Goal: Task Accomplishment & Management: Complete application form

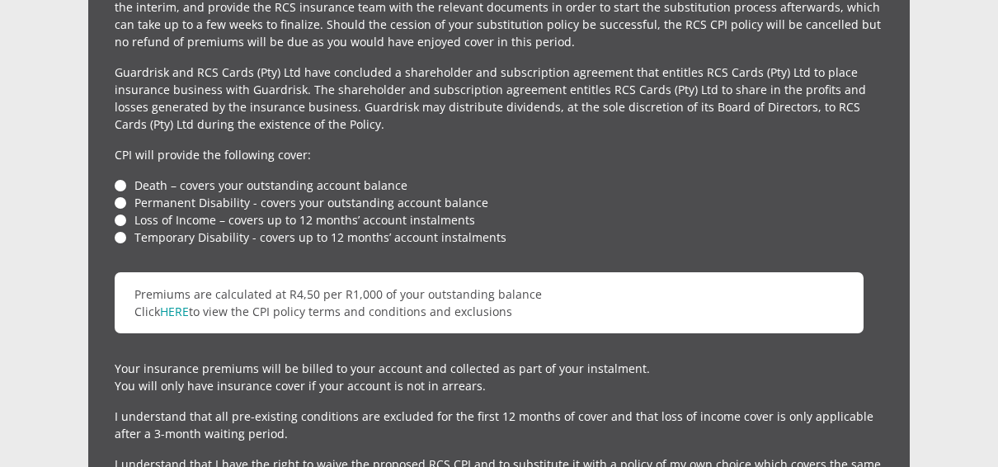
scroll to position [3923, 0]
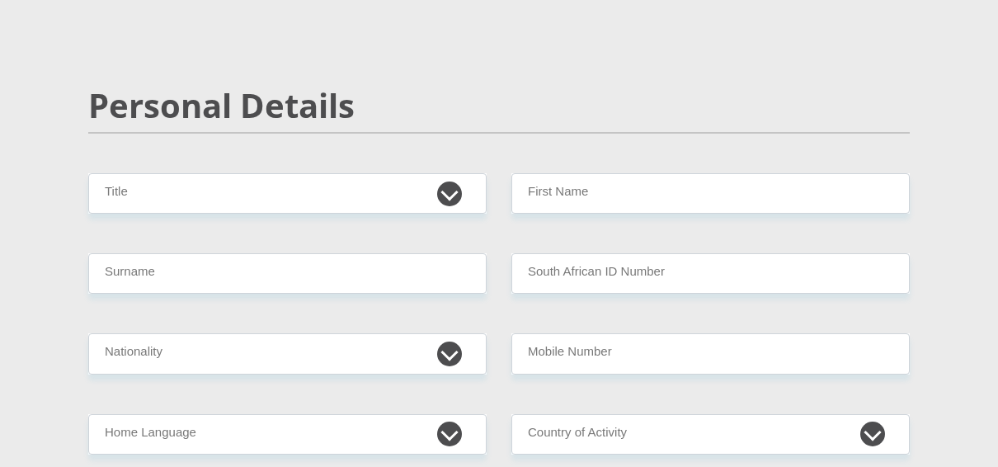
scroll to position [165, 0]
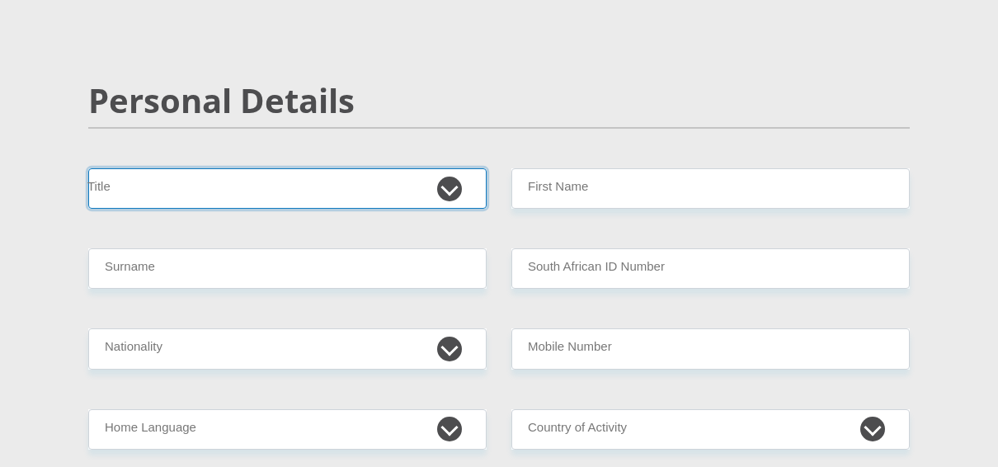
click at [324, 200] on select "Mr Ms Mrs Dr Other" at bounding box center [287, 188] width 398 height 40
select select "Mr"
click at [88, 168] on select "Mr Ms Mrs Dr Other" at bounding box center [287, 188] width 398 height 40
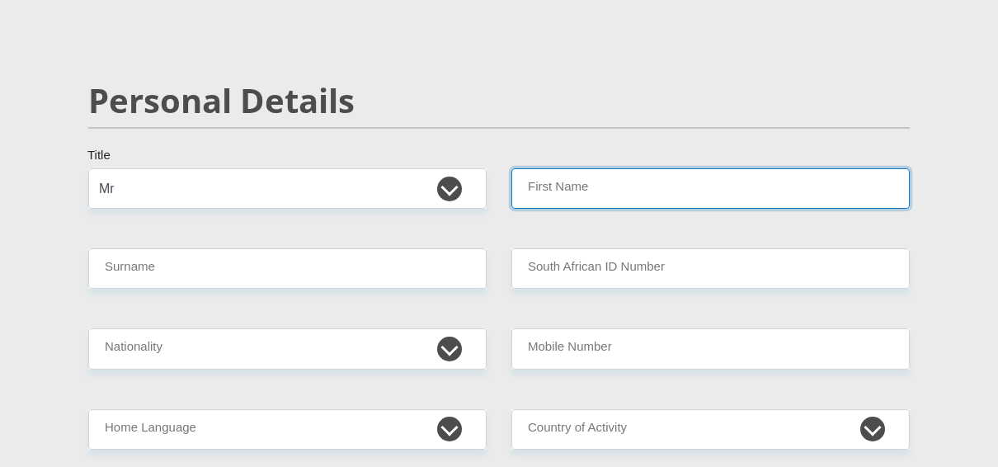
click at [560, 174] on input "First Name" at bounding box center [710, 188] width 398 height 40
type input "Jaco"
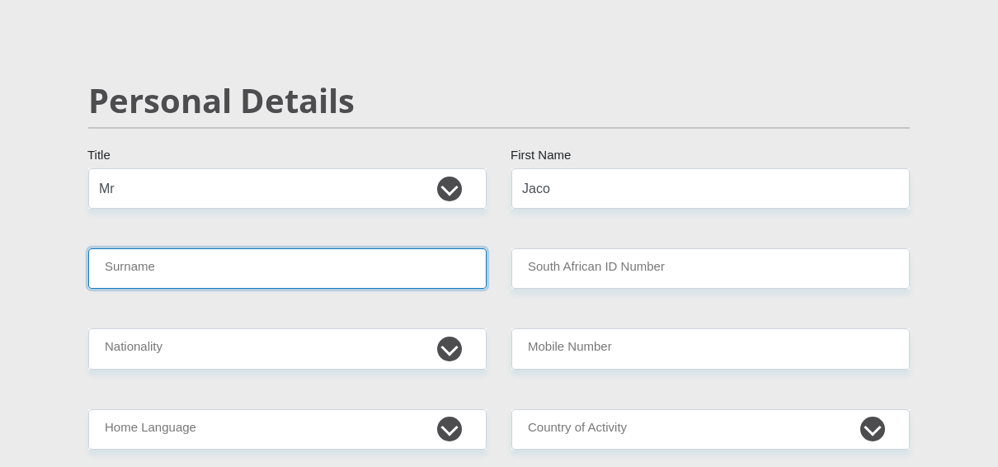
type input "Kleynhans"
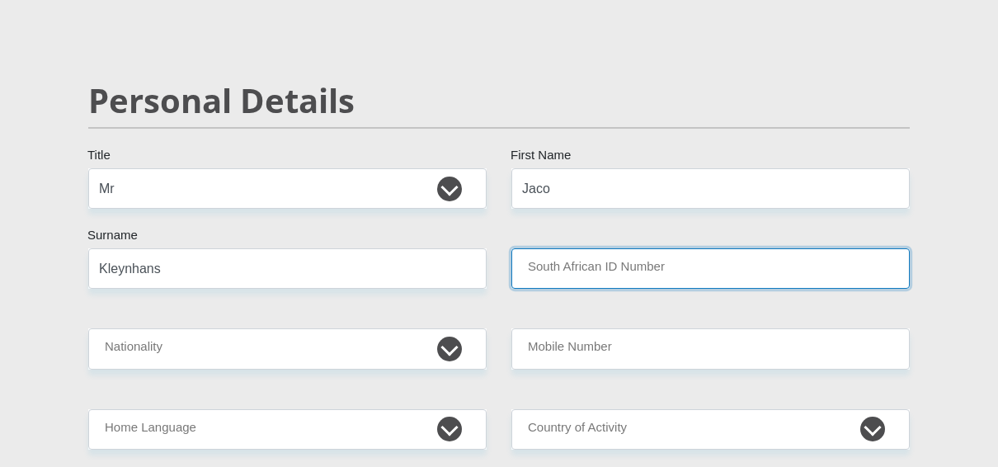
type input "9202105058088"
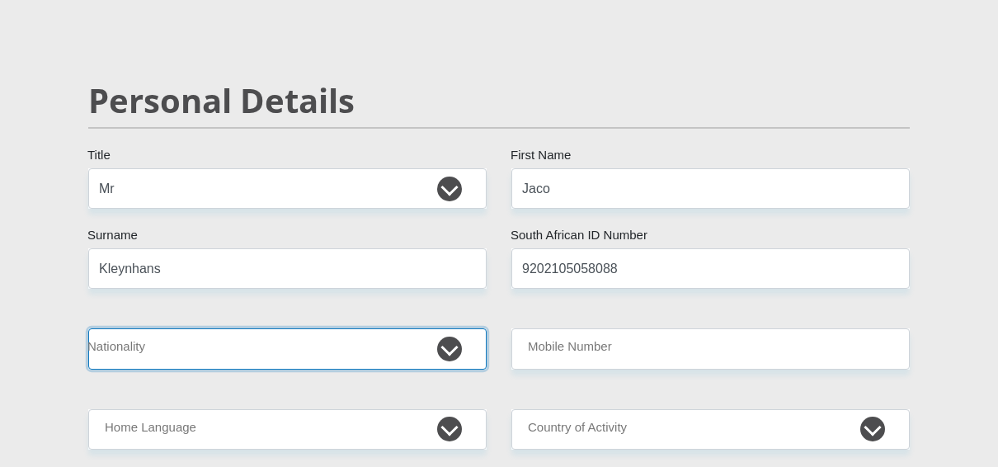
select select "ZAF"
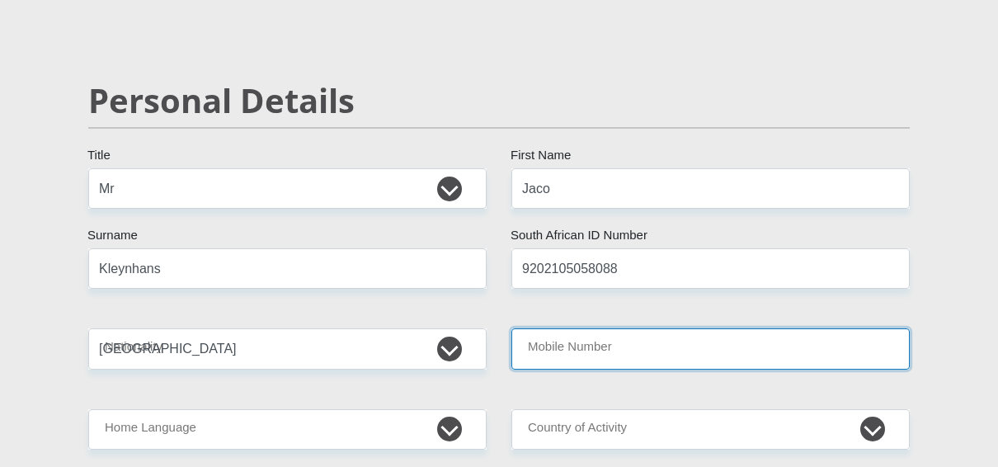
type input "0713654851"
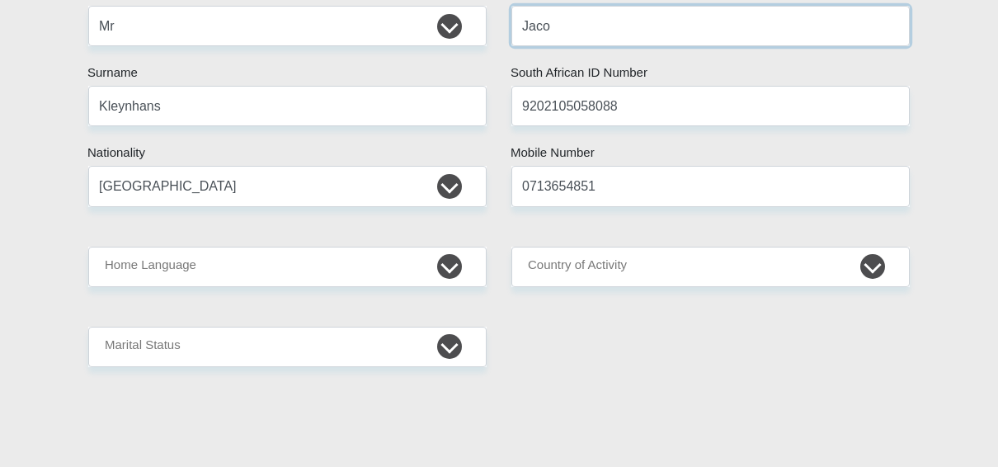
scroll to position [330, 0]
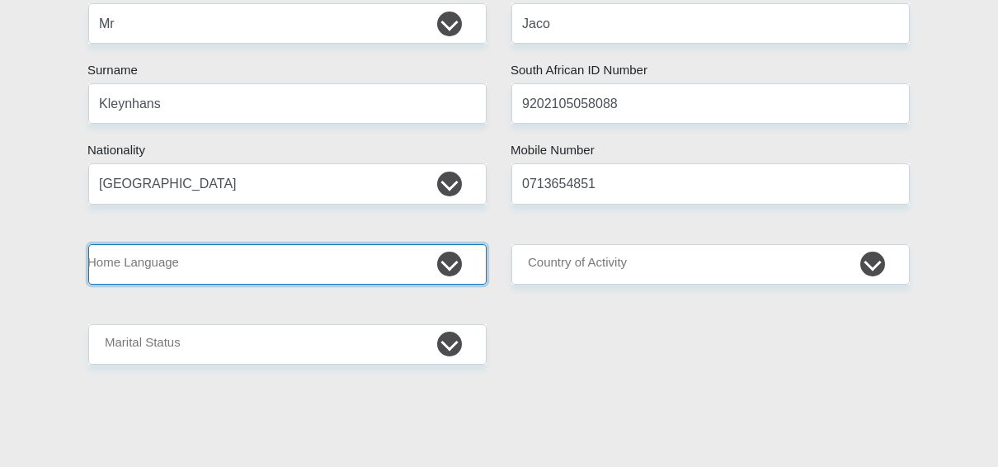
click at [372, 262] on select "Afrikaans English Sepedi South Ndebele Southern Sotho Swati Tsonga Tswana Venda…" at bounding box center [287, 264] width 398 height 40
select select "afr"
click at [88, 244] on select "Afrikaans English Sepedi South Ndebele Southern Sotho Swati Tsonga Tswana Venda…" at bounding box center [287, 264] width 398 height 40
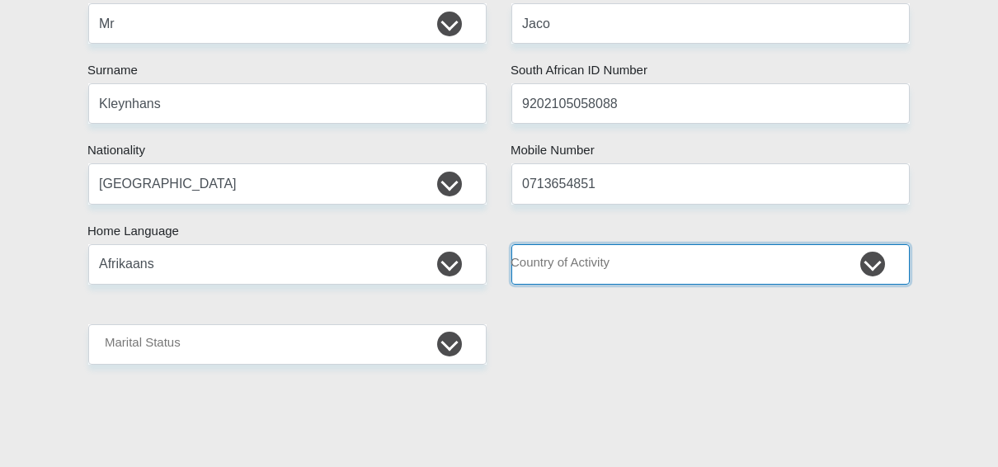
click at [655, 263] on select "South Africa Afghanistan Aland Islands Albania Algeria America Samoa American V…" at bounding box center [710, 264] width 398 height 40
select select "ZAF"
click at [511, 244] on select "South Africa Afghanistan Aland Islands Albania Algeria America Samoa American V…" at bounding box center [710, 264] width 398 height 40
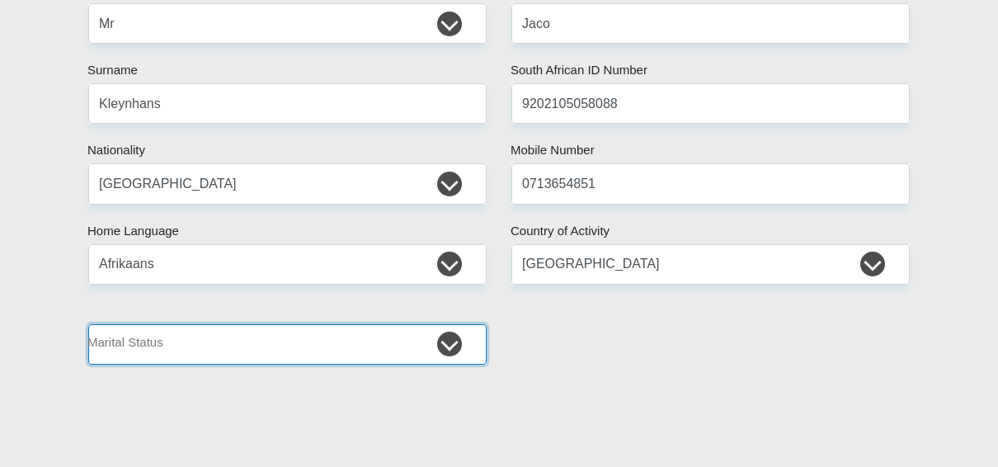
click at [190, 345] on select "Married ANC Single Divorced Widowed Married COP or Customary Law" at bounding box center [287, 344] width 398 height 40
select select "2"
click at [88, 324] on select "Married ANC Single Divorced Widowed Married COP or Customary Law" at bounding box center [287, 344] width 398 height 40
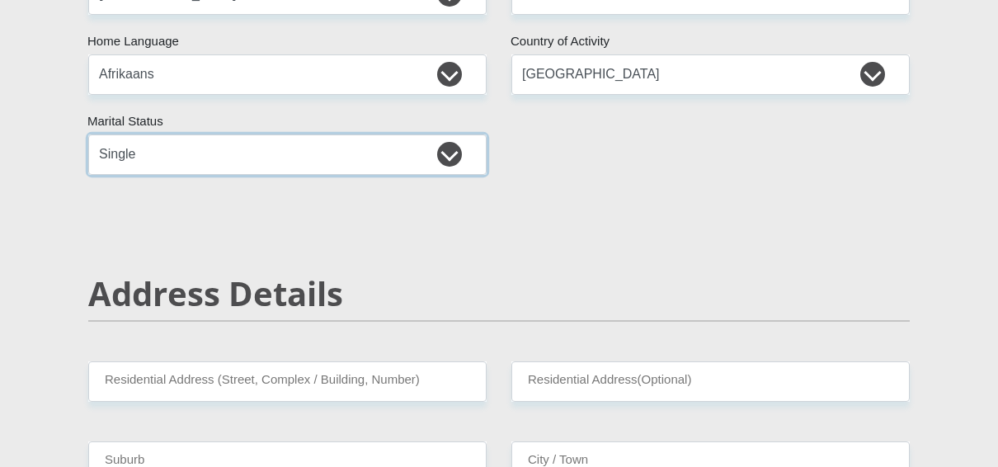
scroll to position [660, 0]
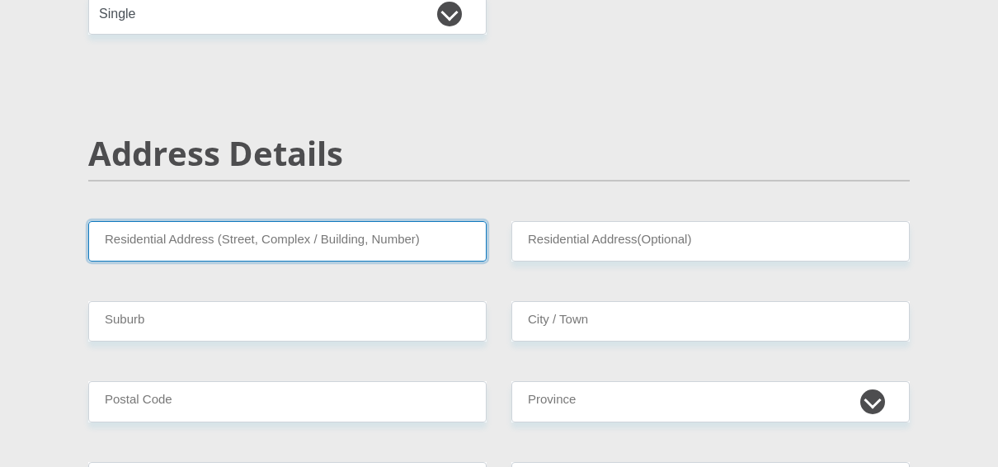
click at [220, 242] on input "Residential Address (Street, Complex / Building, Number)" at bounding box center [287, 241] width 398 height 40
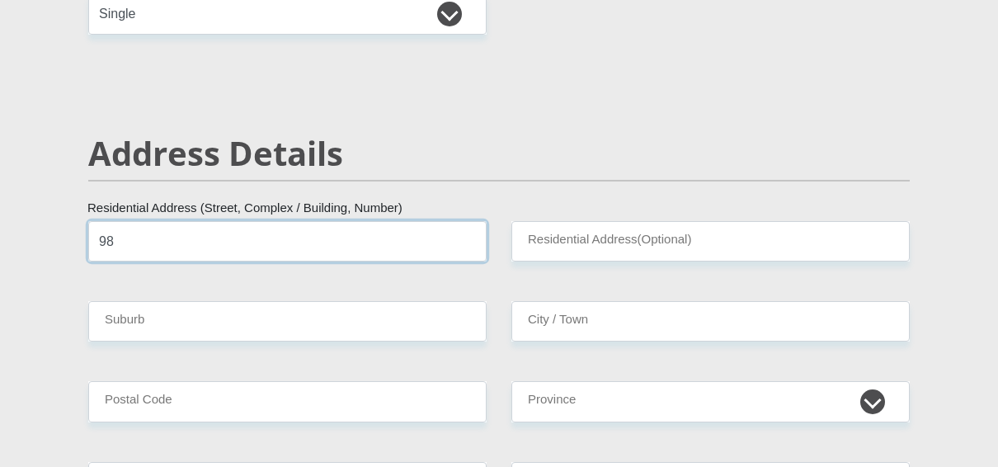
type input "9"
type input "83 Kings Avenue"
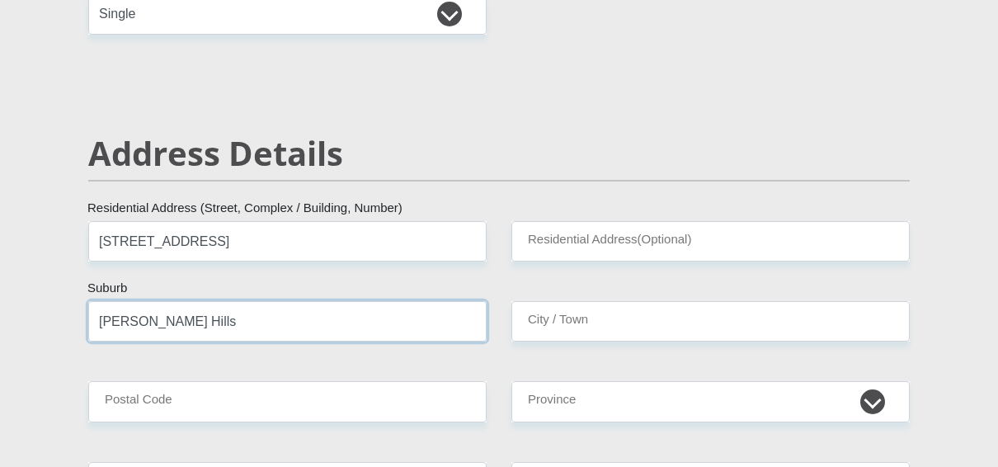
type input "Robin Hills"
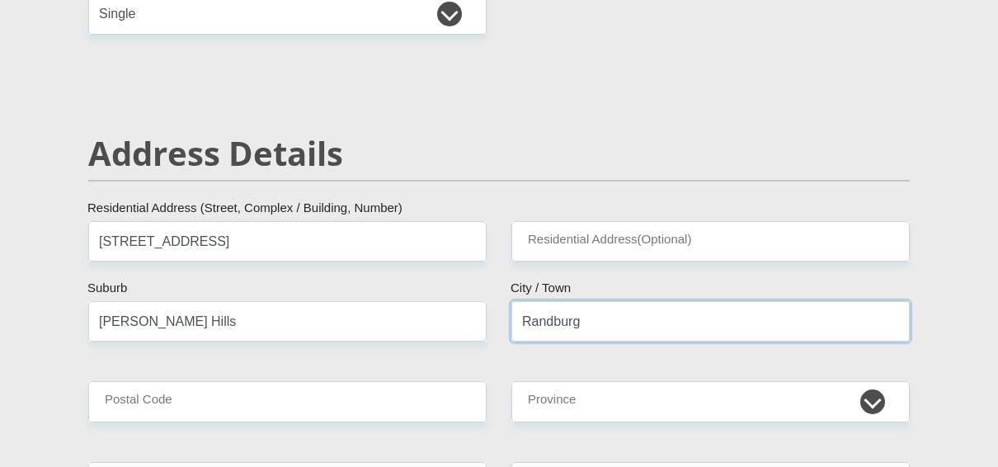
type input "Randburg"
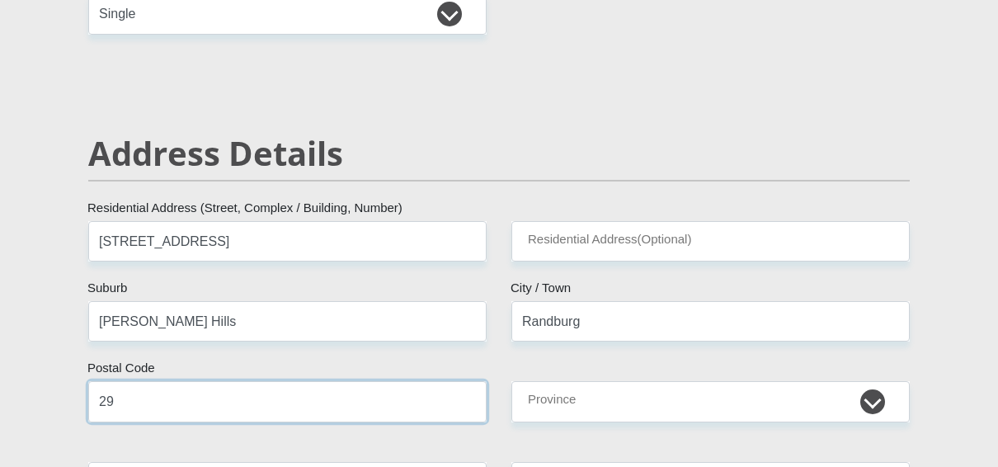
type input "2"
type input "2191"
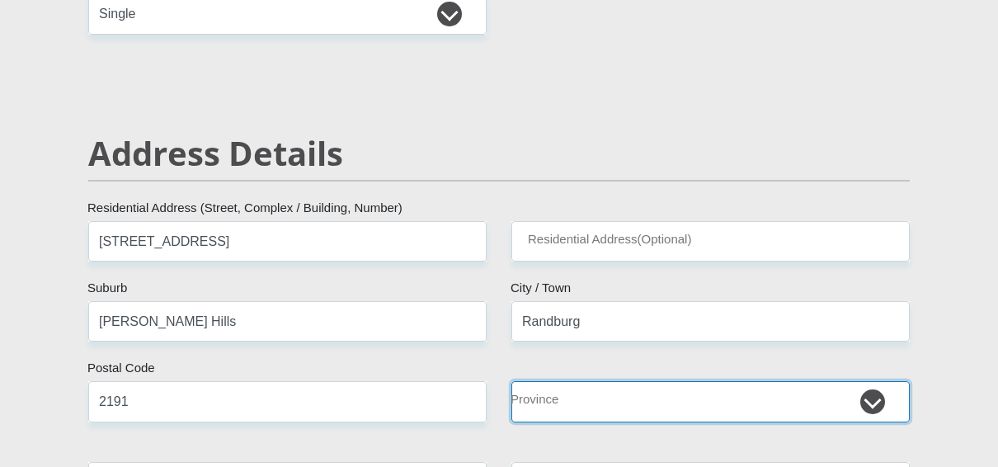
select select "Gauteng"
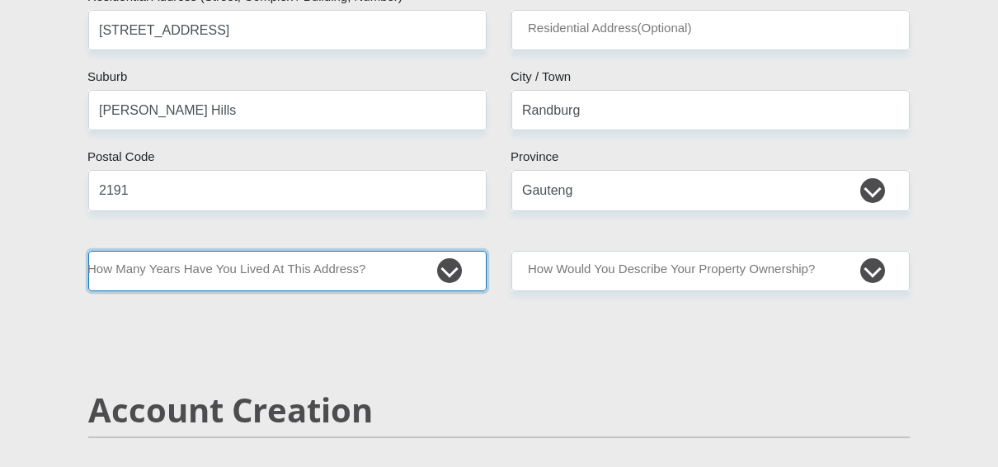
scroll to position [941, 0]
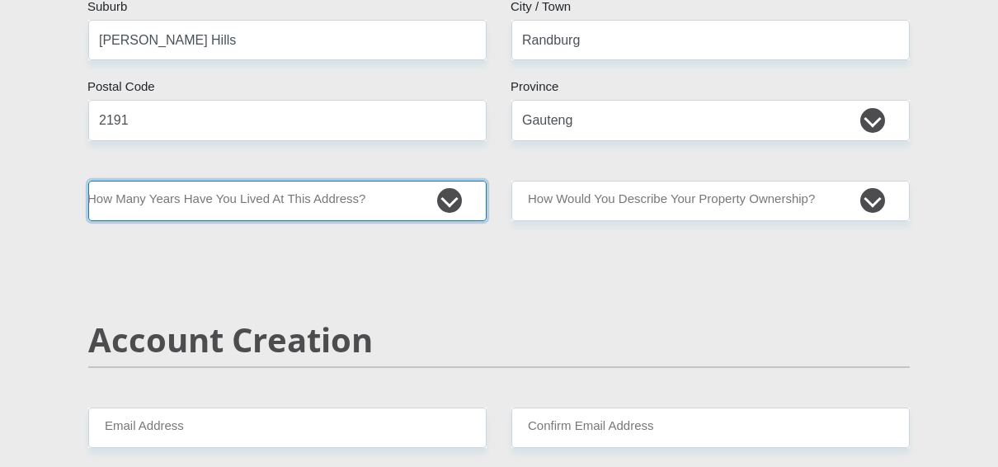
click at [306, 204] on select "less than 1 year 1-3 years 3-5 years 5+ years" at bounding box center [287, 201] width 398 height 40
select select "4"
click at [88, 181] on select "less than 1 year 1-3 years 3-5 years 5+ years" at bounding box center [287, 201] width 398 height 40
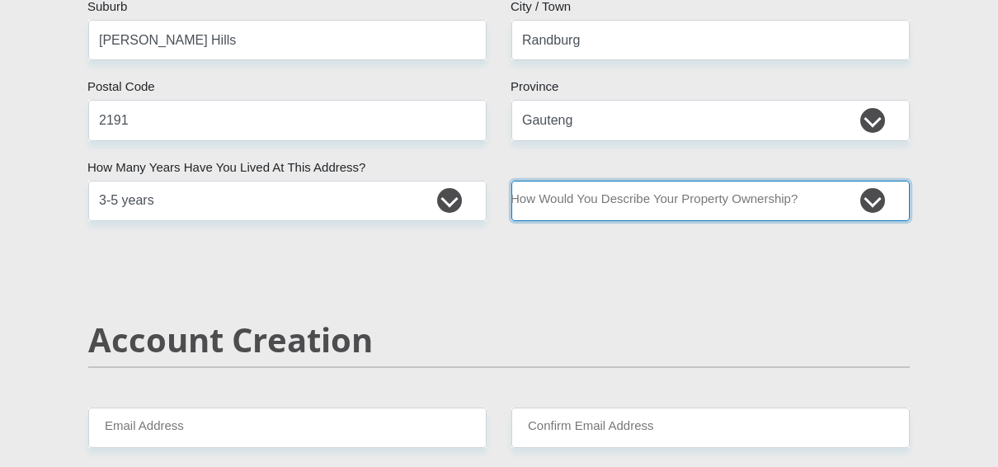
drag, startPoint x: 776, startPoint y: 185, endPoint x: 779, endPoint y: 193, distance: 8.9
click at [776, 185] on select "Owned Rented Family Owned Company Dwelling" at bounding box center [710, 201] width 398 height 40
select select "Owned"
click at [511, 181] on select "Owned Rented Family Owned Company Dwelling" at bounding box center [710, 201] width 398 height 40
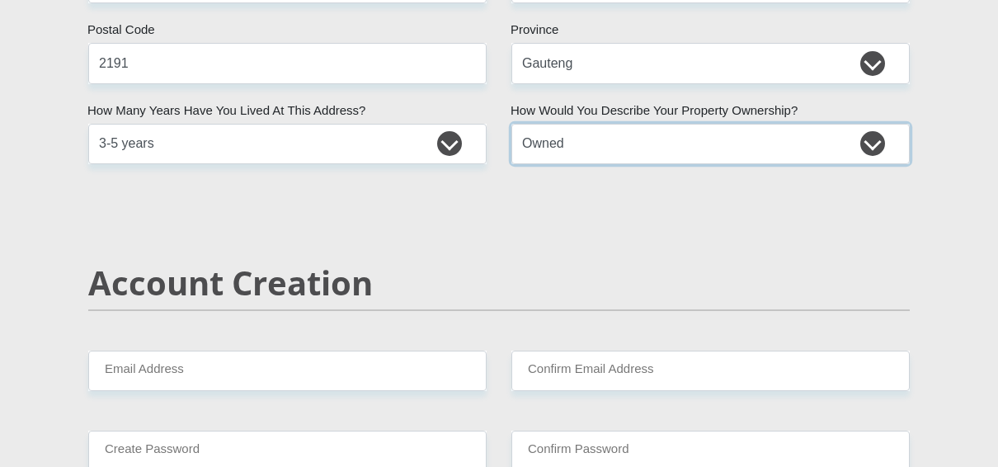
scroll to position [1023, 0]
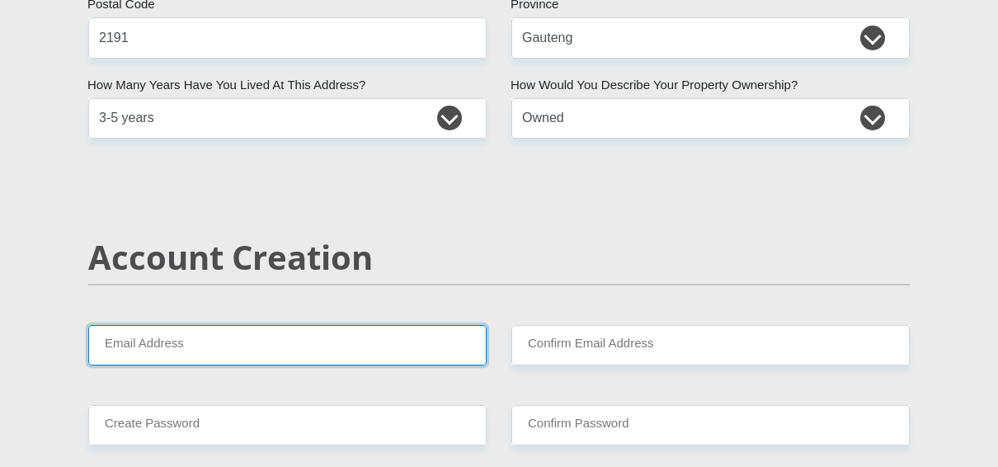
click at [183, 345] on input "Email Address" at bounding box center [287, 345] width 398 height 40
type input "jaco.kleynhans20@gmail.com"
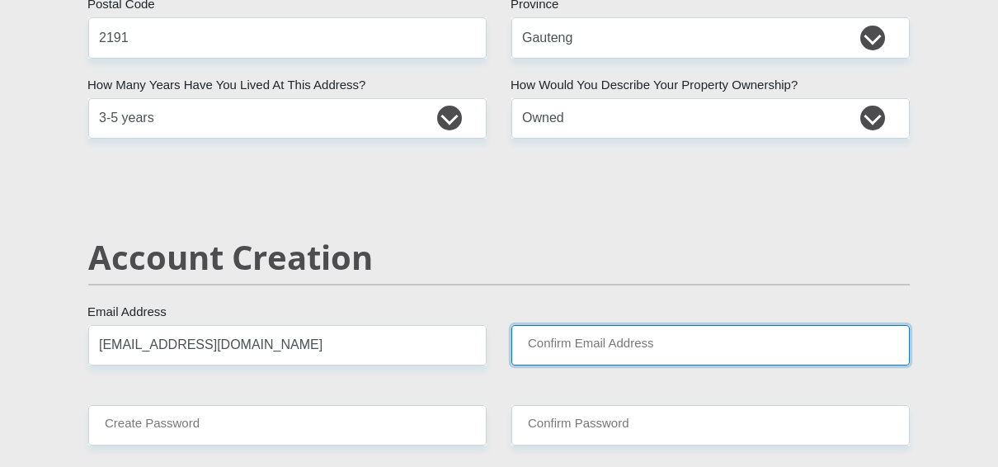
type input "jaco.kleynhans20@gmail.com"
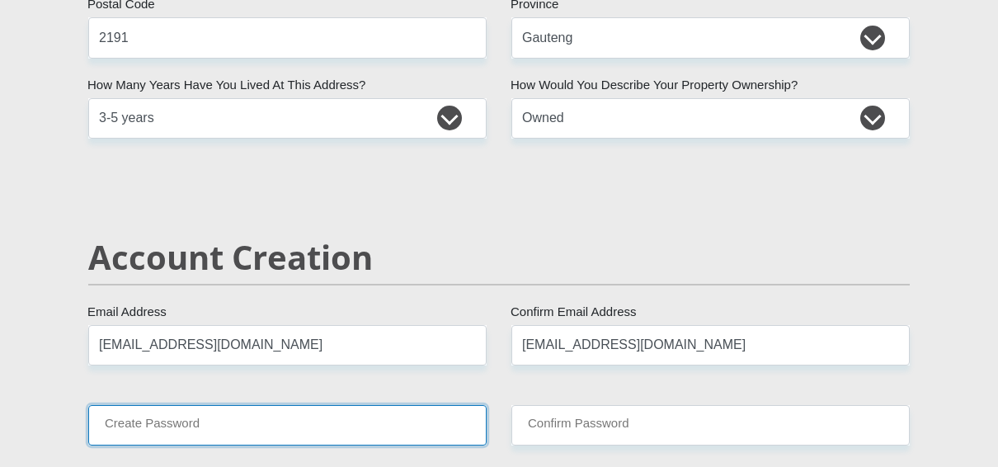
click at [300, 419] on input "Create Password" at bounding box center [287, 425] width 398 height 40
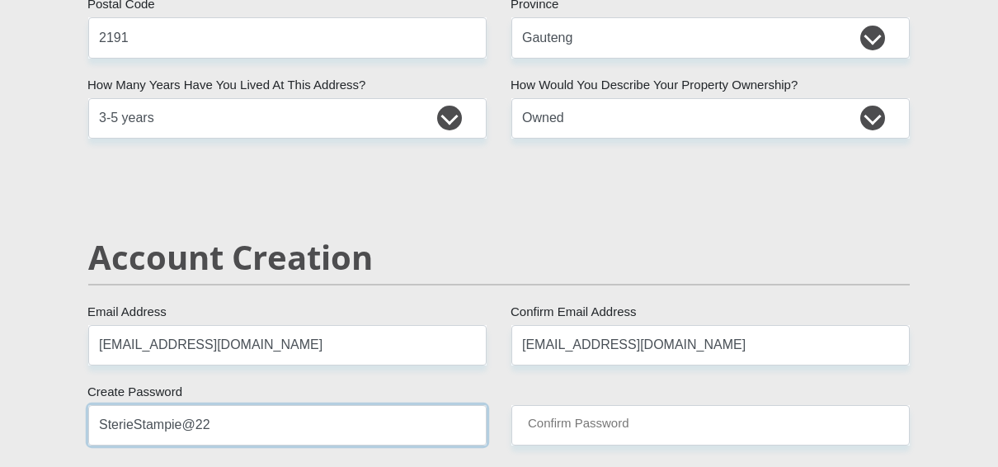
type input "SterieStampie@22"
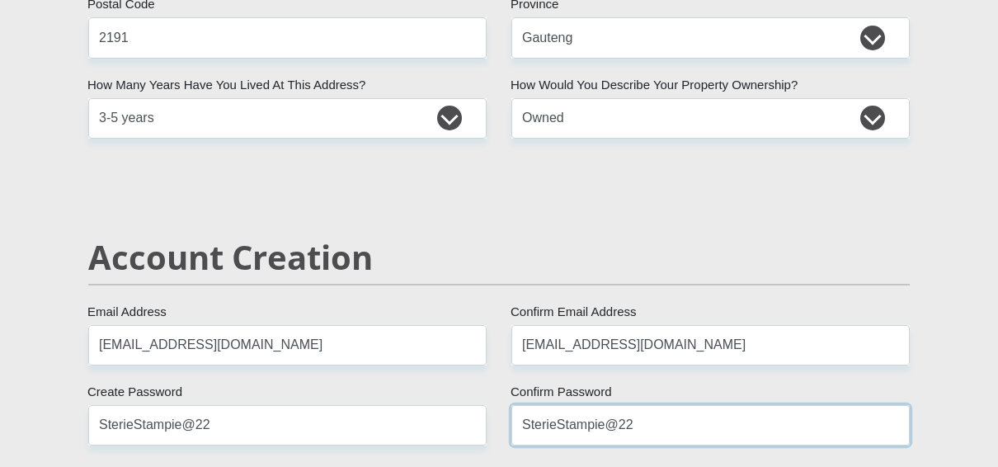
type input "SterieStampie@22"
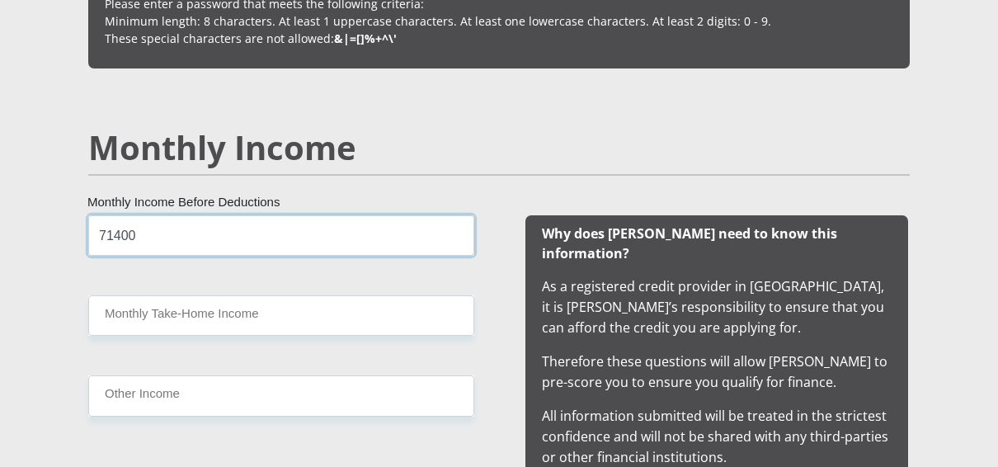
type input "71400"
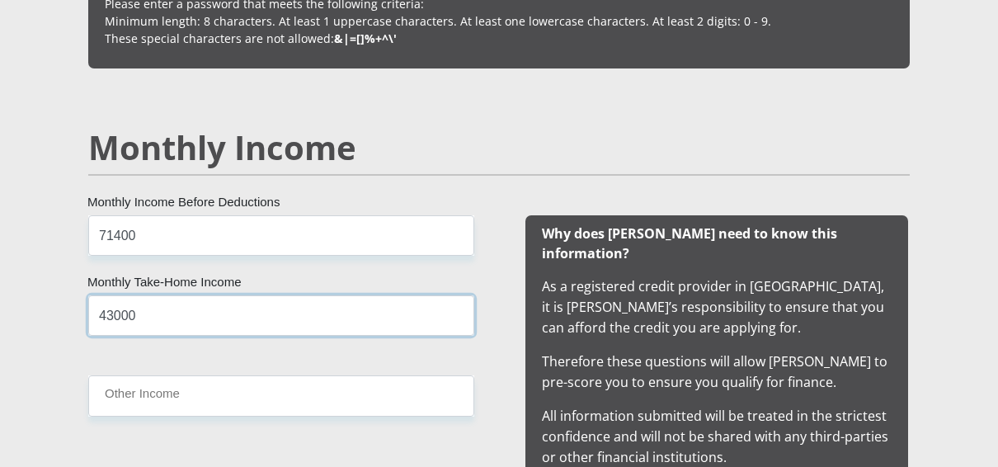
type input "43000"
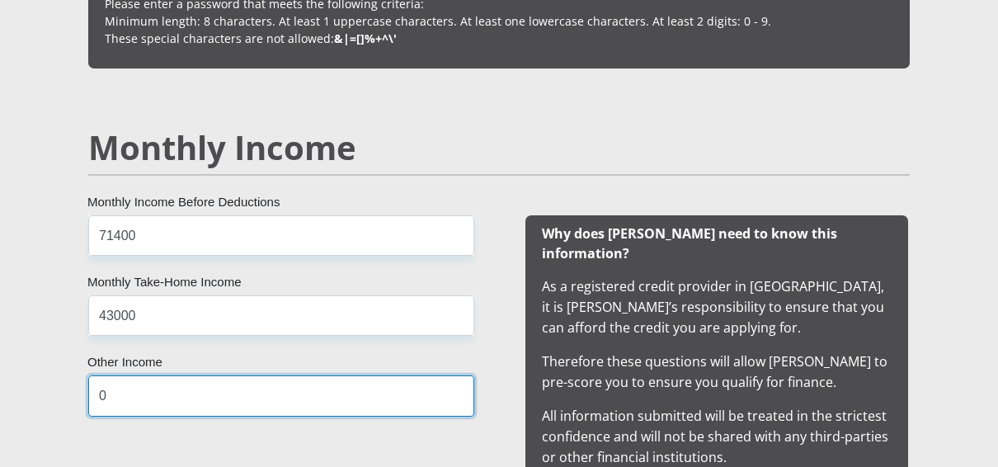
type input "0"
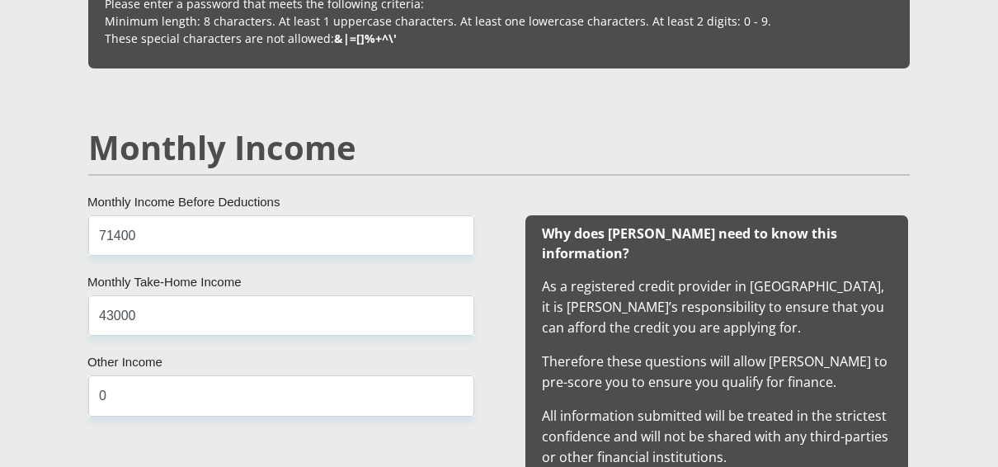
scroll to position [1908, 0]
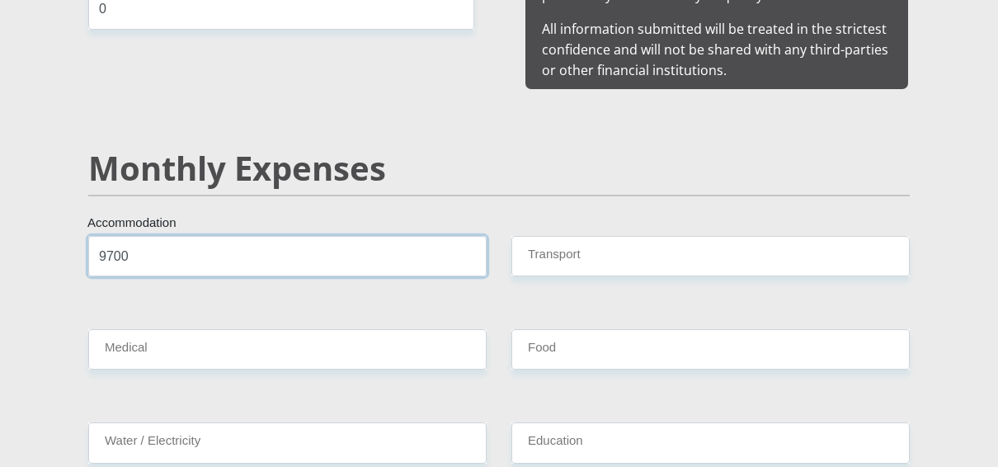
type input "9700"
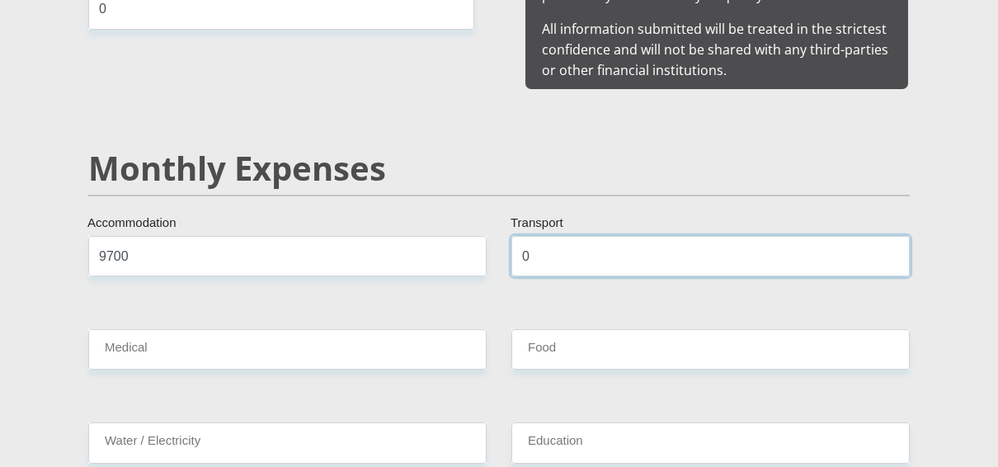
type input "0"
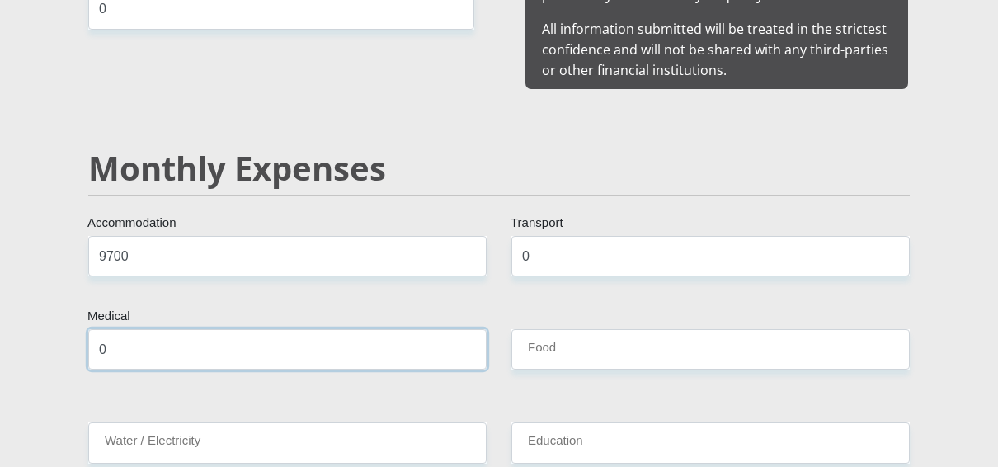
type input "0"
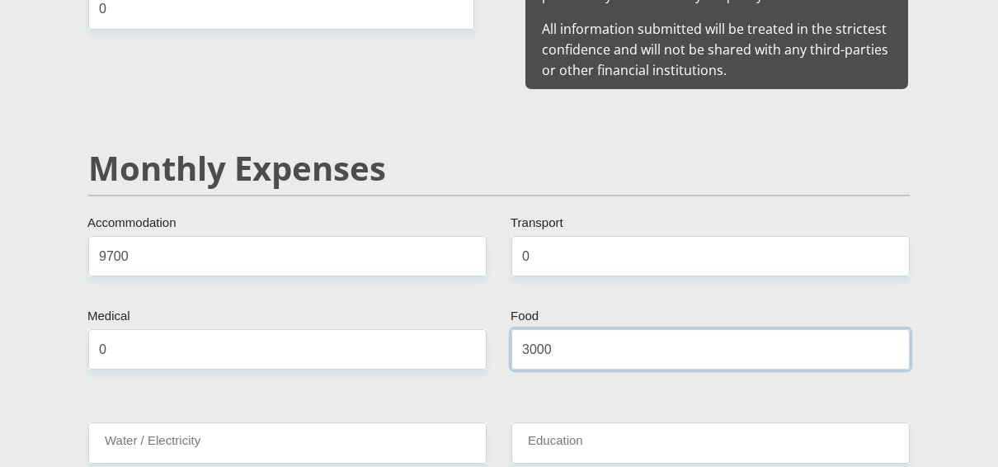
type input "3000"
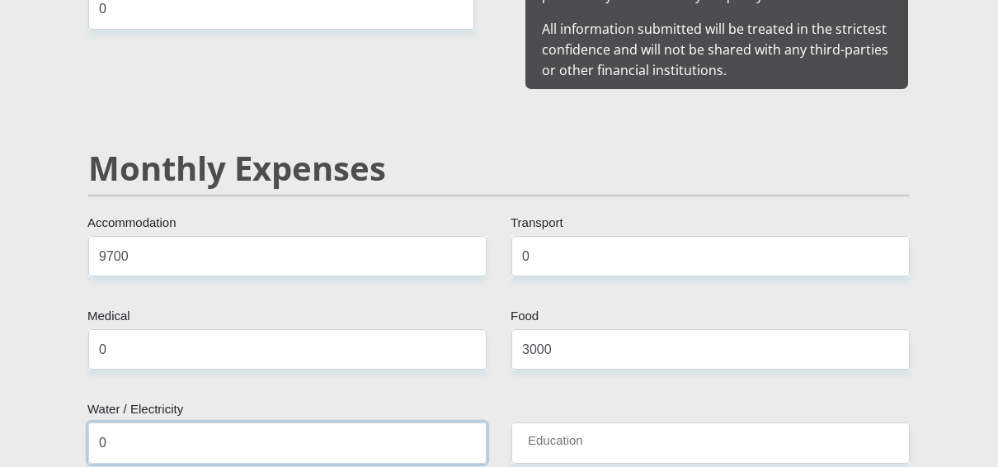
type input "0"
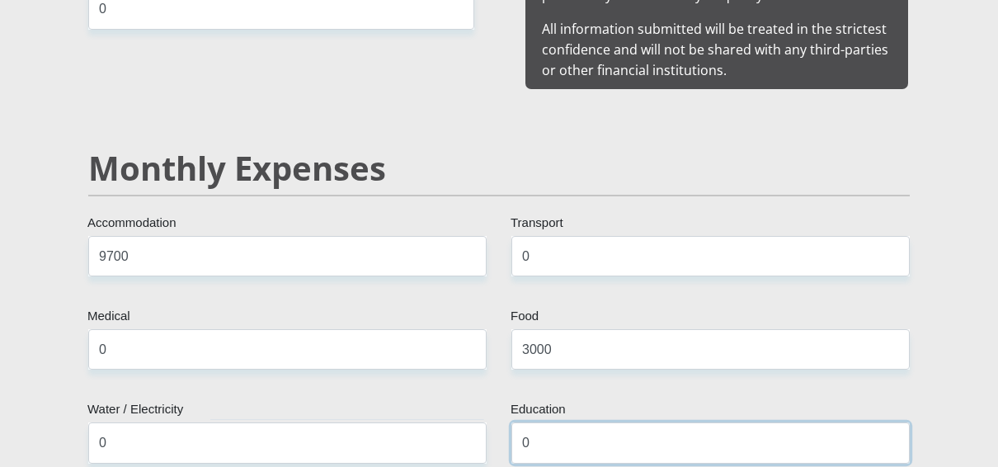
type input "0"
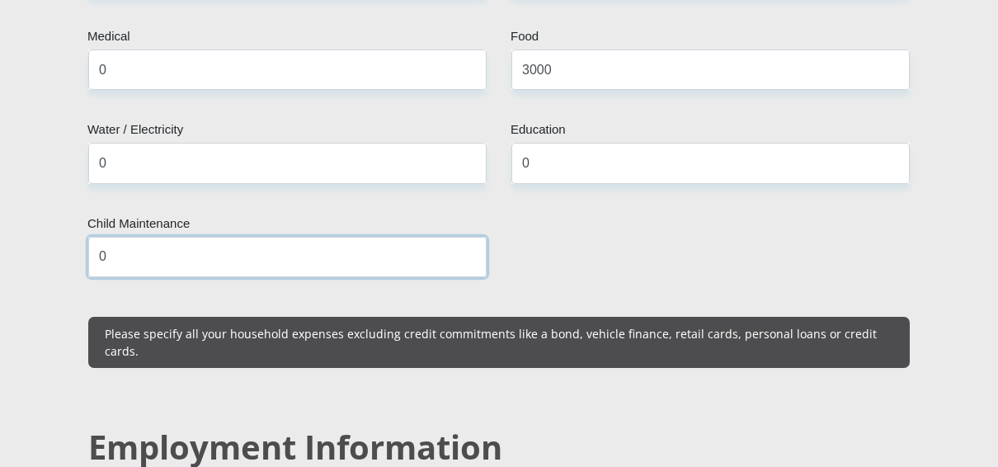
type input "0"
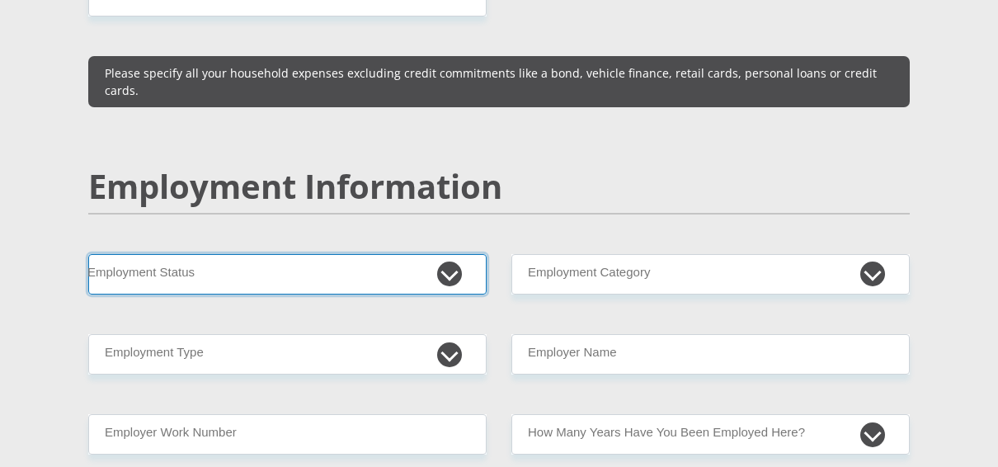
click at [227, 254] on select "Permanent/Full-time Part-time/Casual Contract Worker Self-Employed Housewife Re…" at bounding box center [287, 274] width 398 height 40
select select "1"
click at [88, 254] on select "Permanent/Full-time Part-time/Casual Contract Worker Self-Employed Housewife Re…" at bounding box center [287, 274] width 398 height 40
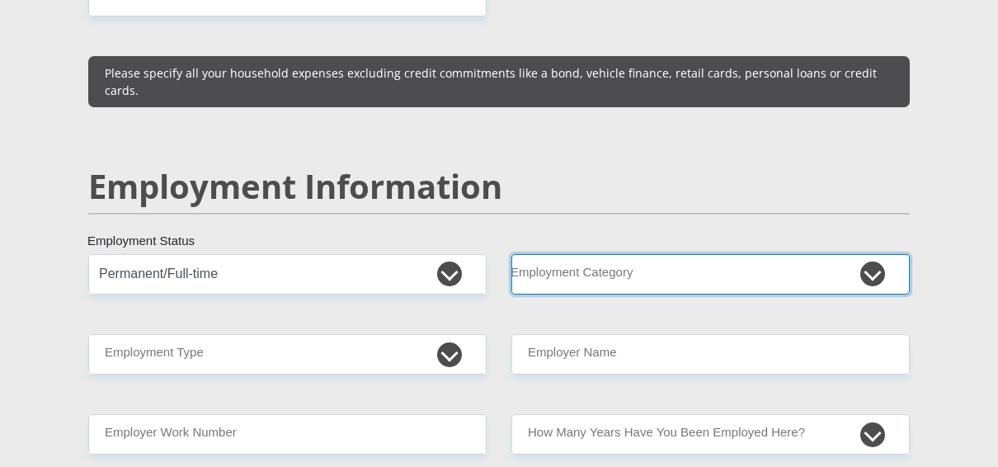
click at [606, 254] on select "AGRICULTURE ALCOHOL & TOBACCO CONSTRUCTION MATERIALS METALLURGY EQUIPMENT FOR R…" at bounding box center [710, 274] width 398 height 40
select select "28"
click at [511, 254] on select "AGRICULTURE ALCOHOL & TOBACCO CONSTRUCTION MATERIALS METALLURGY EQUIPMENT FOR R…" at bounding box center [710, 274] width 398 height 40
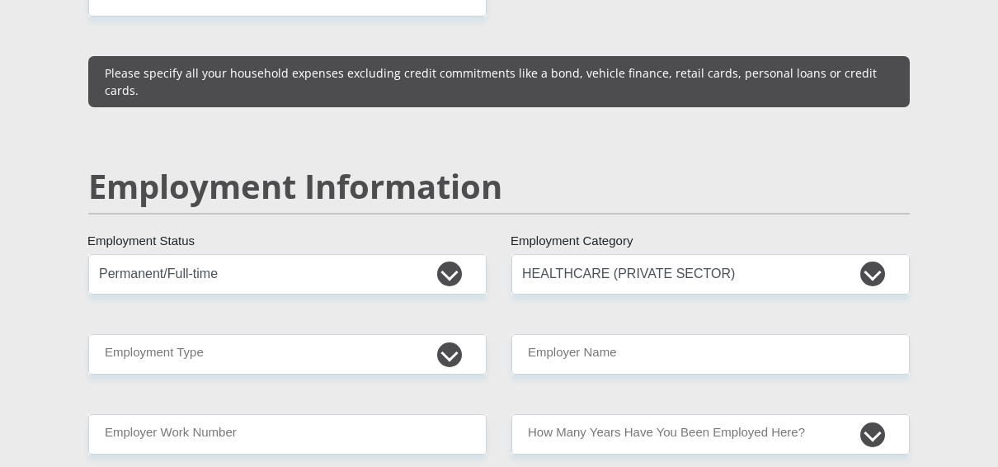
click at [271, 289] on div "Mr Ms Mrs Dr Other Title Jaco First Name Kleynhans Surname 9202105058088 South …" at bounding box center [499, 236] width 846 height 4703
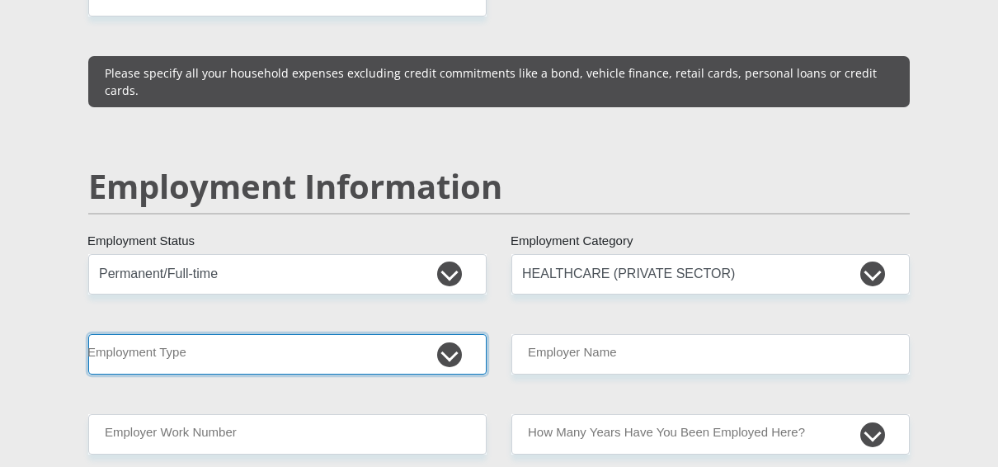
click at [267, 334] on select "College/Lecturer Craft Seller Creative Driver Executive Farmer Forces - Non Com…" at bounding box center [287, 354] width 398 height 40
select select "Manager"
click at [88, 334] on select "College/Lecturer Craft Seller Creative Driver Executive Farmer Forces - Non Com…" at bounding box center [287, 354] width 398 height 40
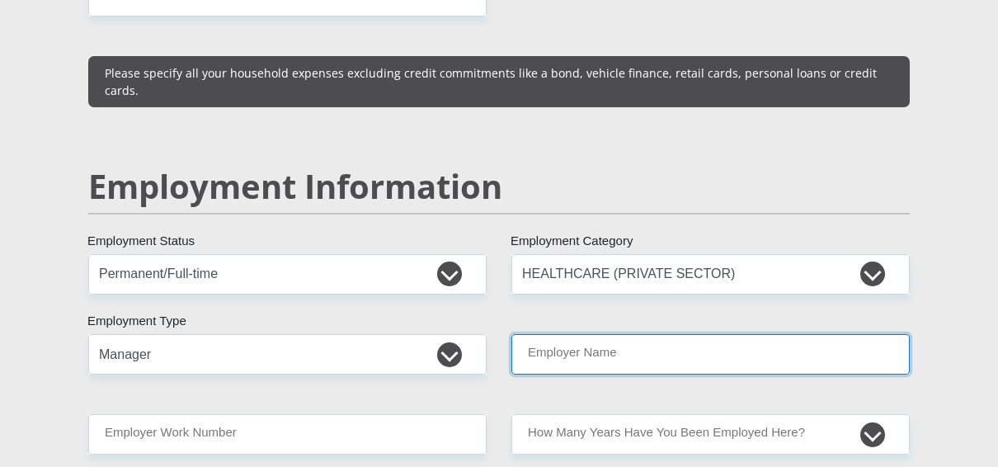
click at [740, 334] on input "Employer Name" at bounding box center [710, 354] width 398 height 40
type input "FreseniusMedicalCare"
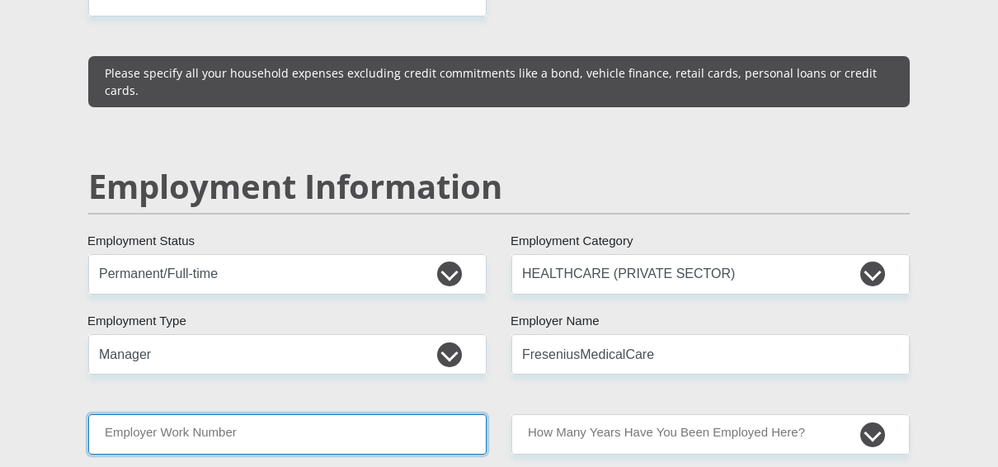
type input "0713654851"
type input "Jaco"
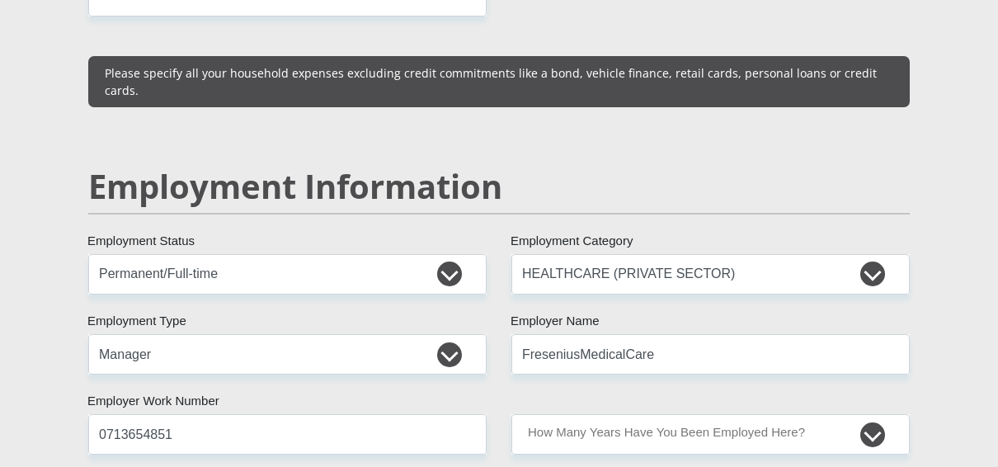
type input "Kleynhans"
drag, startPoint x: 284, startPoint y: 430, endPoint x: 67, endPoint y: 404, distance: 218.3
click at [67, 404] on div "Personal Details Mr Ms Mrs Dr Other Title Jaco First Name Kleynhans Surname 920…" at bounding box center [499, 248] width 940 height 4980
drag, startPoint x: 195, startPoint y: 400, endPoint x: 19, endPoint y: 432, distance: 179.3
click at [19, 432] on section "Personal Details Mr Ms Mrs Dr Other Title Jaco First Name Kleynhans Surname 920…" at bounding box center [499, 248] width 998 height 5099
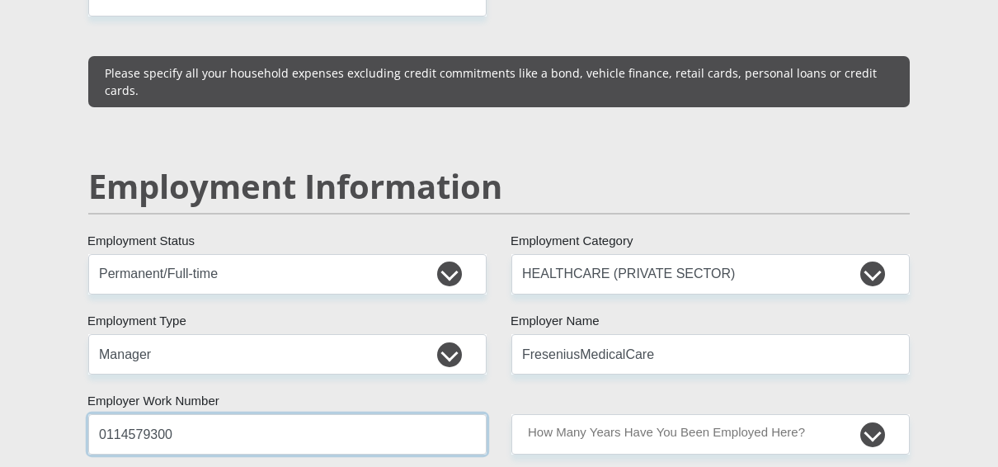
type input "0114579300"
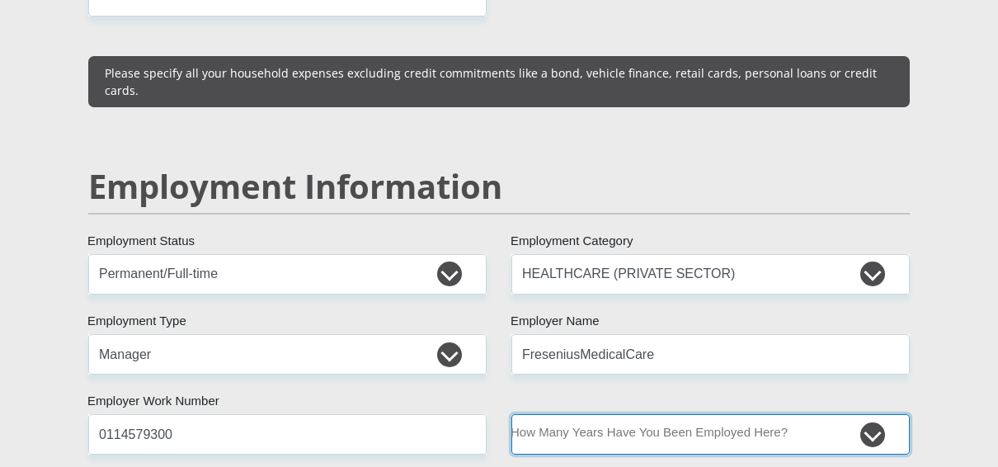
click at [713, 414] on select "less than 1 year 1-3 years 3-5 years 5+ years" at bounding box center [710, 434] width 398 height 40
select select "60"
click at [511, 414] on select "less than 1 year 1-3 years 3-5 years 5+ years" at bounding box center [710, 434] width 398 height 40
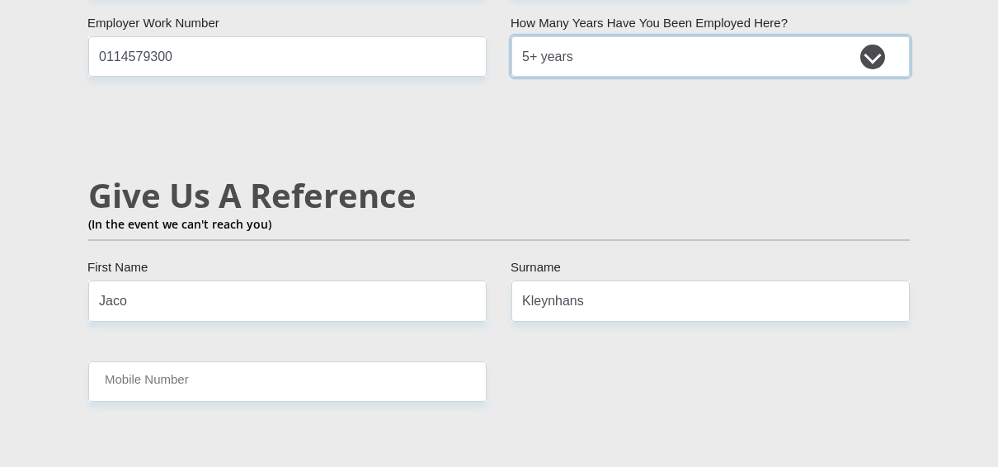
scroll to position [2860, 0]
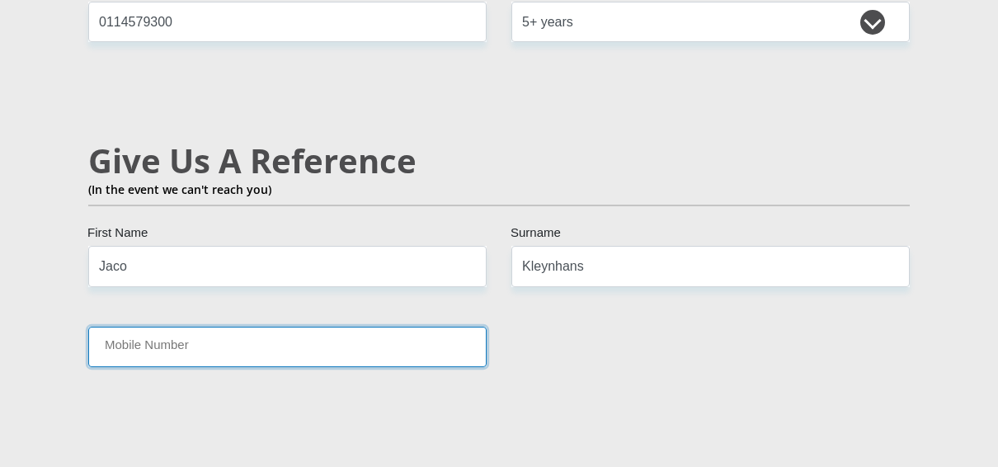
click at [265, 326] on input "Mobile Number" at bounding box center [287, 346] width 398 height 40
type input "0713654851"
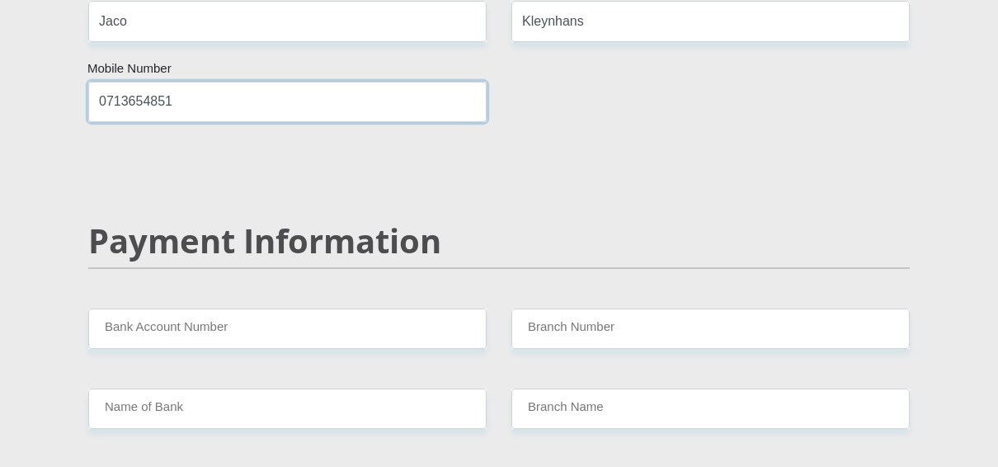
scroll to position [3107, 0]
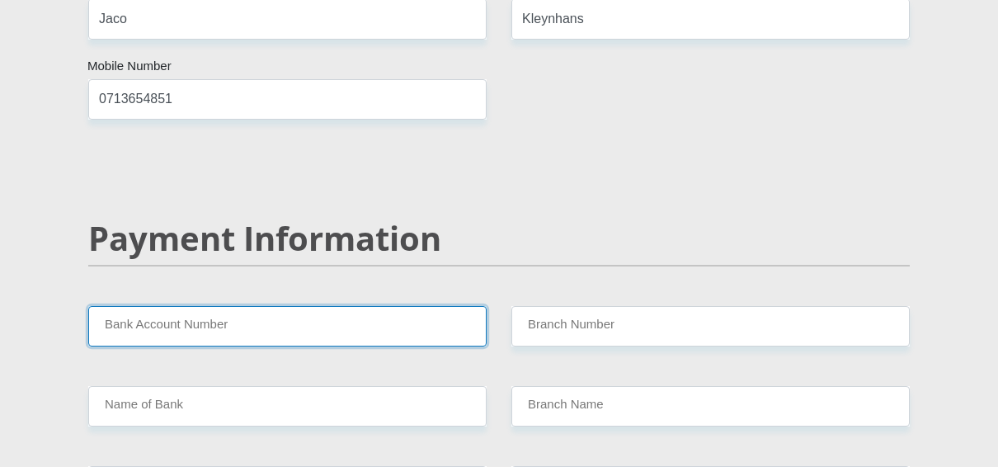
click at [323, 306] on input "Bank Account Number" at bounding box center [287, 326] width 398 height 40
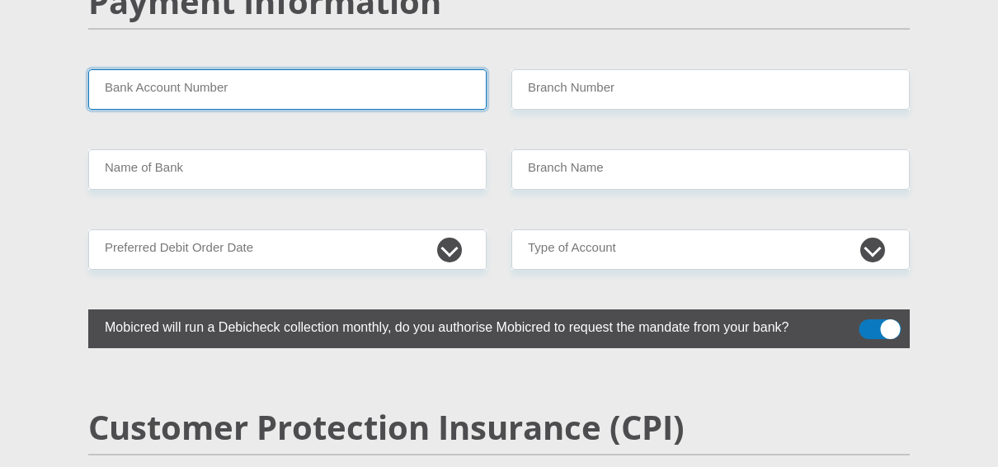
scroll to position [3190, 0]
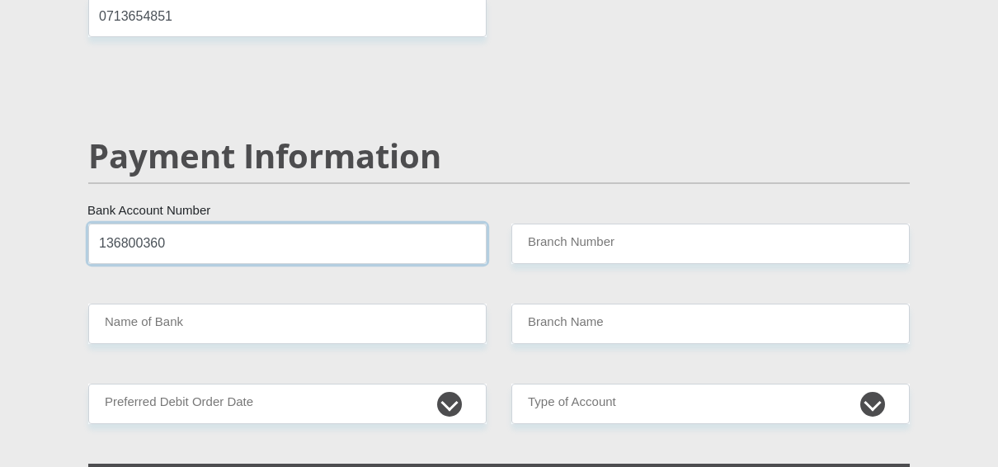
type input "136800360"
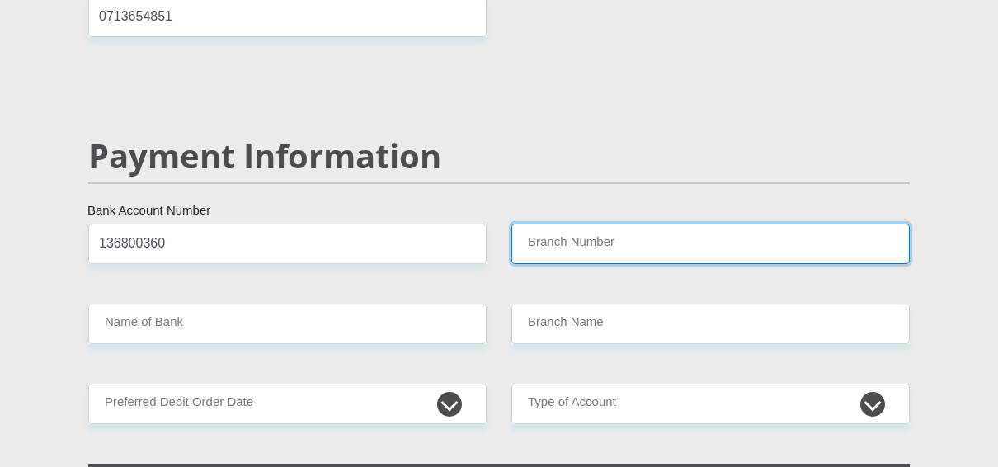
click at [571, 223] on input "Branch Number" at bounding box center [710, 243] width 398 height 40
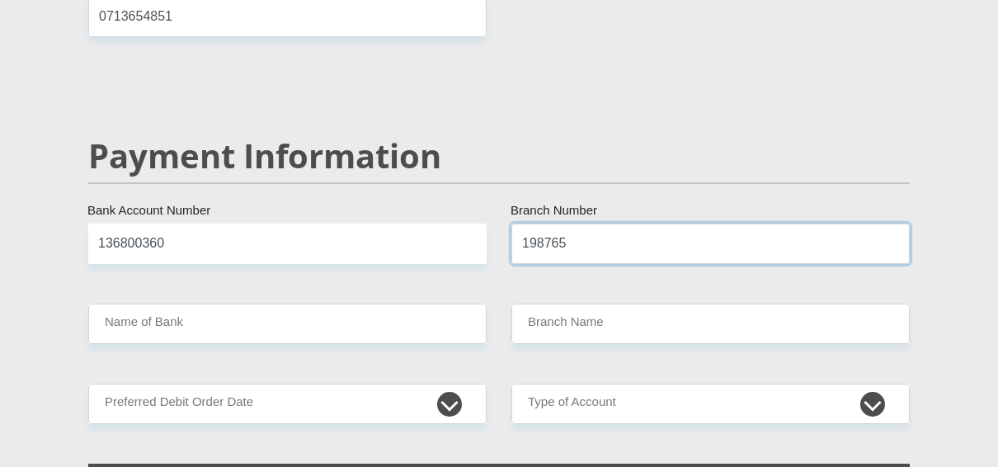
type input "198765"
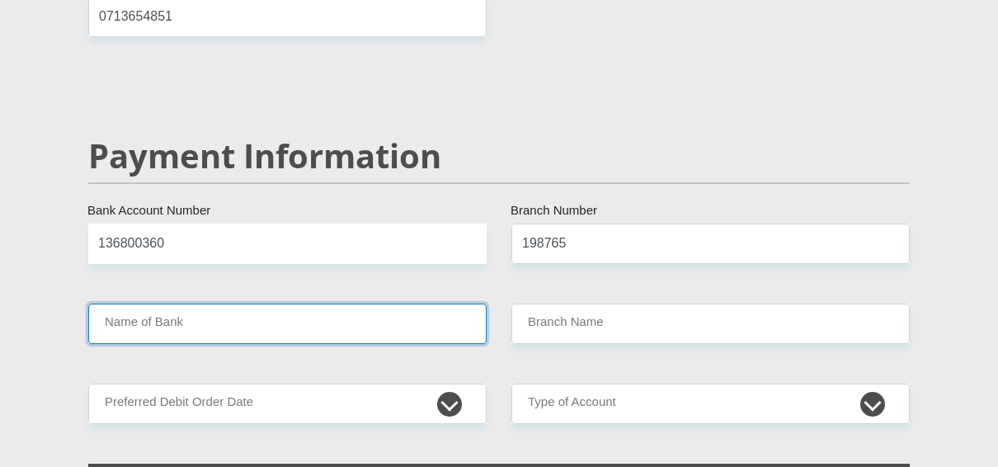
type input "NEDBANK"
type input "NEDBANK SOUTH AFRICA"
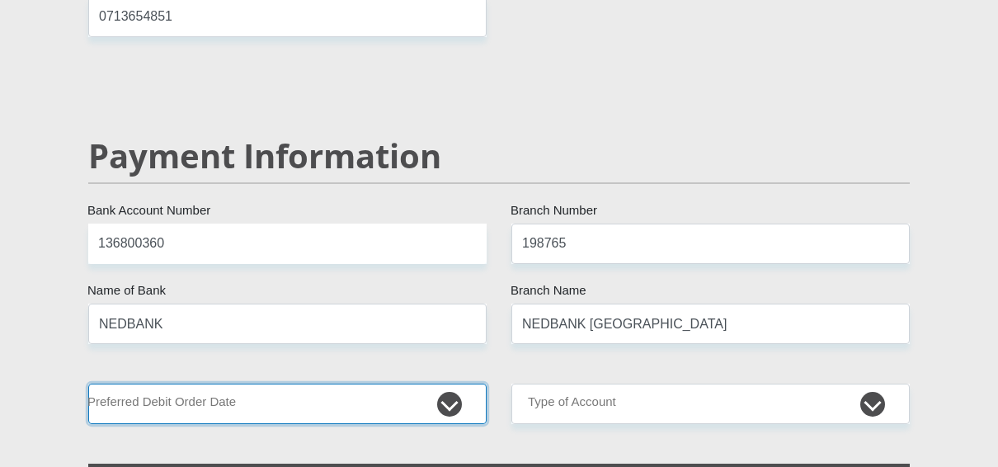
click at [247, 383] on select "1st 2nd 3rd 4th 5th 7th 18th 19th 20th 21st 22nd 23rd 24th 25th 26th 27th 28th …" at bounding box center [287, 403] width 398 height 40
select select "25"
click at [88, 383] on select "1st 2nd 3rd 4th 5th 7th 18th 19th 20th 21st 22nd 23rd 24th 25th 26th 27th 28th …" at bounding box center [287, 403] width 398 height 40
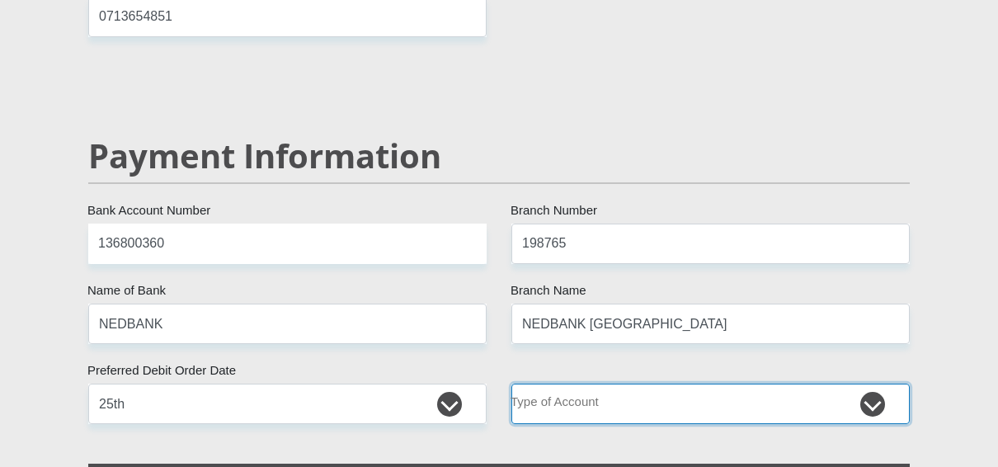
drag, startPoint x: 685, startPoint y: 355, endPoint x: 685, endPoint y: 378, distance: 23.1
click at [685, 383] on select "Cheque Savings" at bounding box center [710, 403] width 398 height 40
select select "CUR"
click at [511, 383] on select "Cheque Savings" at bounding box center [710, 403] width 398 height 40
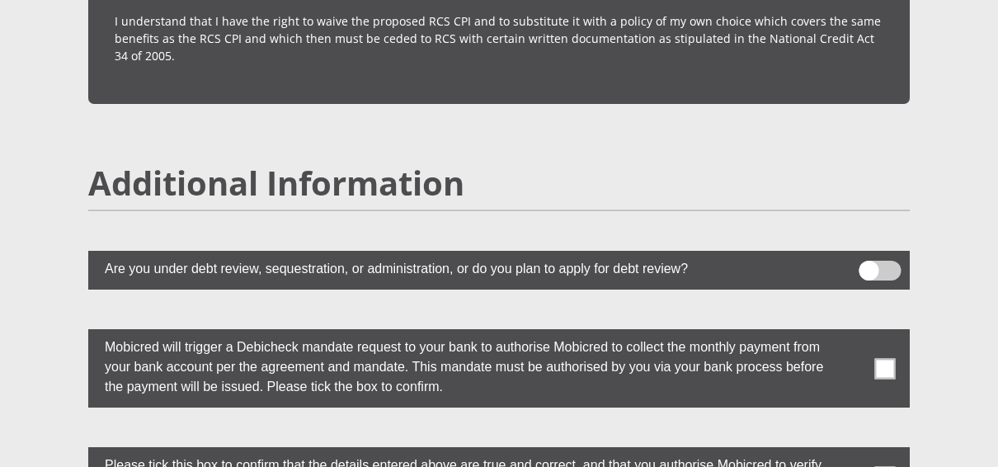
scroll to position [4509, 0]
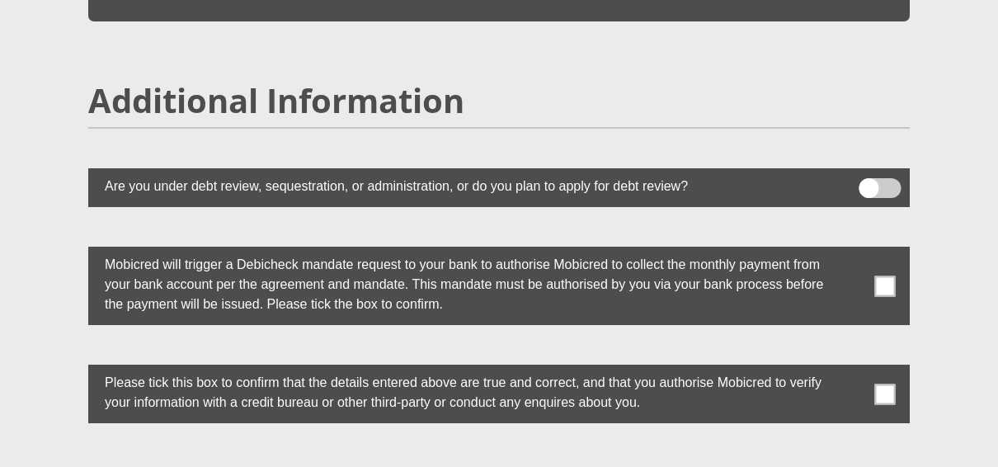
click at [887, 275] on span at bounding box center [885, 285] width 21 height 21
click at [852, 251] on input "checkbox" at bounding box center [852, 251] width 0 height 0
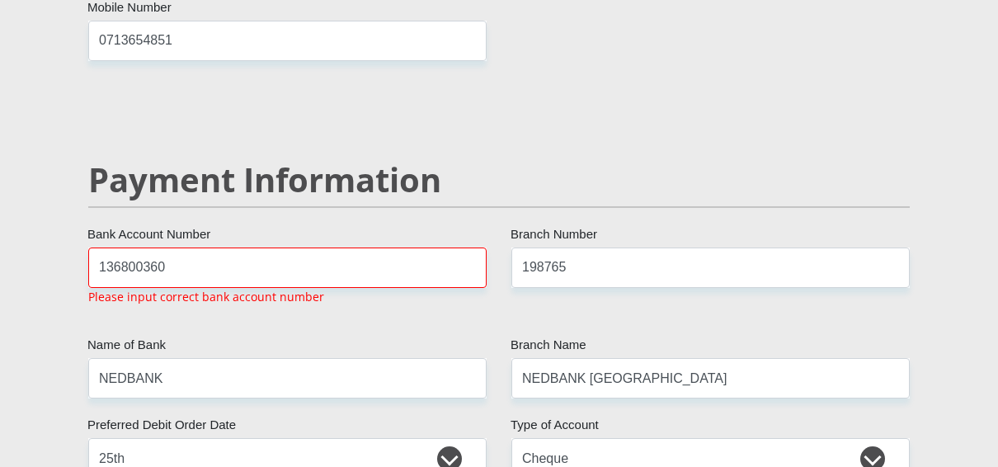
scroll to position [3164, 0]
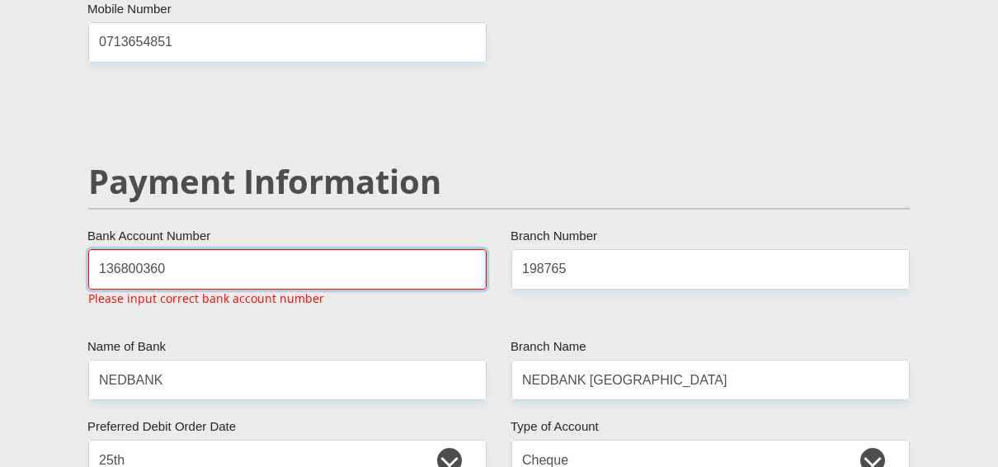
click at [210, 249] on input "136800360" at bounding box center [287, 269] width 398 height 40
click at [114, 249] on input "136800360" at bounding box center [287, 269] width 398 height 40
click at [96, 249] on input "136800360" at bounding box center [287, 269] width 398 height 40
type input "1136800360"
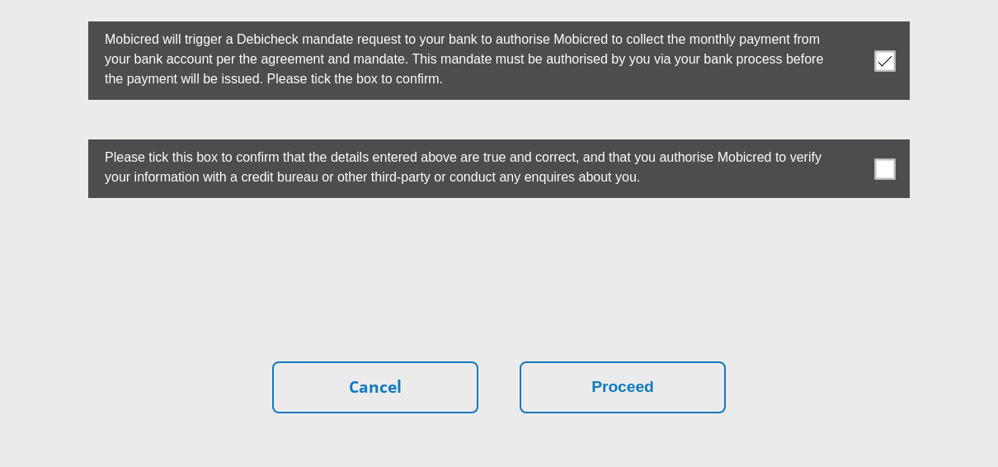
scroll to position [4830, 0]
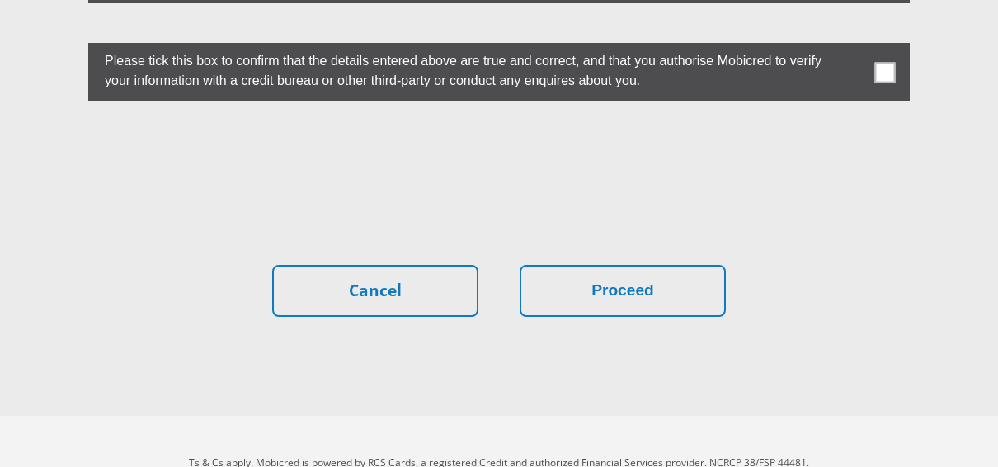
click at [874, 43] on label at bounding box center [498, 72] width 821 height 59
click at [872, 43] on label at bounding box center [498, 72] width 821 height 59
click at [852, 47] on input "checkbox" at bounding box center [852, 47] width 0 height 0
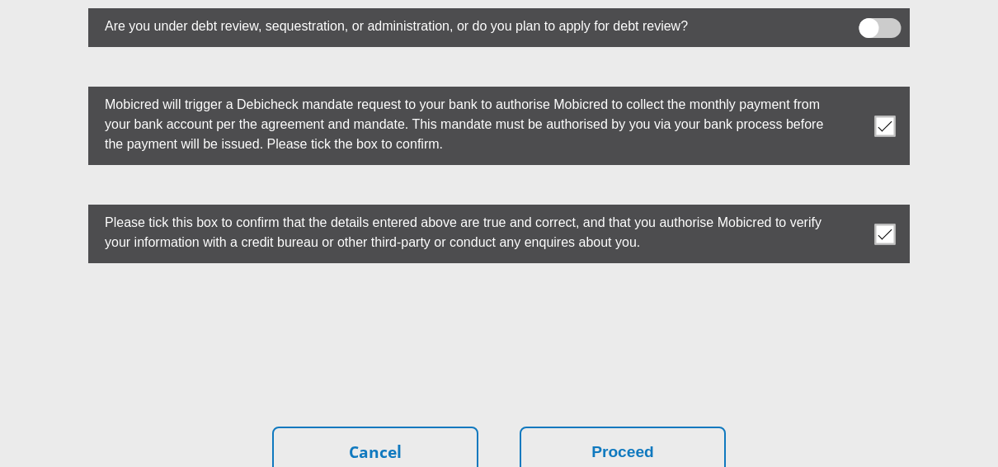
scroll to position [4665, 0]
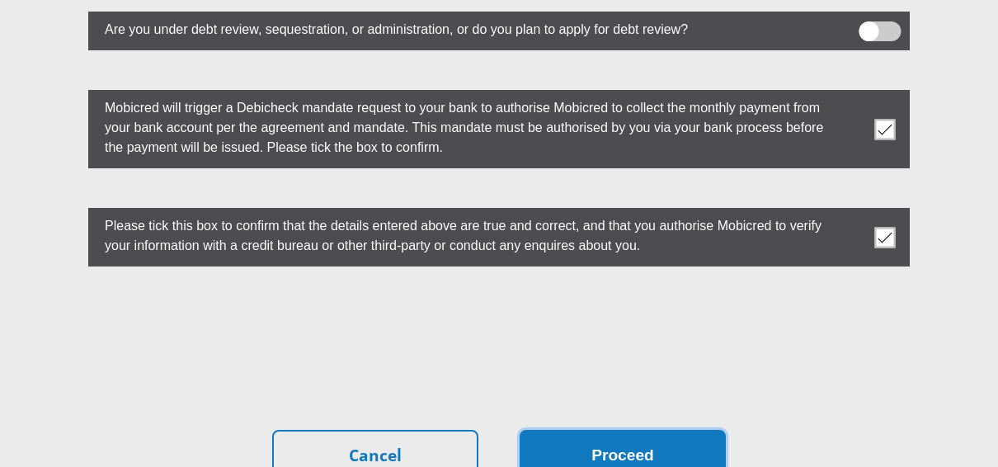
click at [639, 430] on button "Proceed" at bounding box center [622, 456] width 206 height 52
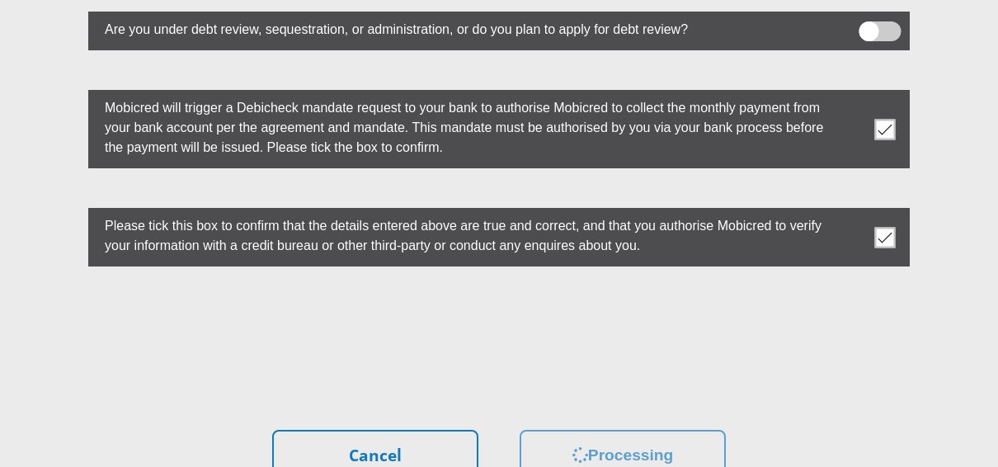
scroll to position [0, 0]
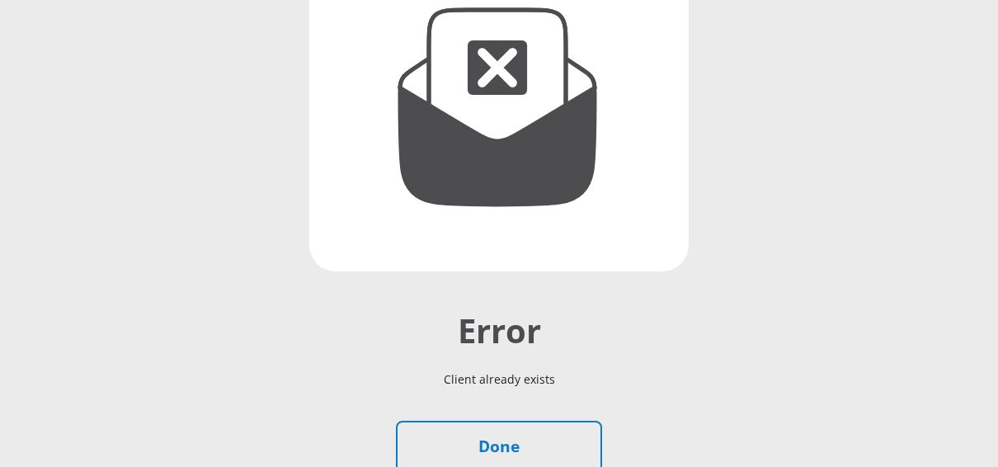
scroll to position [412, 0]
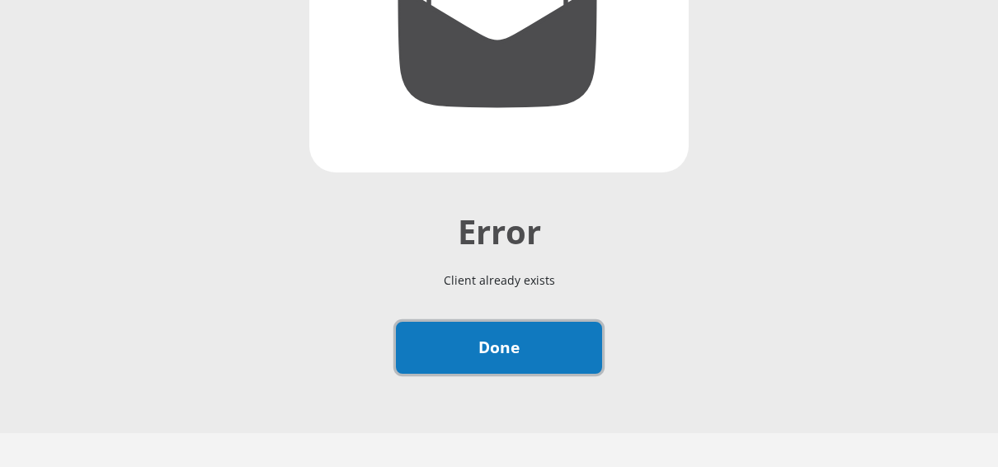
click at [506, 352] on link "Done" at bounding box center [499, 348] width 206 height 52
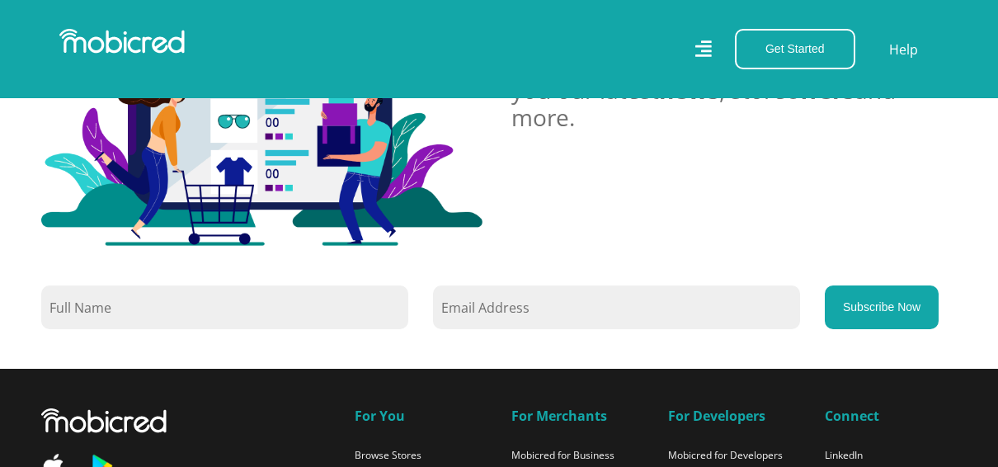
scroll to position [1395, 0]
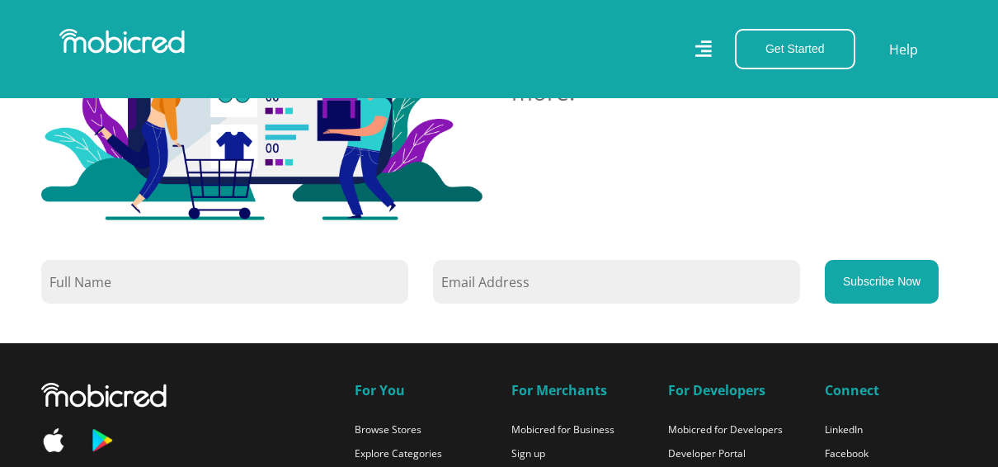
click at [247, 284] on input "text" at bounding box center [224, 282] width 367 height 44
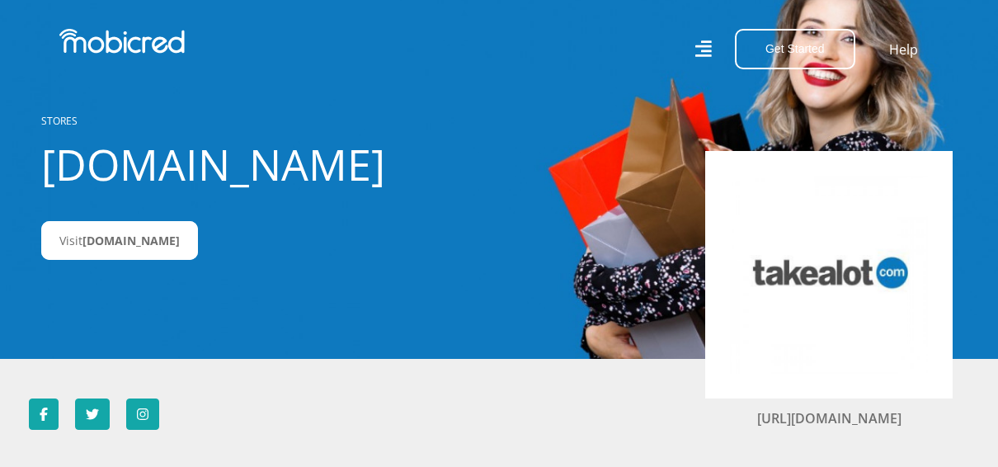
scroll to position [0, 0]
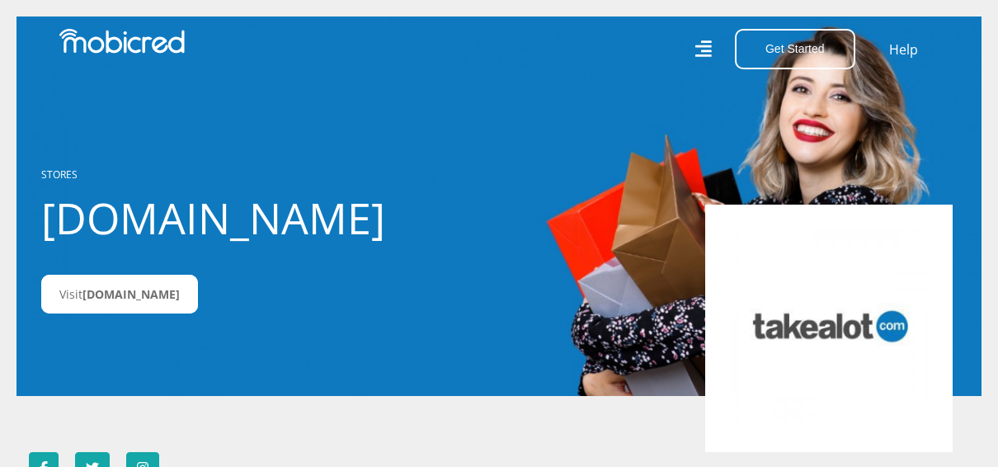
click at [711, 49] on icon at bounding box center [703, 48] width 16 height 23
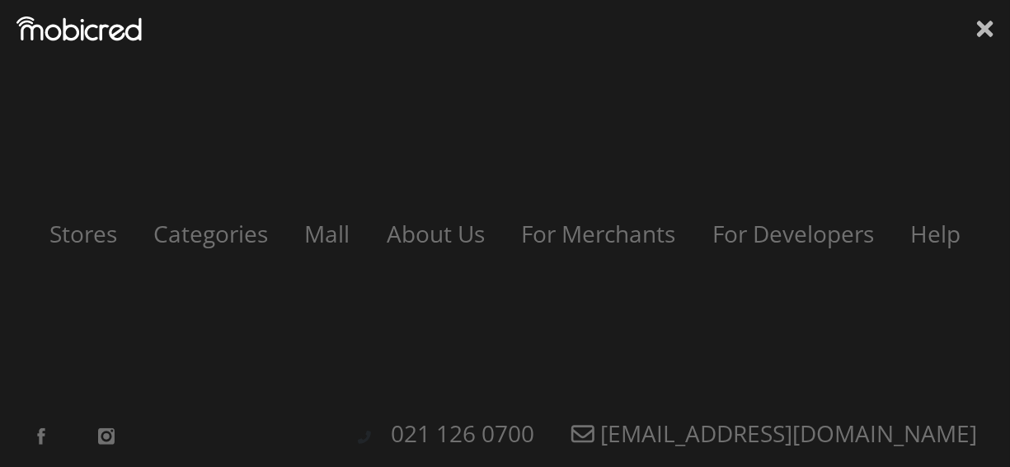
click at [984, 30] on icon at bounding box center [985, 29] width 16 height 16
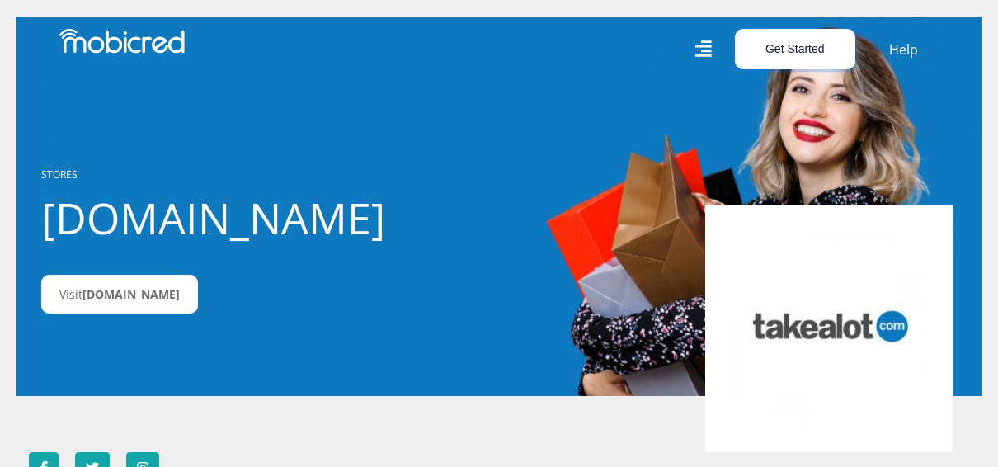
click at [810, 57] on button "Get Started" at bounding box center [795, 49] width 120 height 40
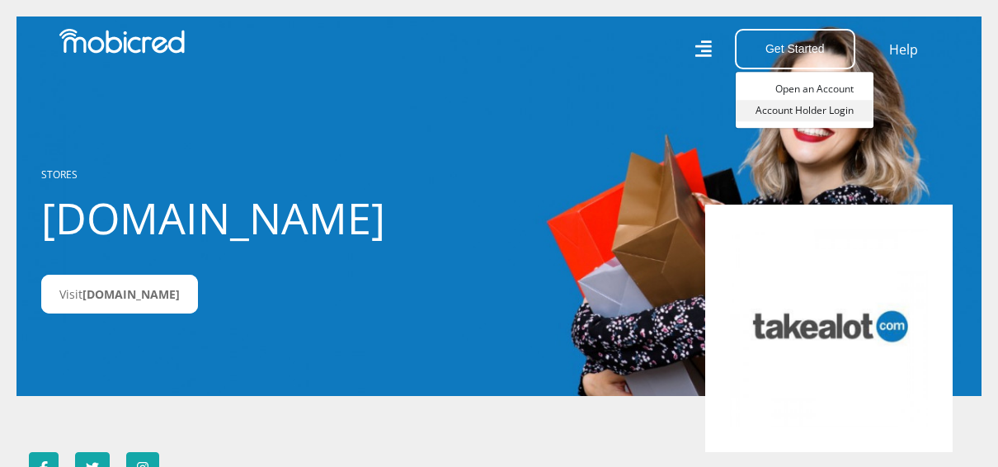
click at [820, 111] on link "Account Holder Login" at bounding box center [804, 110] width 138 height 21
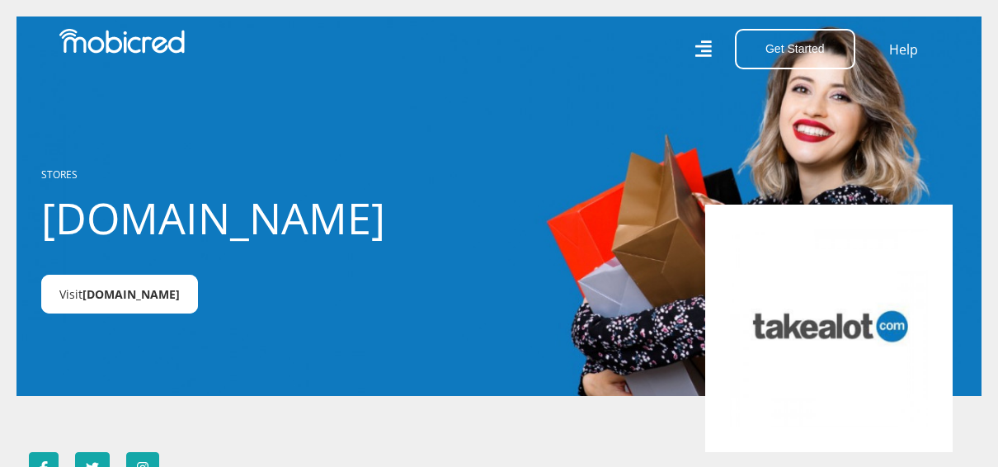
click at [144, 292] on span "Takealot.credit" at bounding box center [130, 294] width 97 height 16
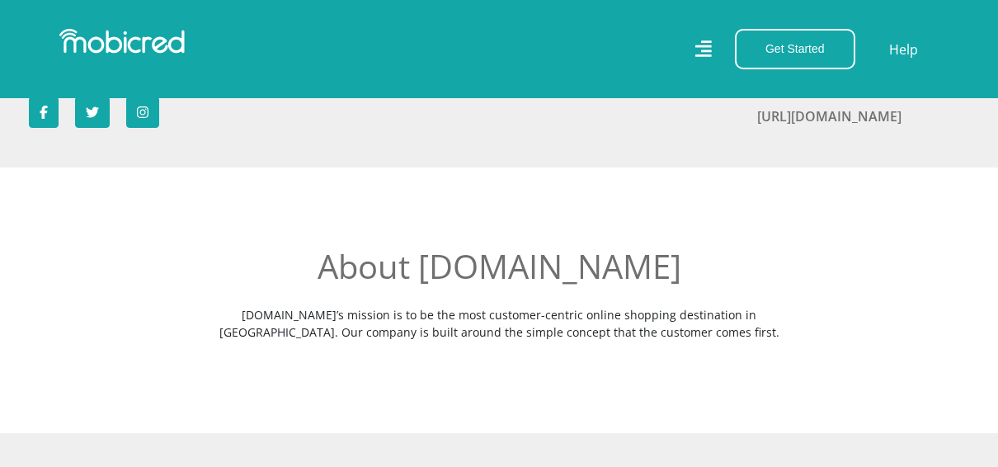
scroll to position [330, 0]
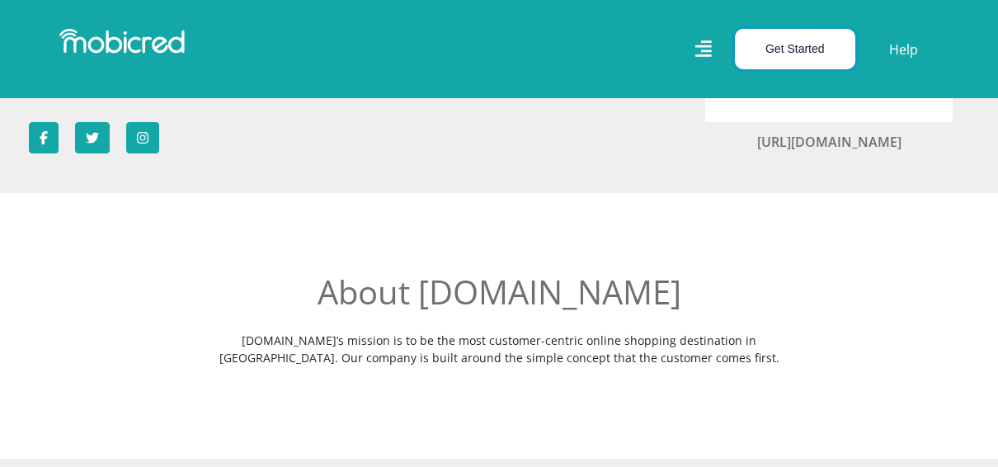
click at [805, 40] on button "Get Started" at bounding box center [795, 49] width 120 height 40
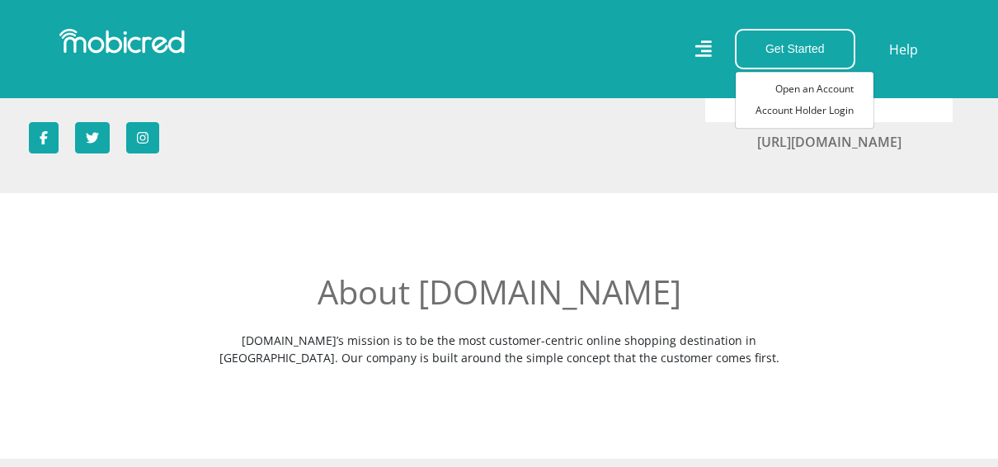
click at [709, 45] on icon at bounding box center [703, 48] width 16 height 23
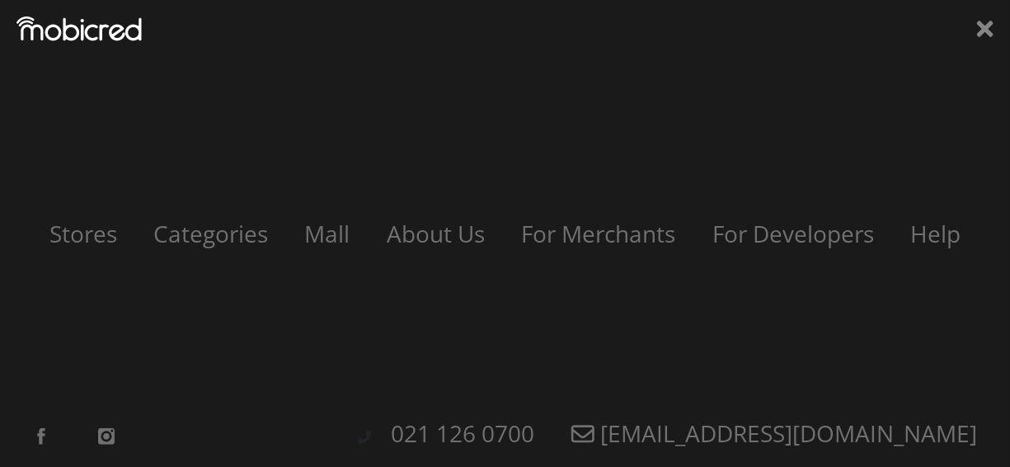
click at [988, 21] on icon at bounding box center [985, 28] width 16 height 25
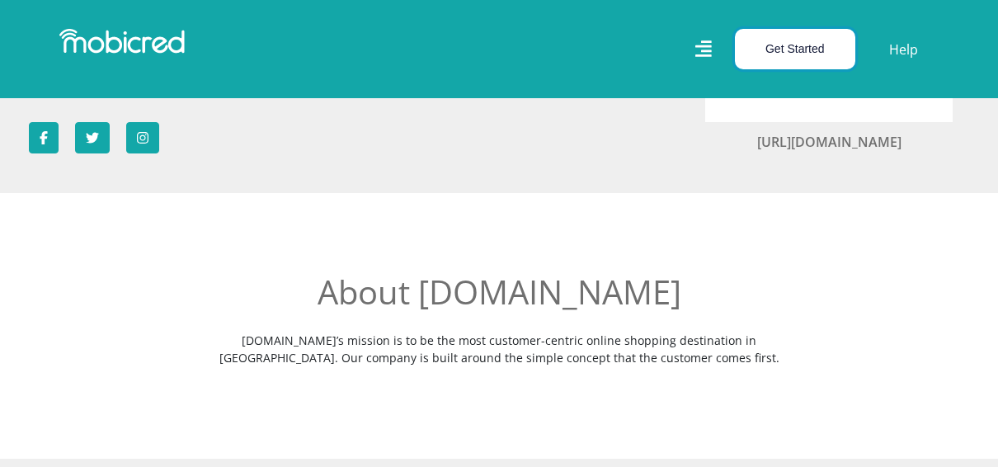
click at [813, 49] on button "Get Started" at bounding box center [795, 49] width 120 height 40
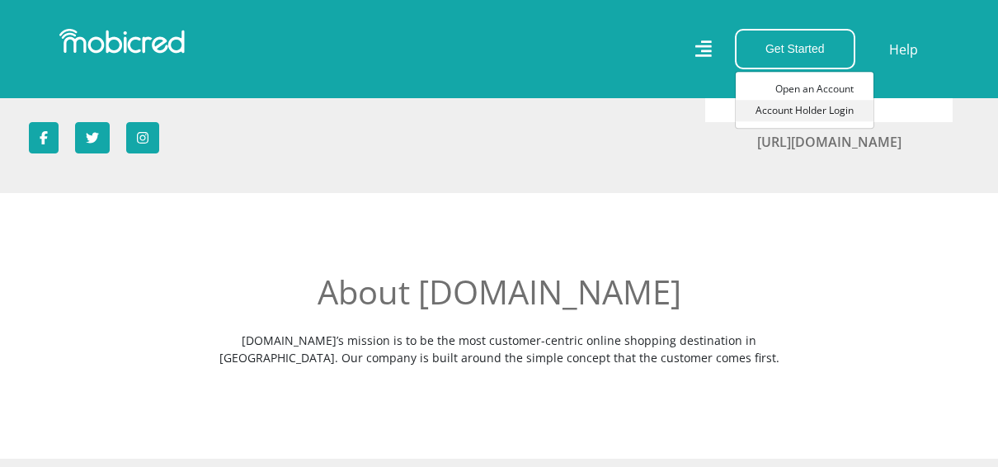
click at [815, 115] on link "Account Holder Login" at bounding box center [804, 110] width 138 height 21
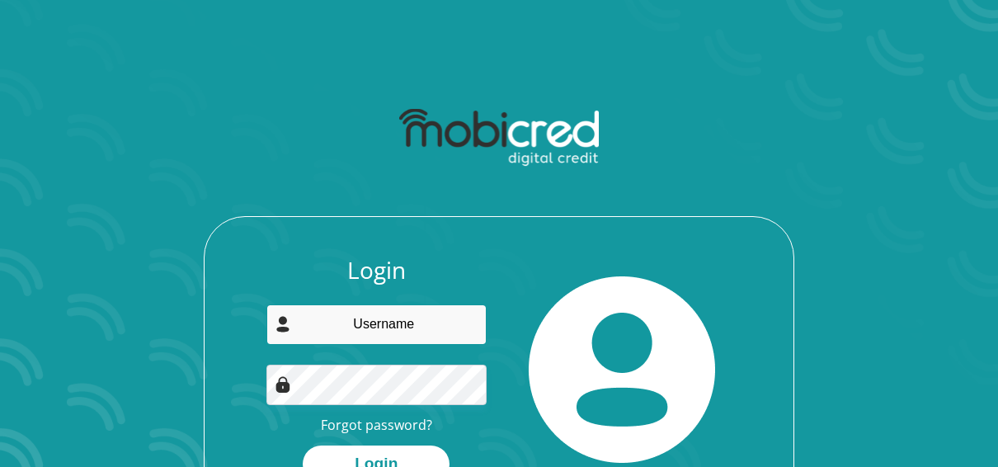
click at [388, 324] on input "email" at bounding box center [376, 324] width 221 height 40
type input "[EMAIL_ADDRESS][DOMAIN_NAME]"
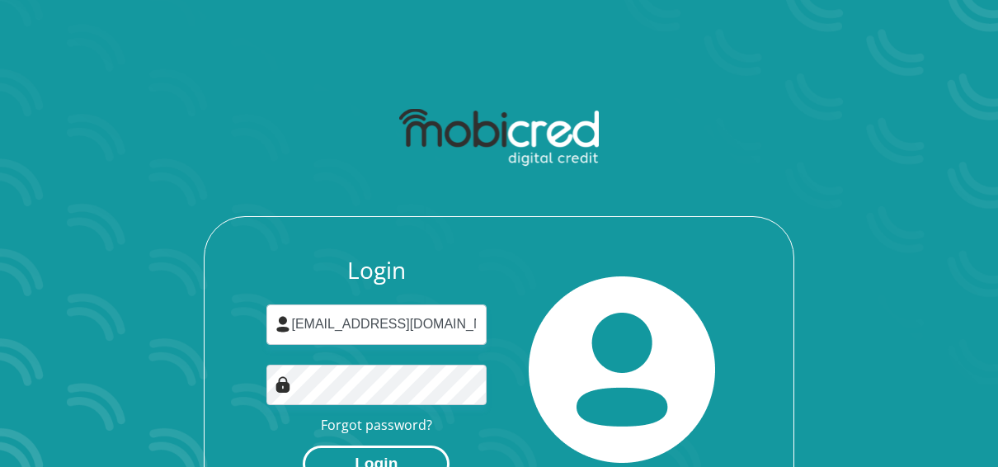
click at [368, 453] on button "Login" at bounding box center [376, 463] width 147 height 37
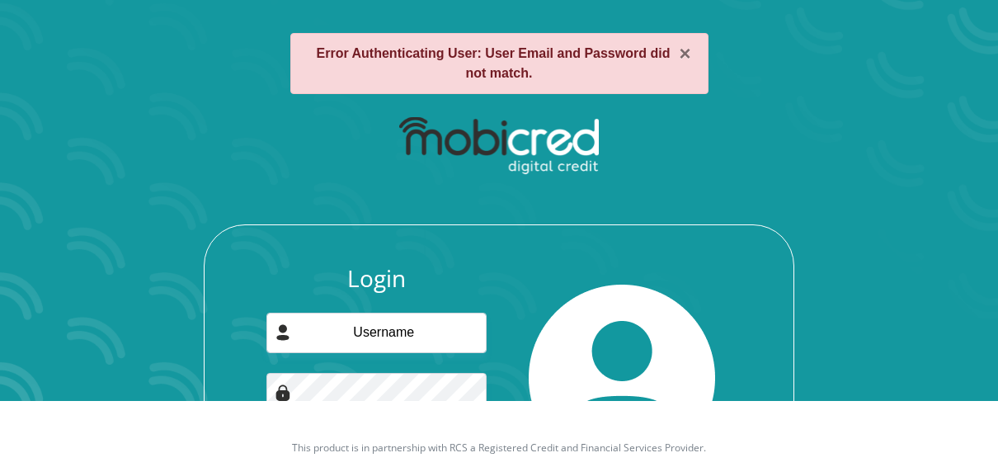
scroll to position [165, 0]
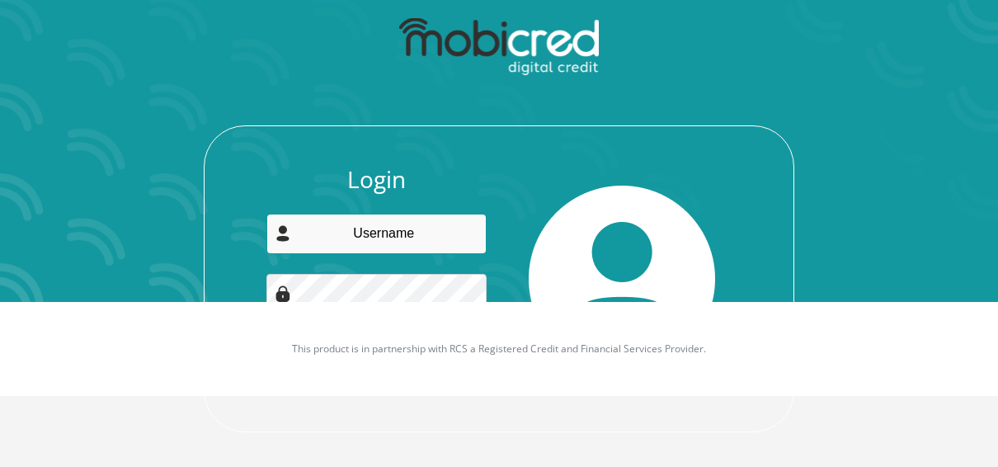
click at [377, 241] on input "email" at bounding box center [376, 234] width 221 height 40
type input "[EMAIL_ADDRESS][DOMAIN_NAME]"
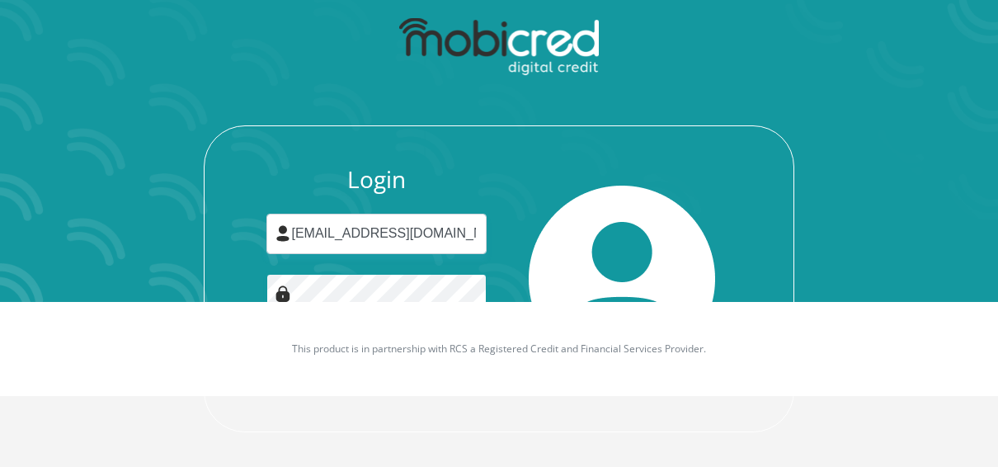
click at [303, 355] on button "Login" at bounding box center [376, 373] width 147 height 37
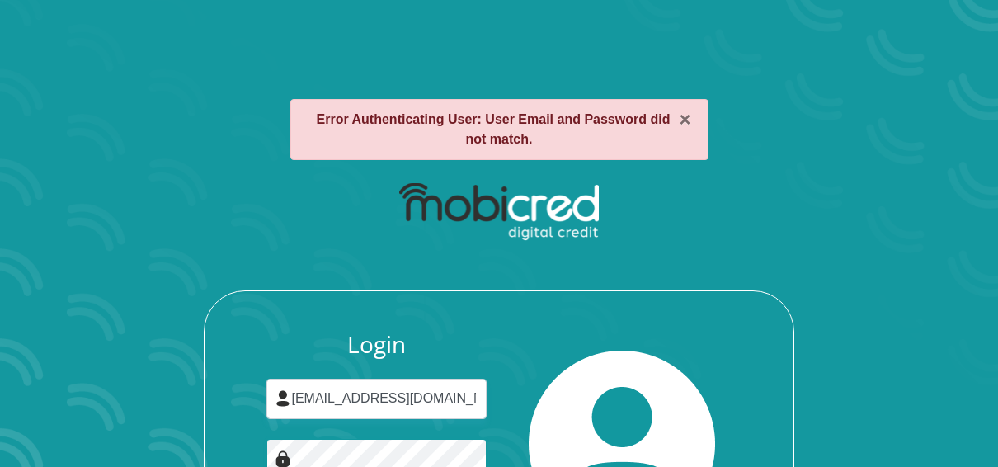
scroll to position [125, 0]
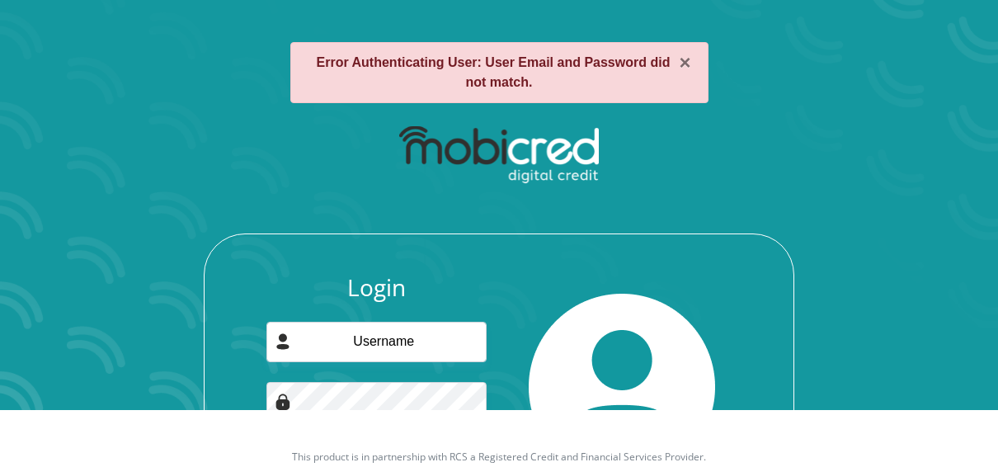
scroll to position [82, 0]
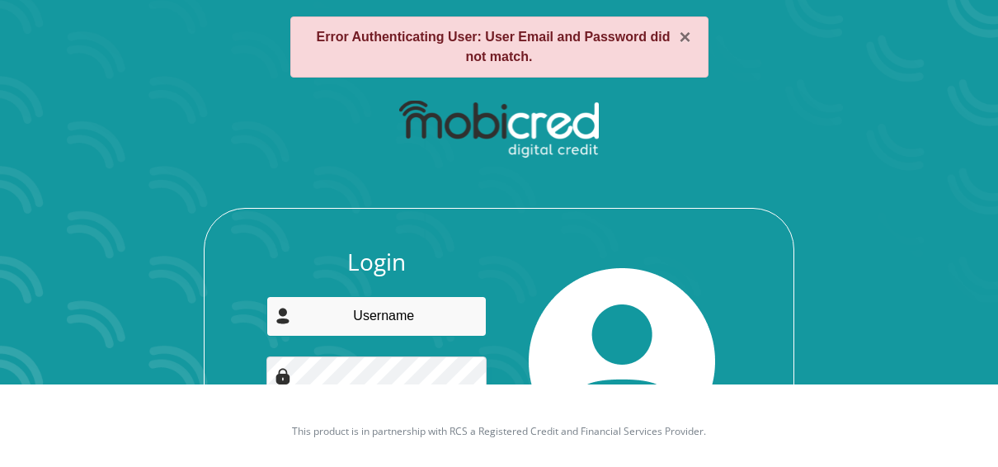
click at [357, 315] on input "email" at bounding box center [376, 316] width 221 height 40
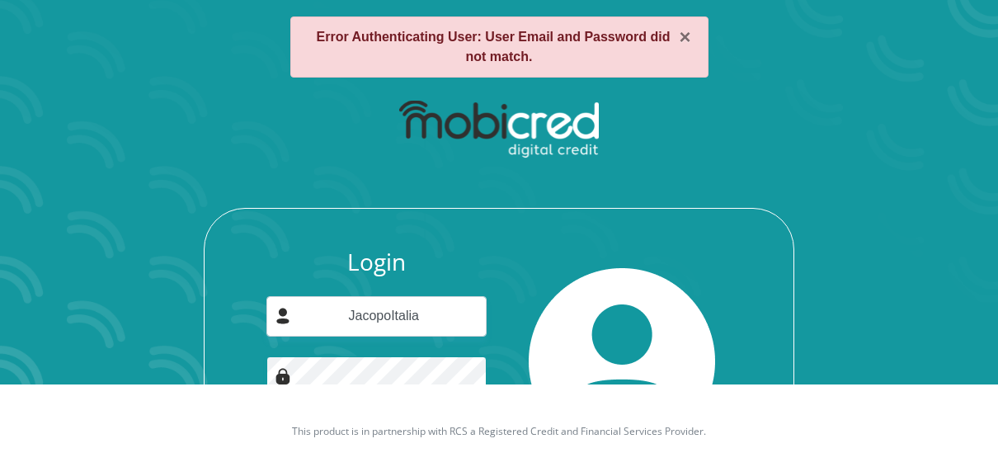
click at [303, 437] on button "Login" at bounding box center [376, 455] width 147 height 37
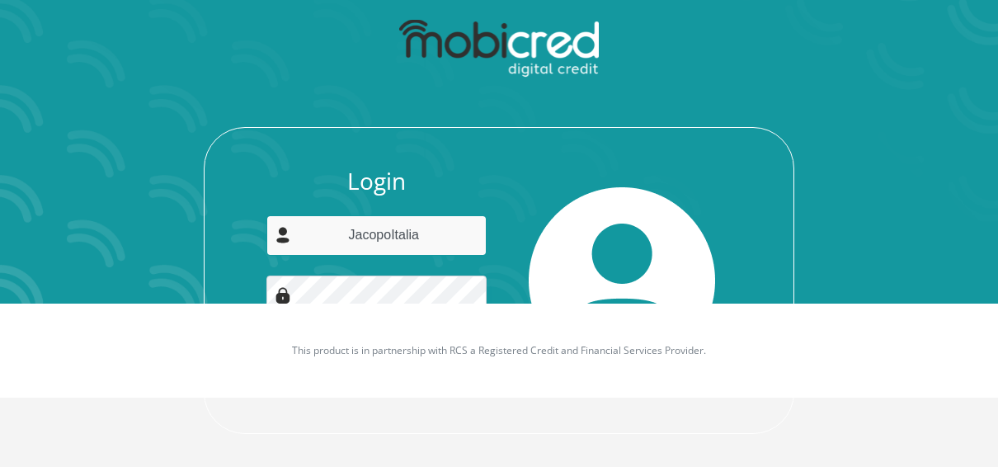
scroll to position [167, 0]
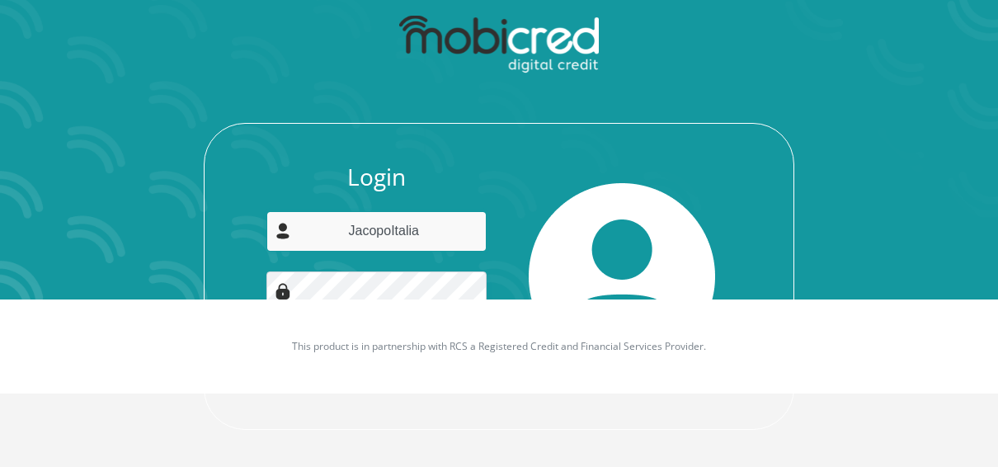
click at [442, 231] on input "JacopoItalia" at bounding box center [376, 231] width 221 height 40
drag, startPoint x: 442, startPoint y: 231, endPoint x: 352, endPoint y: 237, distance: 90.0
click at [352, 237] on input "JacopoItalia" at bounding box center [376, 231] width 221 height 40
type input "J"
type input "[EMAIL_ADDRESS][DOMAIN_NAME]"
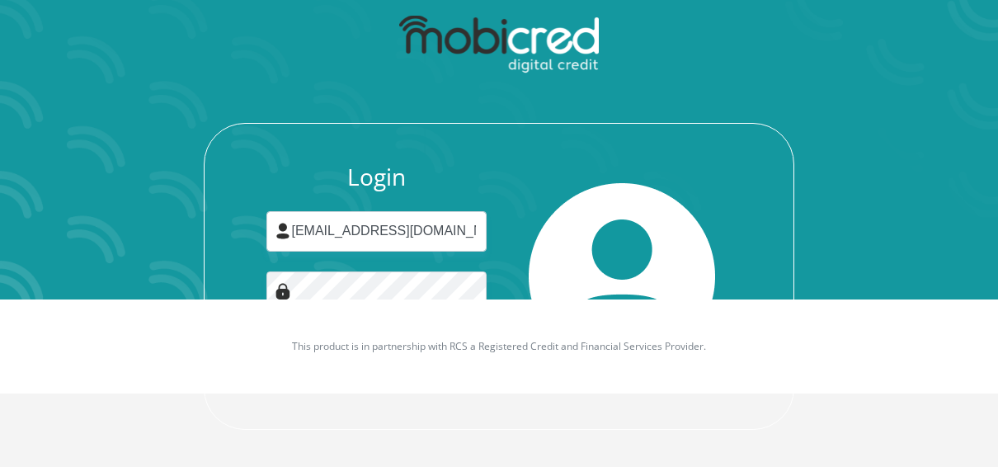
click at [511, 284] on div at bounding box center [622, 276] width 246 height 226
click at [303, 352] on button "Login" at bounding box center [376, 370] width 147 height 37
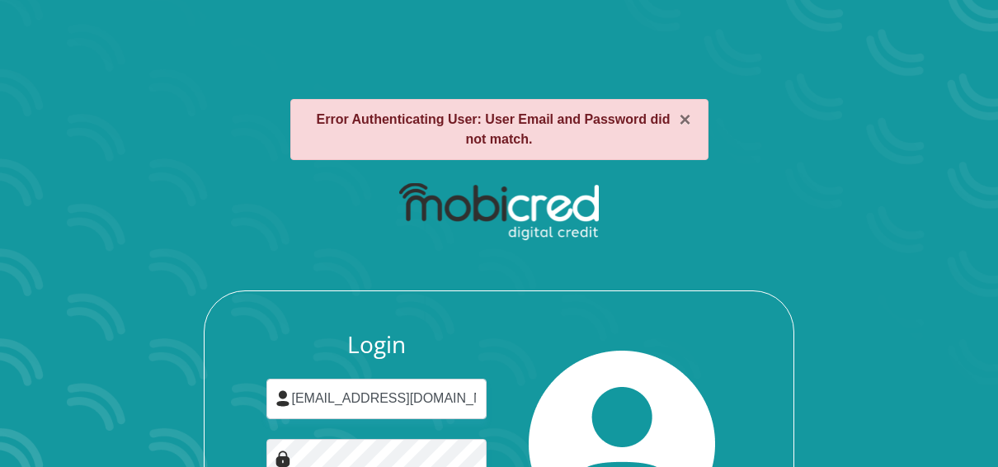
scroll to position [167, 0]
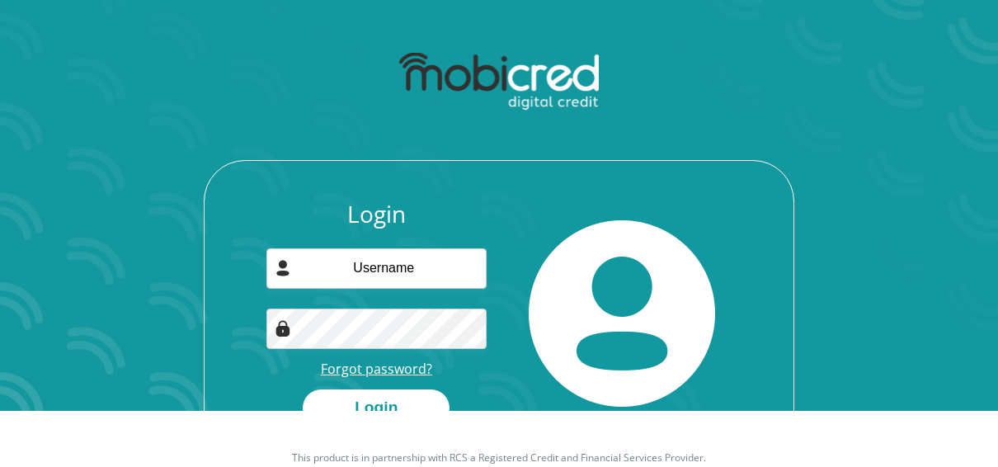
scroll to position [94, 0]
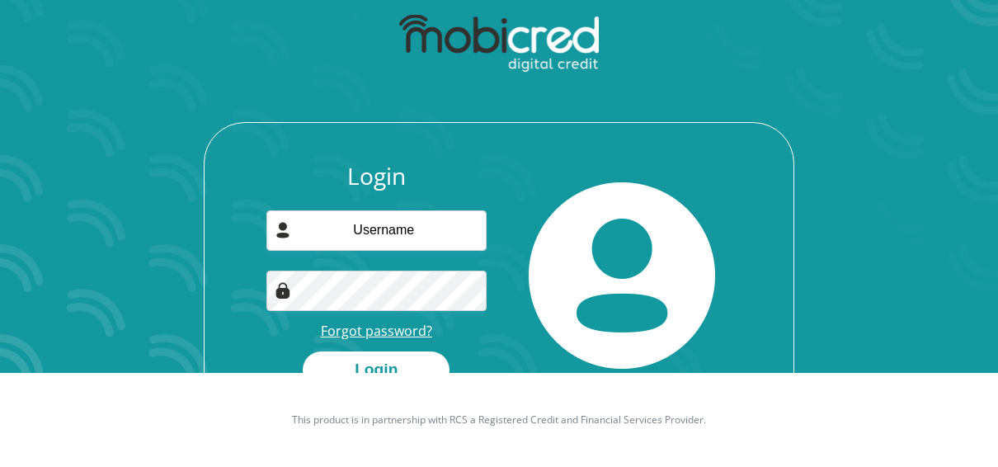
click at [367, 334] on link "Forgot password?" at bounding box center [376, 331] width 111 height 18
click at [340, 331] on link "Forgot password?" at bounding box center [376, 331] width 111 height 18
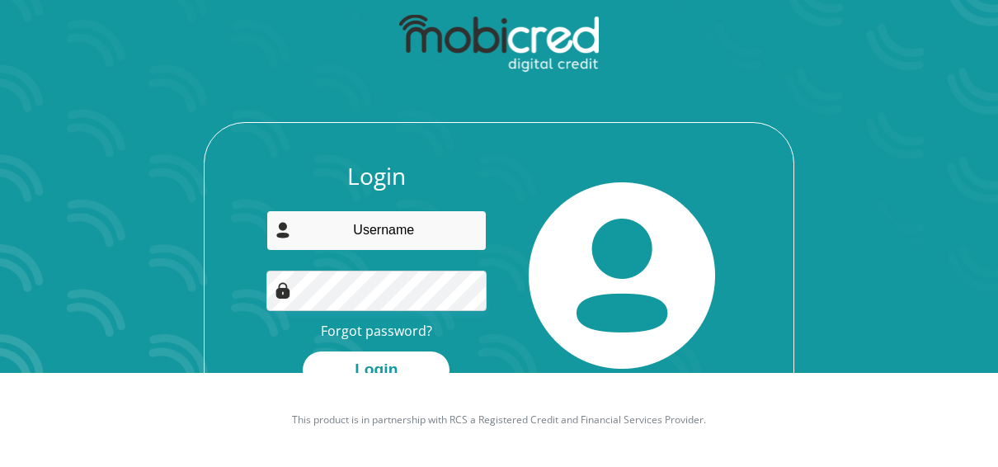
click at [416, 239] on input "email" at bounding box center [376, 230] width 221 height 40
type input "[EMAIL_ADDRESS][DOMAIN_NAME]"
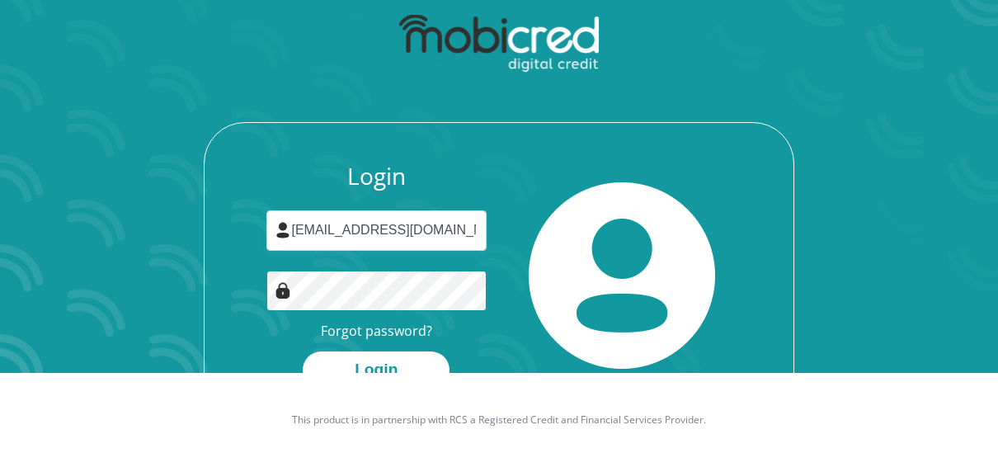
click at [303, 351] on button "Login" at bounding box center [376, 369] width 147 height 37
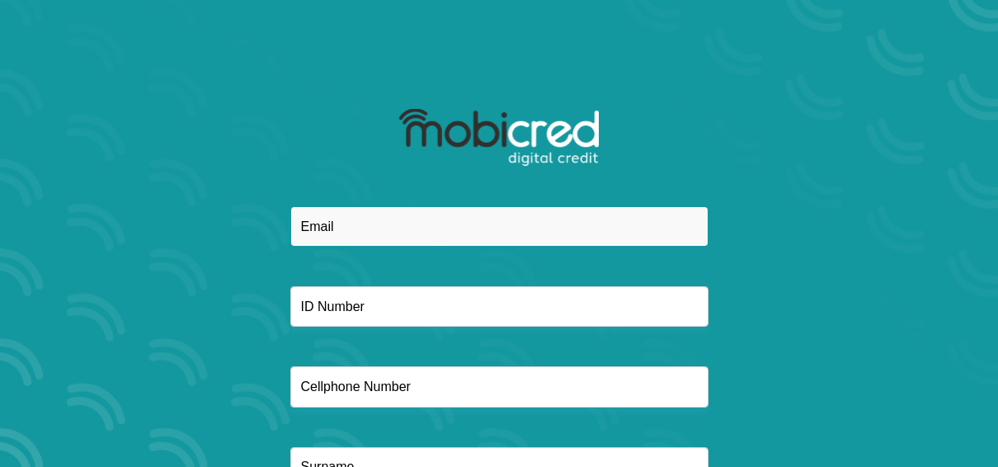
click at [380, 221] on input "email" at bounding box center [499, 226] width 418 height 40
type input "[EMAIL_ADDRESS][DOMAIN_NAME]"
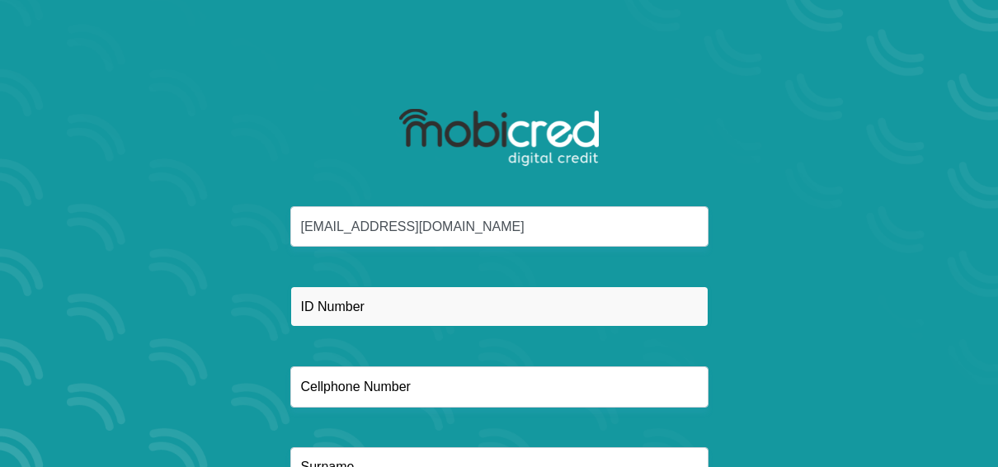
type input "9202105058088"
type input "0713654851"
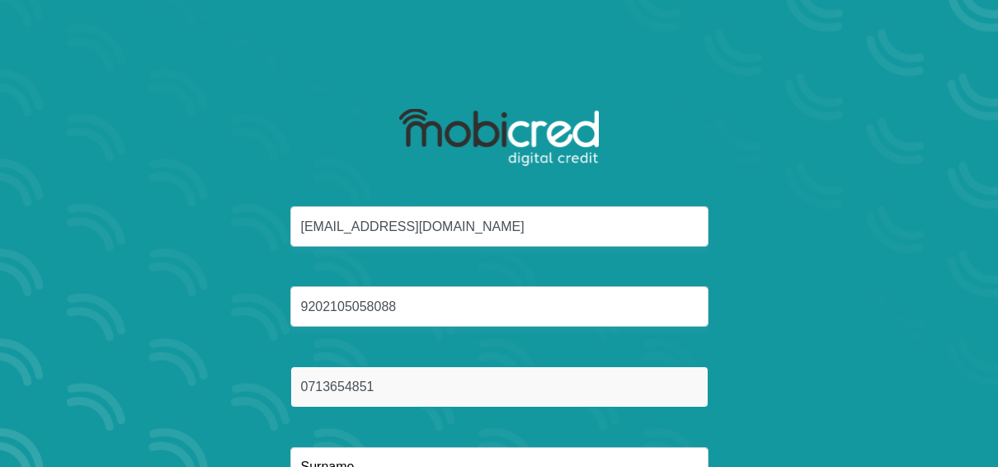
type input "Kleynhans"
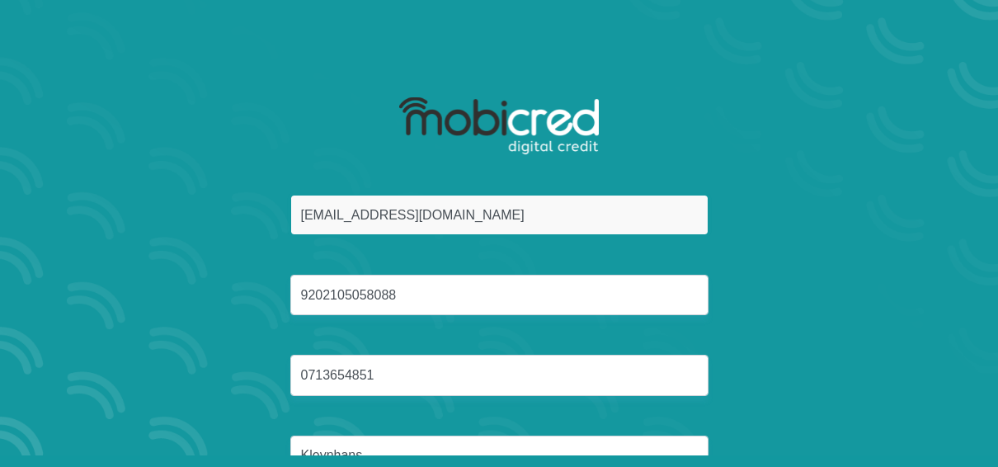
scroll to position [135, 0]
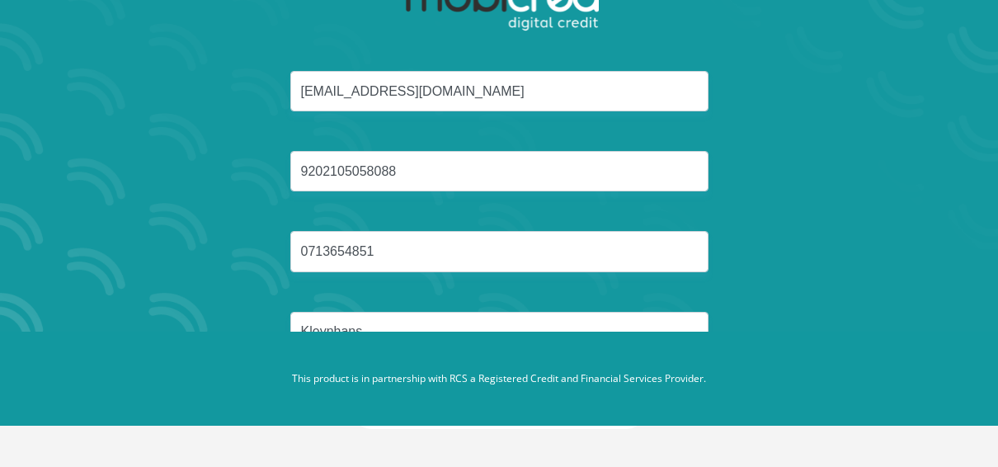
click at [768, 246] on div "[EMAIL_ADDRESS][DOMAIN_NAME] 9202105058088 0713654851 [GEOGRAPHIC_DATA]" at bounding box center [498, 231] width 885 height 321
click at [870, 198] on div "[EMAIL_ADDRESS][DOMAIN_NAME] 9202105058088 0713654851 [GEOGRAPHIC_DATA]" at bounding box center [498, 231] width 885 height 321
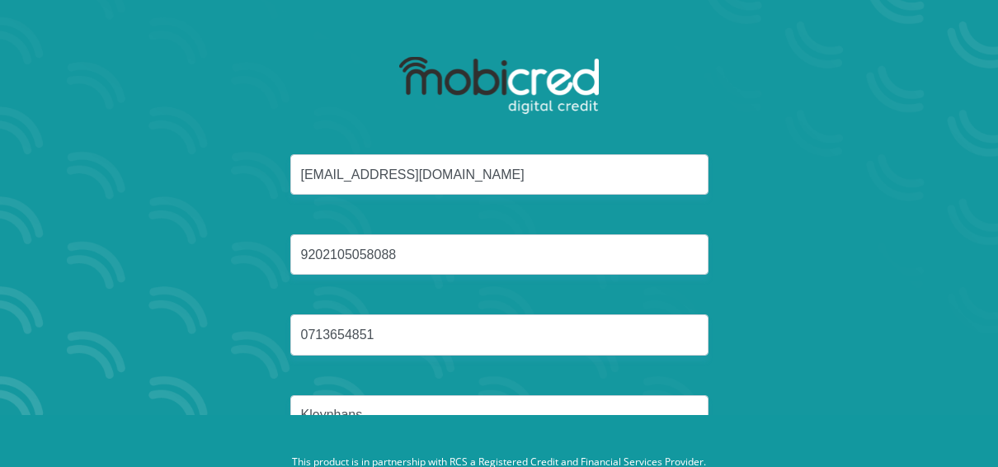
scroll to position [0, 0]
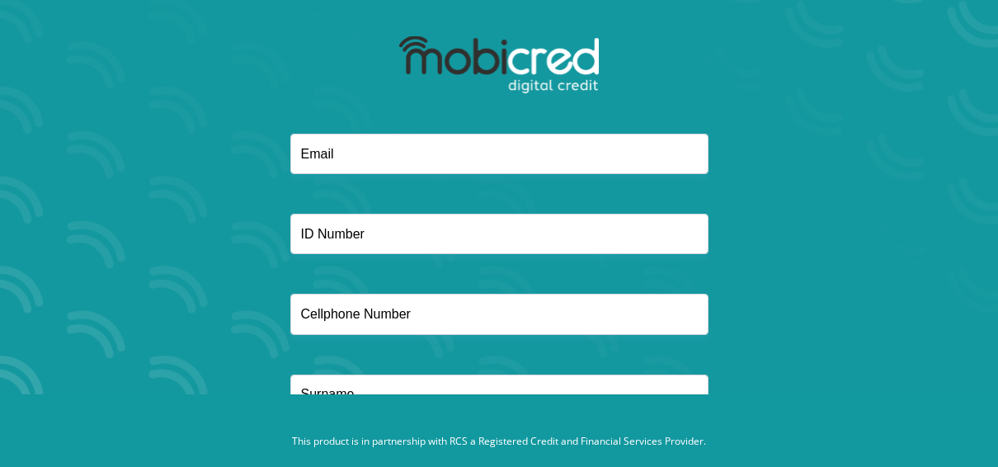
scroll to position [135, 0]
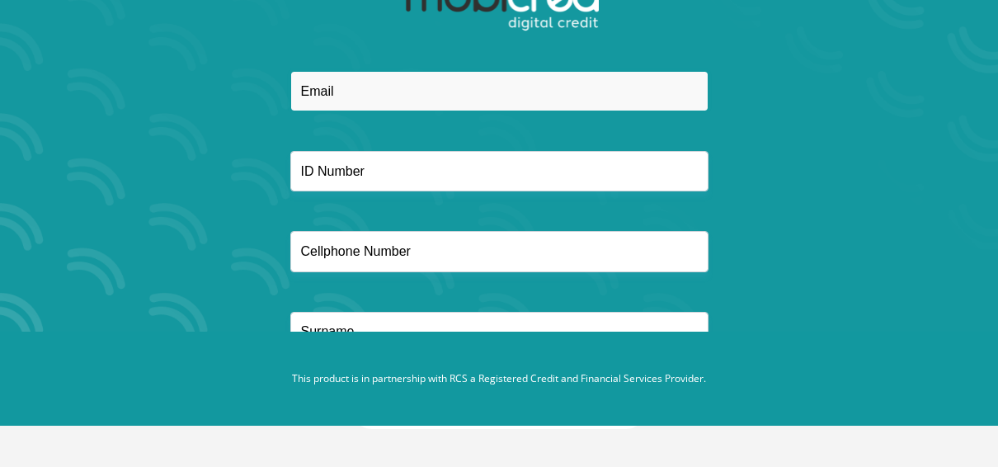
click at [369, 91] on input "email" at bounding box center [499, 91] width 418 height 40
type input "[EMAIL_ADDRESS][DOMAIN_NAME]"
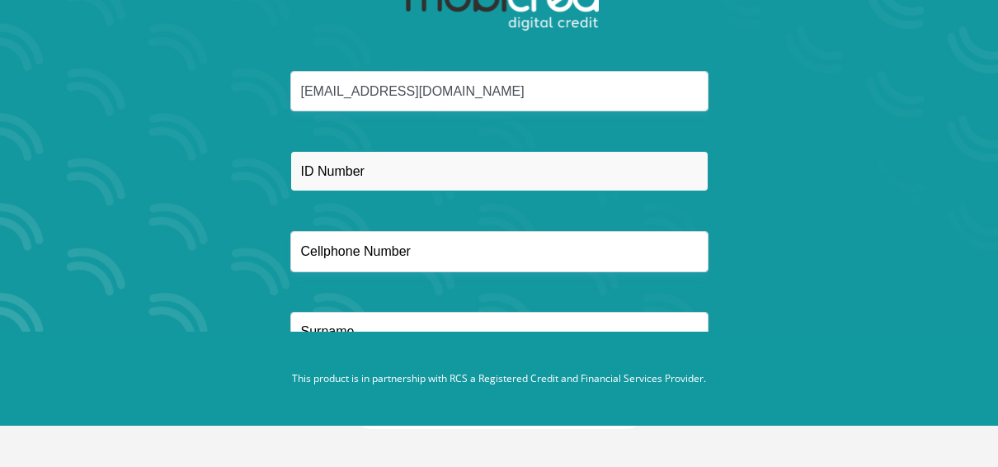
type input "0713654851"
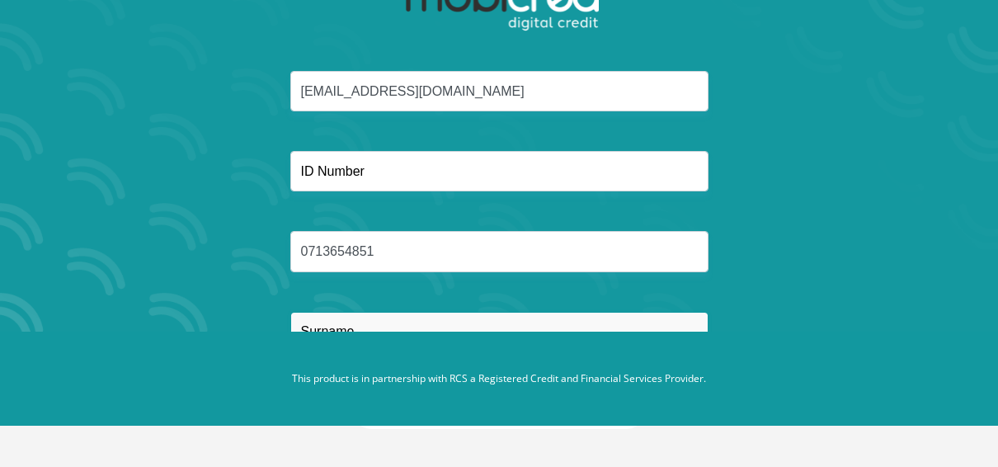
type input "Kleynhans"
click at [393, 145] on div "[EMAIL_ADDRESS][DOMAIN_NAME] 0713654851 [GEOGRAPHIC_DATA]" at bounding box center [498, 231] width 885 height 321
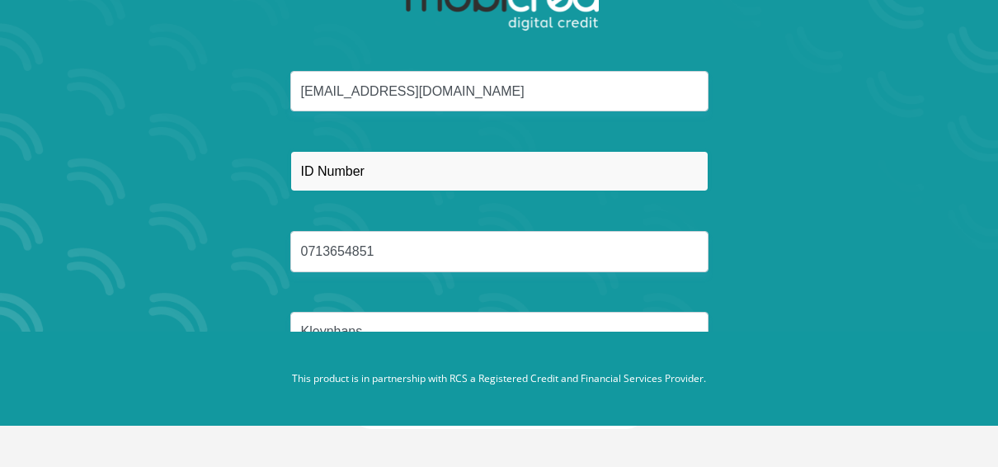
click at [397, 170] on input "text" at bounding box center [499, 171] width 418 height 40
type input "9202105058088"
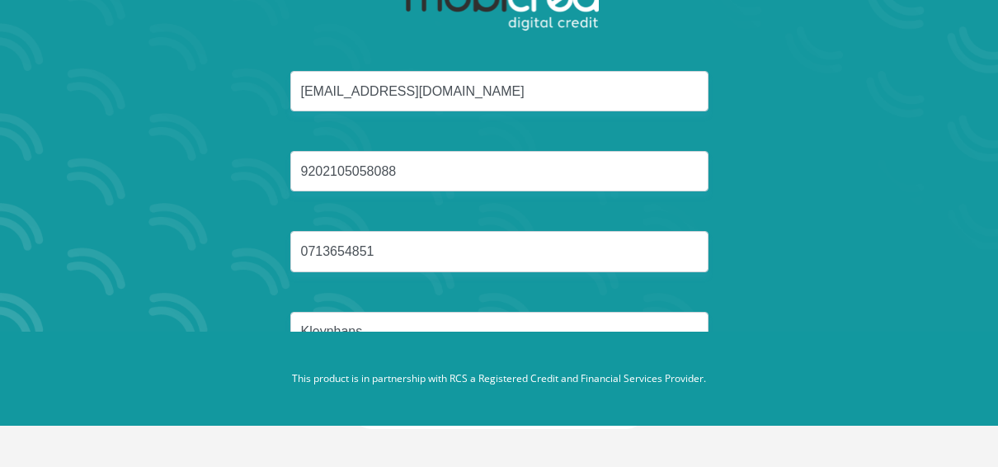
click at [755, 232] on div "[EMAIL_ADDRESS][DOMAIN_NAME] 9202105058088 0713654851 [GEOGRAPHIC_DATA]" at bounding box center [498, 231] width 885 height 321
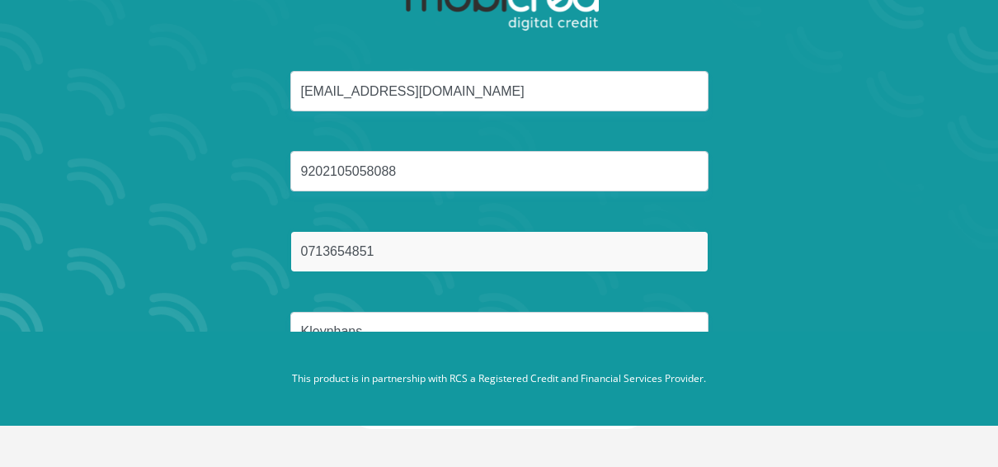
click at [682, 256] on input "0713654851" at bounding box center [499, 251] width 418 height 40
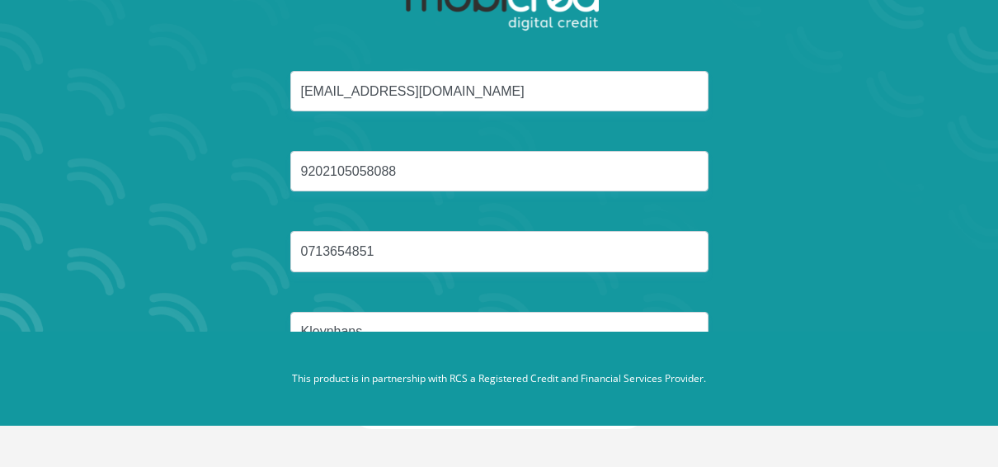
click at [781, 242] on div "[EMAIL_ADDRESS][DOMAIN_NAME] 9202105058088 0713654851 [GEOGRAPHIC_DATA]" at bounding box center [498, 231] width 885 height 321
click at [816, 302] on div "[EMAIL_ADDRESS][DOMAIN_NAME] 9202105058088 0713654851 [GEOGRAPHIC_DATA]" at bounding box center [498, 231] width 885 height 321
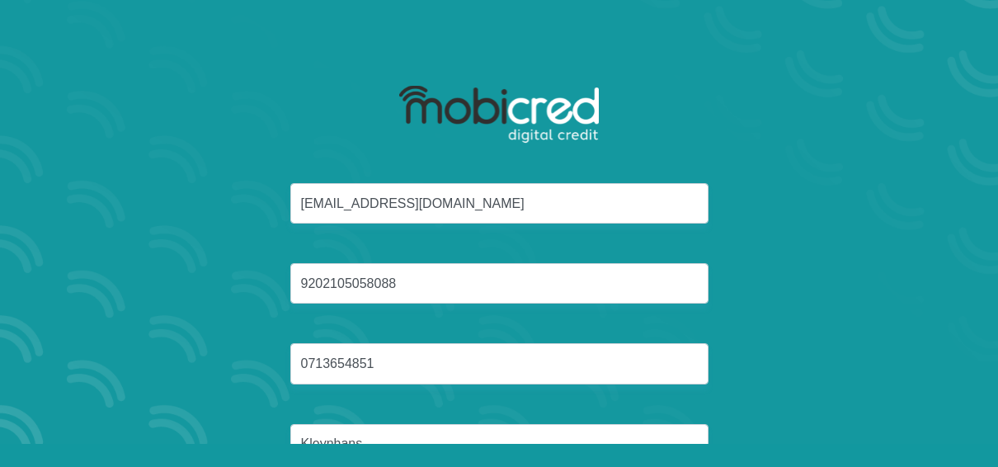
scroll to position [0, 0]
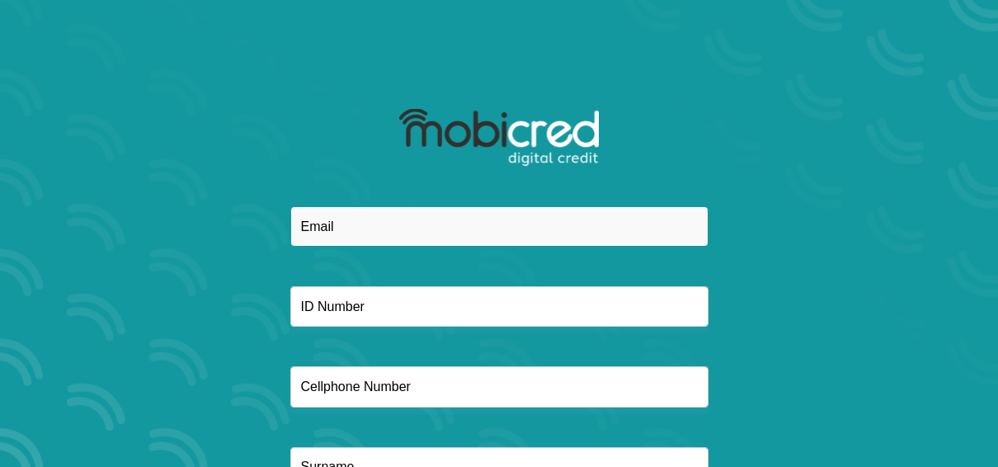
click at [342, 218] on input "email" at bounding box center [499, 226] width 418 height 40
type input "[EMAIL_ADDRESS][DOMAIN_NAME]"
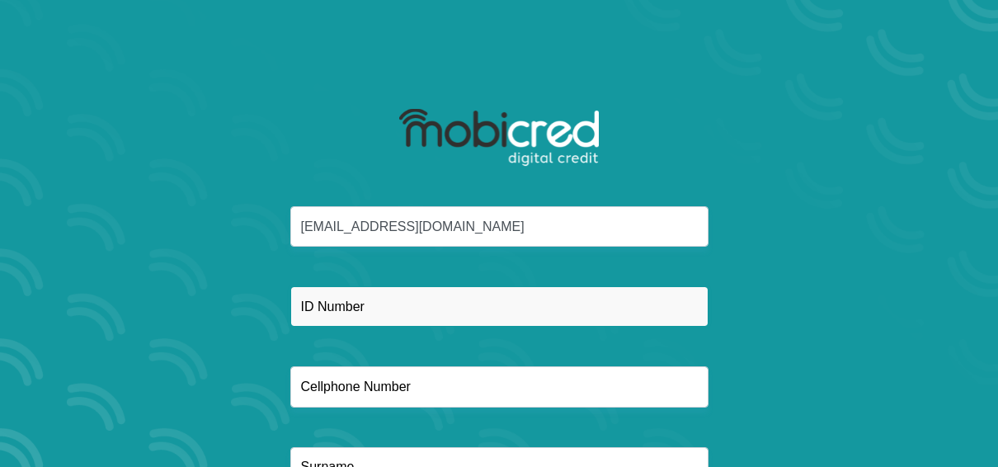
type input "0713654851"
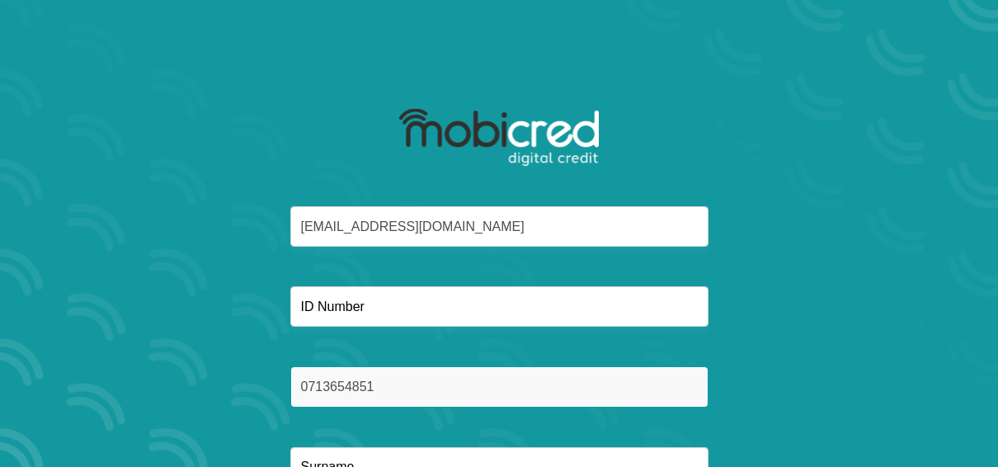
type input "Kleynhans"
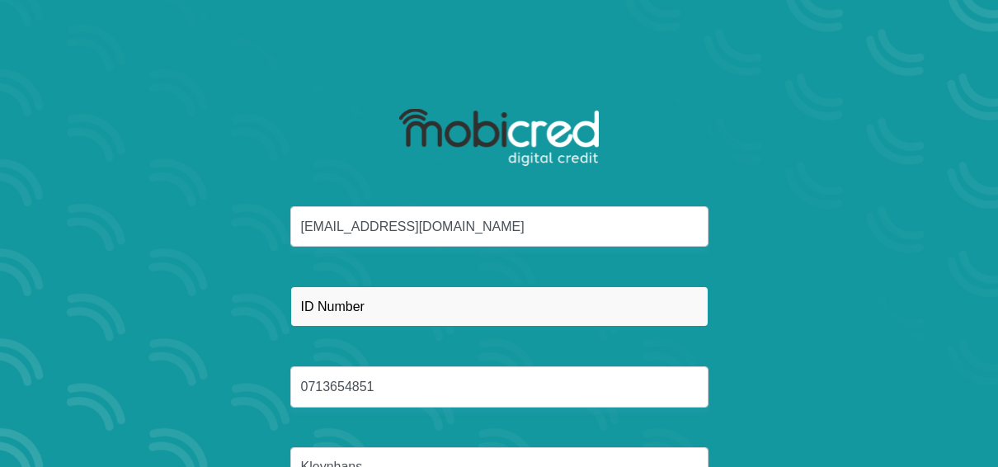
click at [394, 306] on input "text" at bounding box center [499, 306] width 418 height 40
type input "9202105058088"
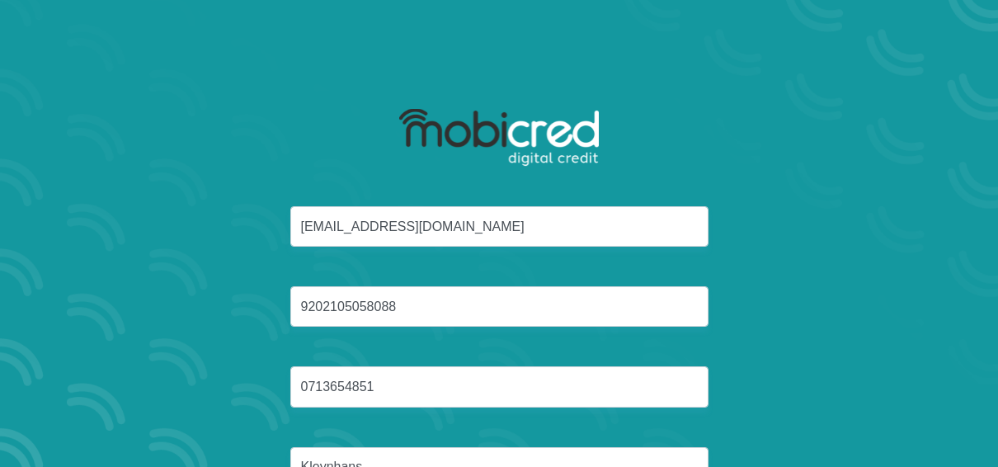
click at [809, 369] on div "jaco.kleynhans20@gmail.com 9202105058088 0713654851 Kleynhans" at bounding box center [498, 366] width 885 height 321
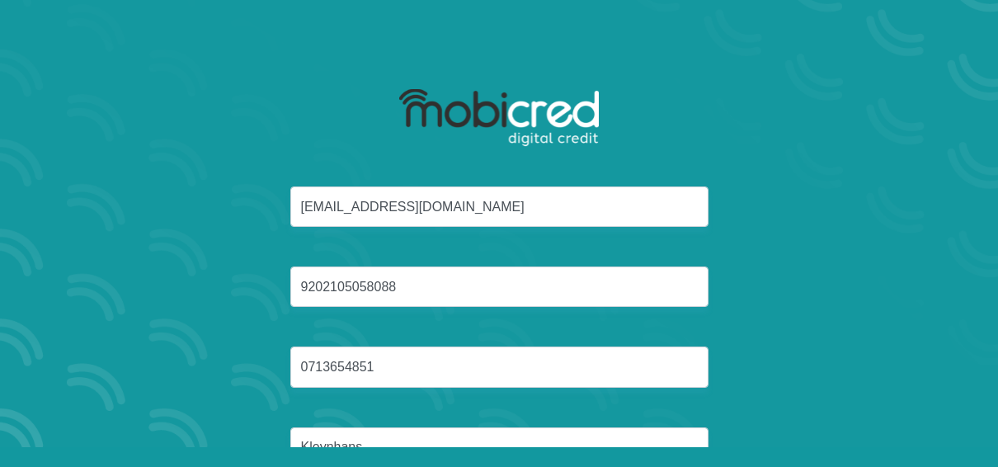
scroll to position [135, 0]
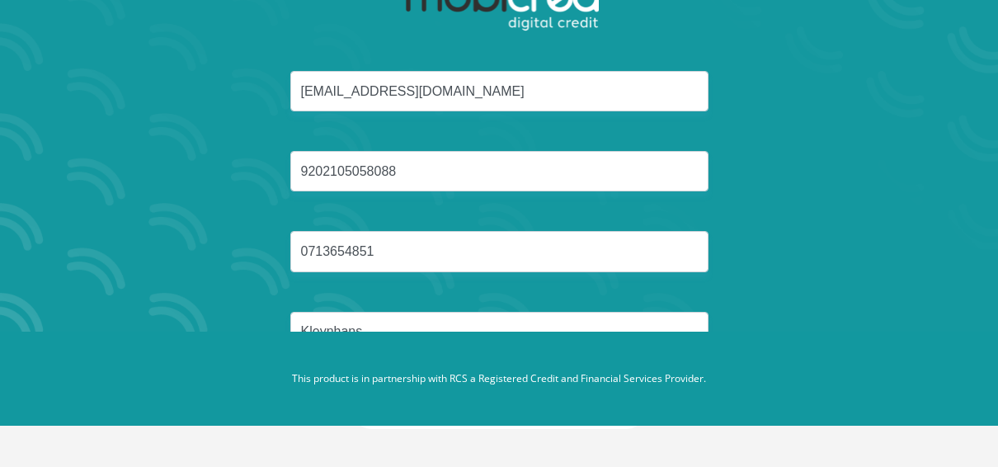
click at [604, 303] on div "jaco.kleynhans20@gmail.com 9202105058088 0713654851 Kleynhans" at bounding box center [498, 231] width 885 height 321
click at [604, 305] on div "jaco.kleynhans20@gmail.com 9202105058088 0713654851 Kleynhans" at bounding box center [498, 231] width 885 height 321
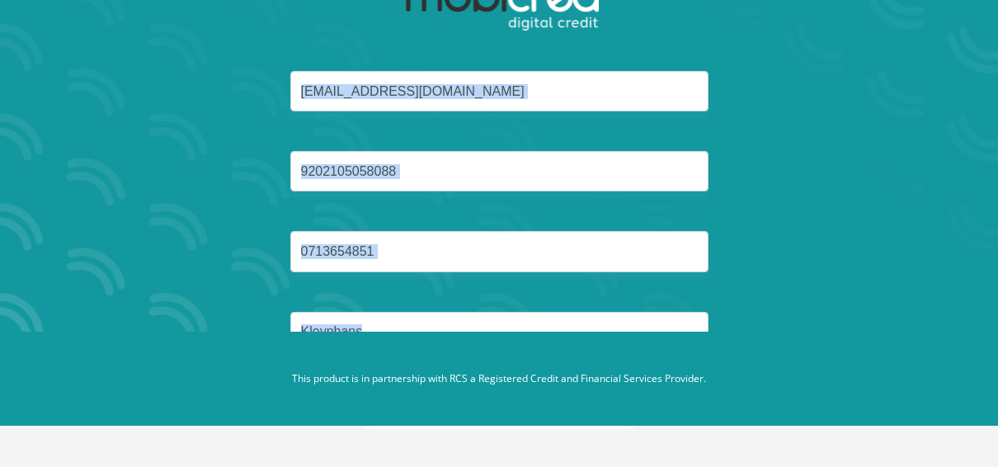
click at [604, 305] on div "jaco.kleynhans20@gmail.com 9202105058088 0713654851 Kleynhans" at bounding box center [498, 231] width 885 height 321
click at [603, 308] on div "jaco.kleynhans20@gmail.com 9202105058088 0713654851 Kleynhans" at bounding box center [498, 231] width 885 height 321
click at [599, 313] on input "Kleynhans" at bounding box center [499, 332] width 418 height 40
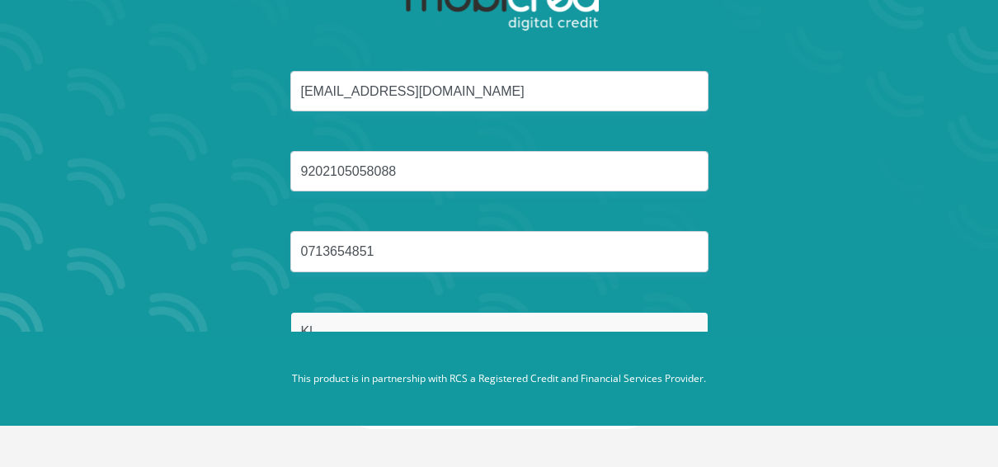
type input "K"
type input "Kleynhans"
click at [353, 392] on button "Reset Password" at bounding box center [499, 410] width 292 height 37
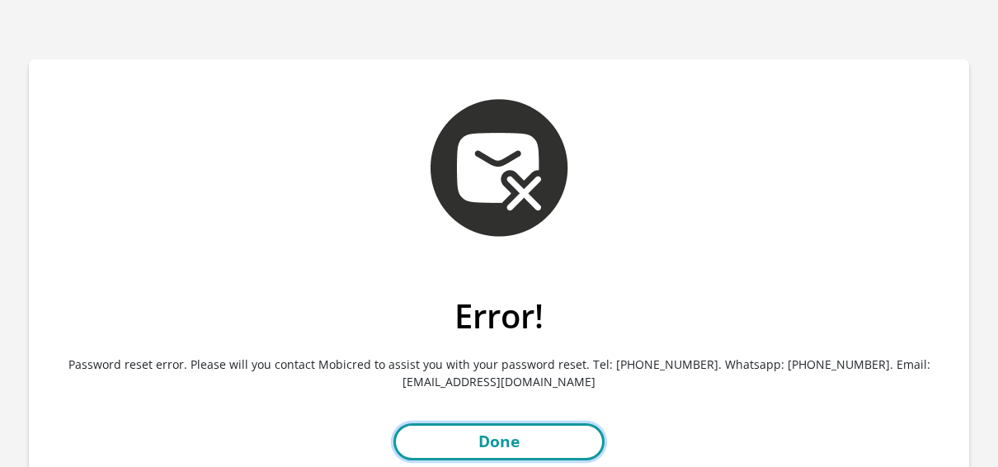
click at [531, 448] on link "Done" at bounding box center [498, 441] width 211 height 37
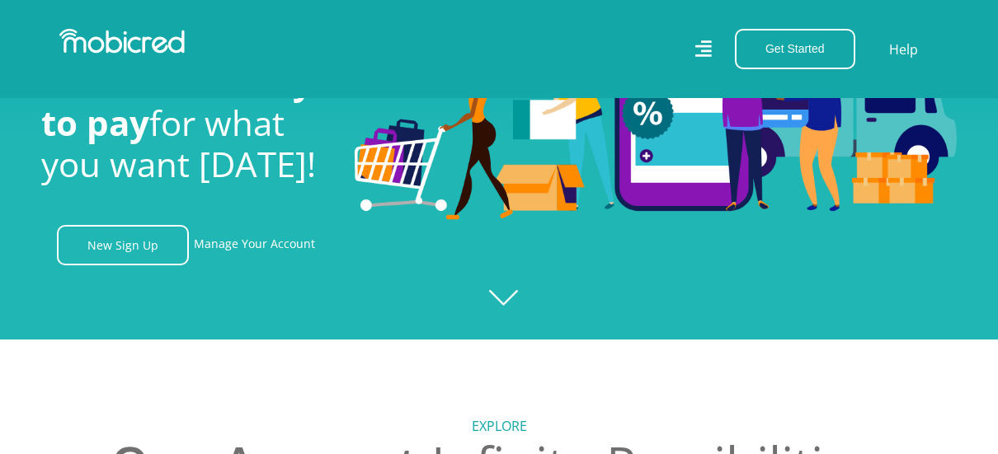
scroll to position [165, 0]
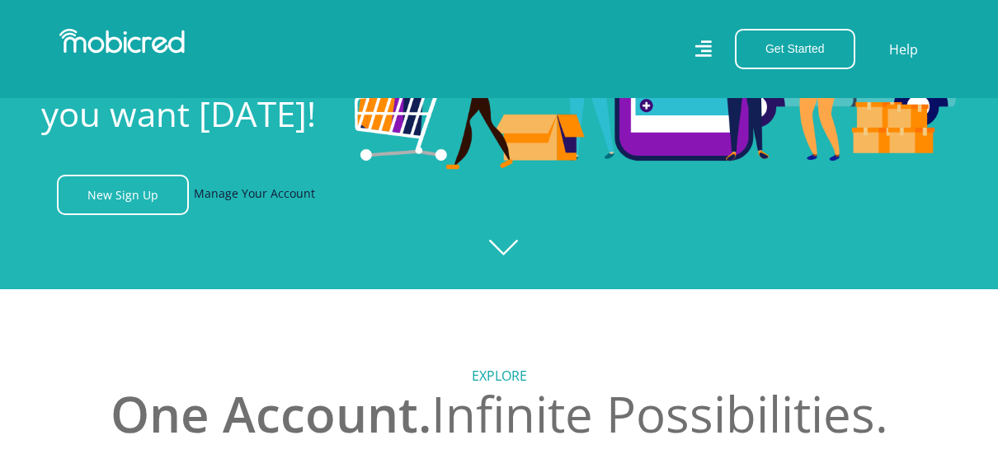
click at [234, 201] on link "Manage Your Account" at bounding box center [254, 195] width 121 height 40
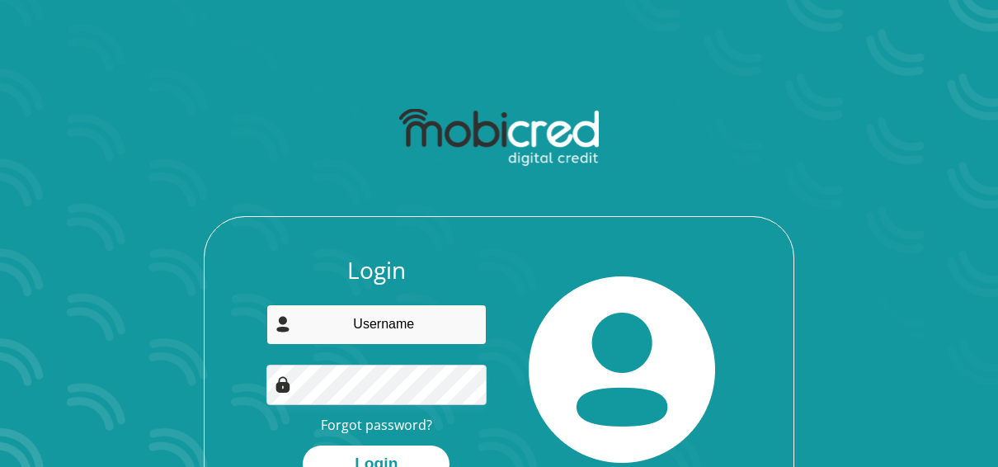
click at [390, 337] on input "email" at bounding box center [376, 324] width 221 height 40
type input "jaco.kleynhans20@gmail.com"
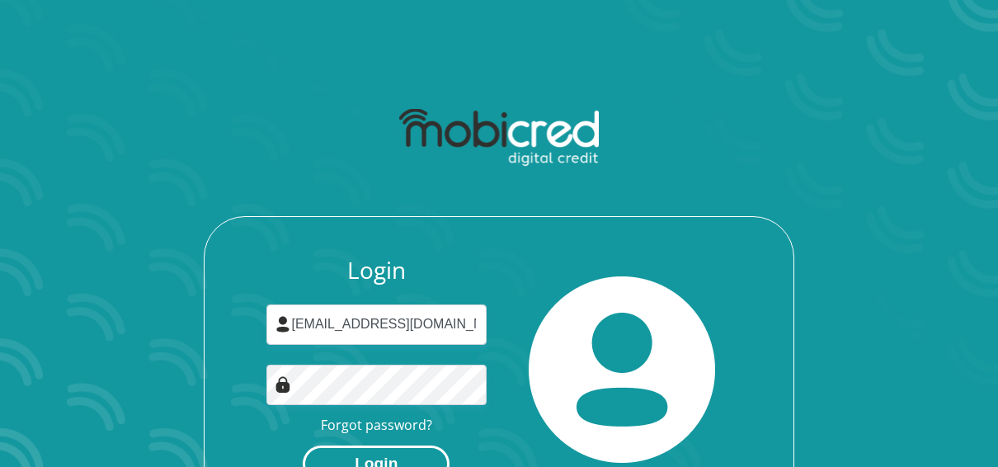
click at [367, 462] on button "Login" at bounding box center [376, 463] width 147 height 37
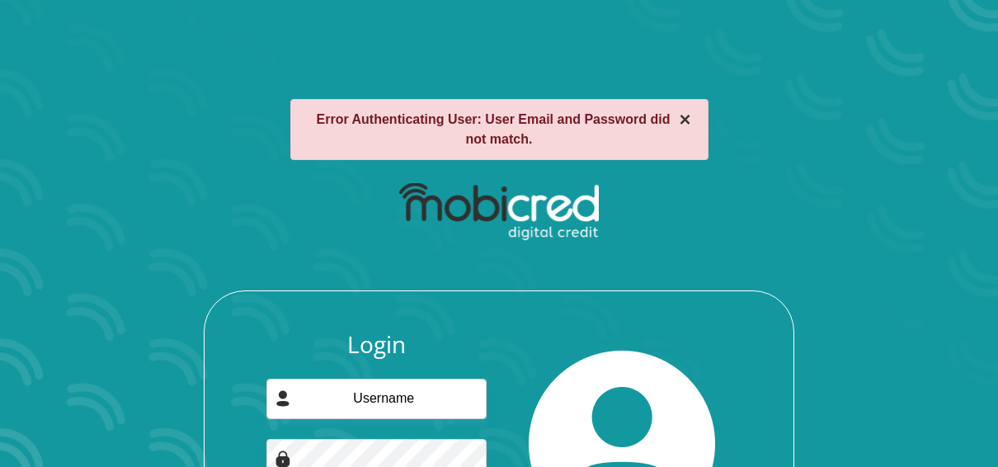
click at [690, 120] on button "×" at bounding box center [685, 120] width 12 height 20
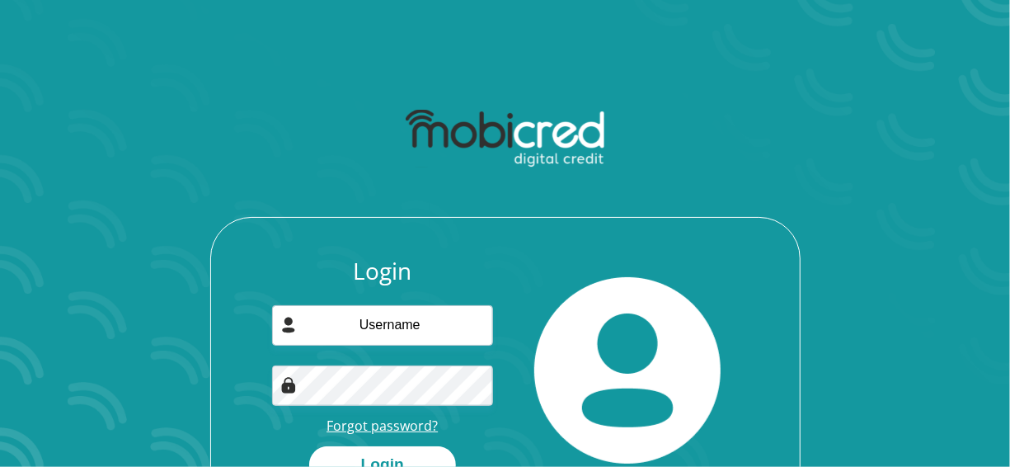
click at [397, 423] on link "Forgot password?" at bounding box center [381, 425] width 111 height 18
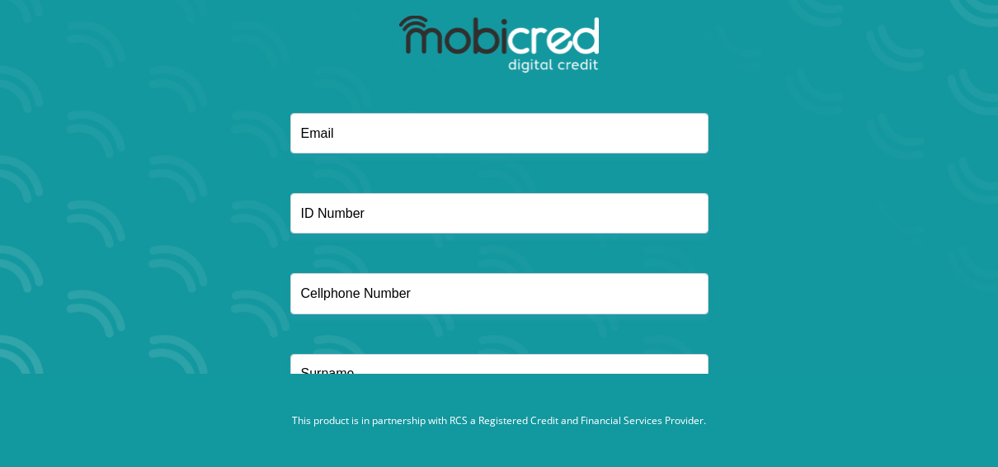
scroll to position [135, 0]
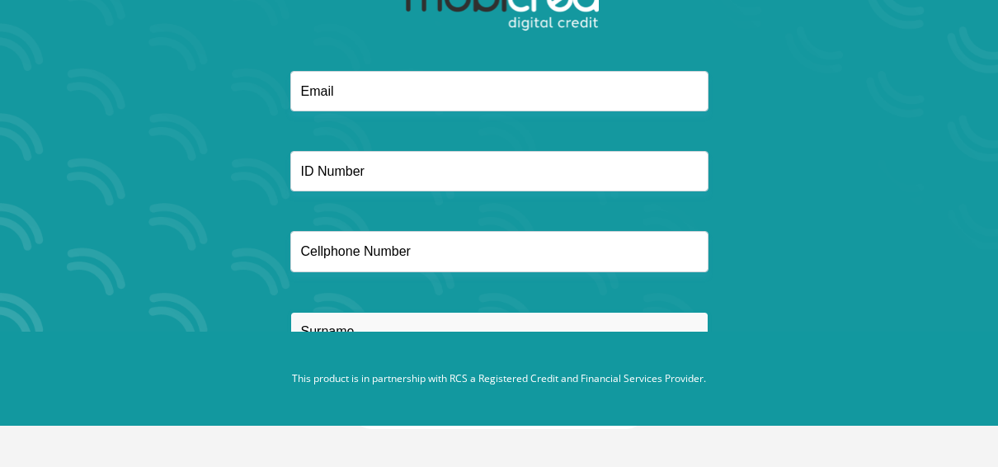
click at [669, 320] on input "text" at bounding box center [499, 332] width 418 height 40
click at [745, 284] on div at bounding box center [498, 231] width 885 height 321
click at [687, 390] on footer "This product is in partnership with RCS a Registered Credit and Financial Servi…" at bounding box center [499, 378] width 998 height 94
click at [669, 381] on p "This product is in partnership with RCS a Registered Credit and Financial Servi…" at bounding box center [498, 378] width 915 height 15
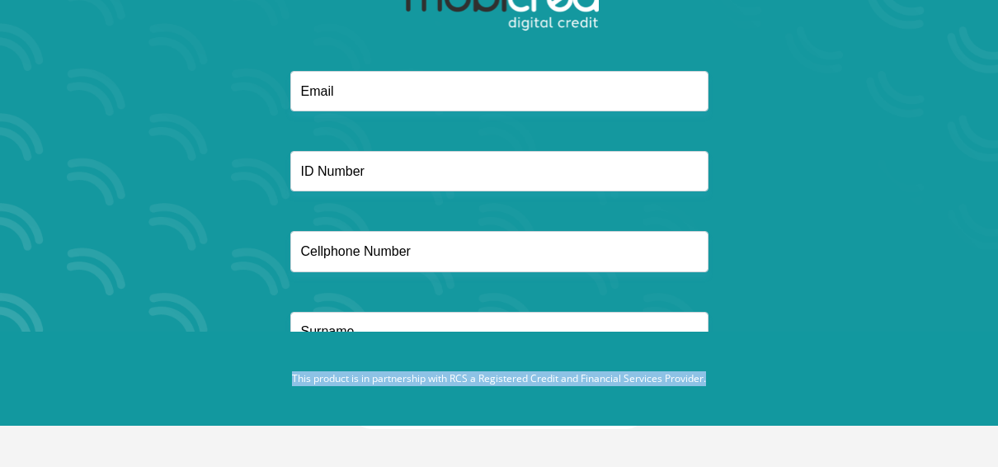
click at [669, 381] on p "This product is in partnership with RCS a Registered Credit and Financial Servi…" at bounding box center [498, 378] width 915 height 15
drag, startPoint x: 669, startPoint y: 381, endPoint x: 853, endPoint y: 218, distance: 246.5
click at [853, 218] on body "Reset Password" at bounding box center [499, 145] width 998 height 561
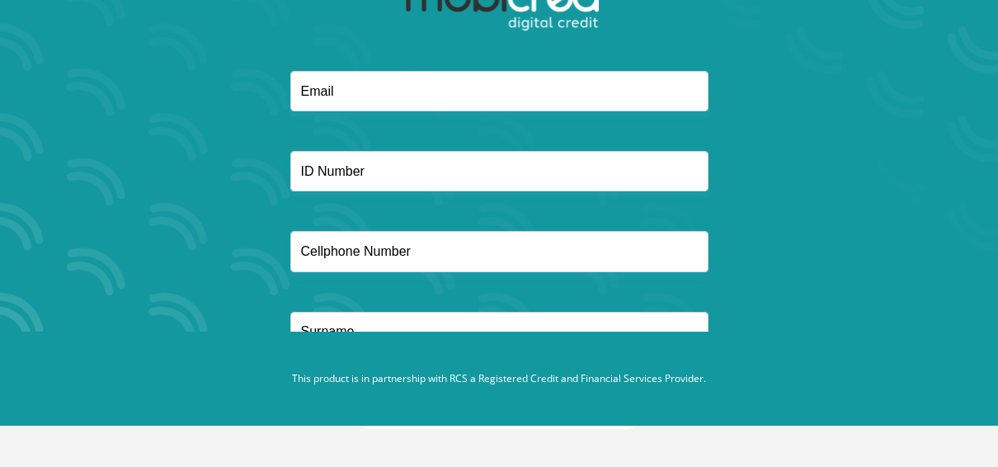
click at [336, 111] on div at bounding box center [498, 231] width 885 height 321
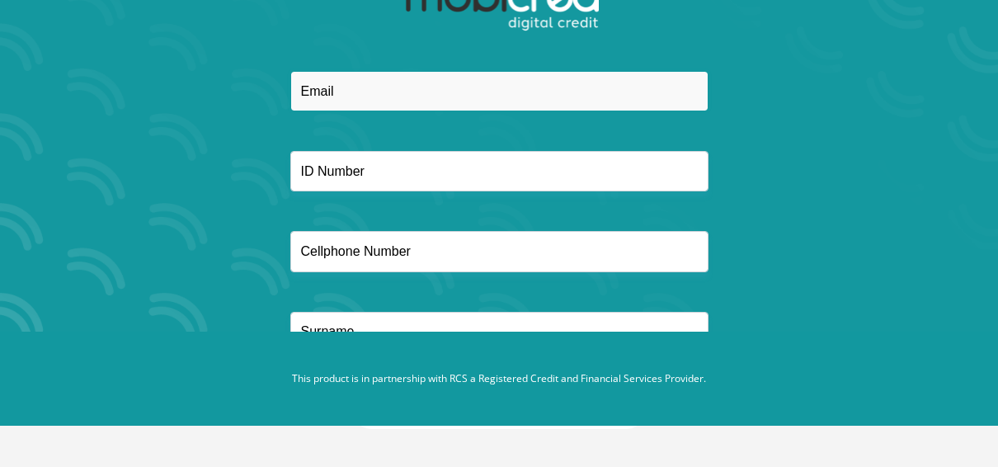
click at [338, 96] on input "email" at bounding box center [499, 91] width 418 height 40
type input "jaco.kleynhans20@gmail.com"
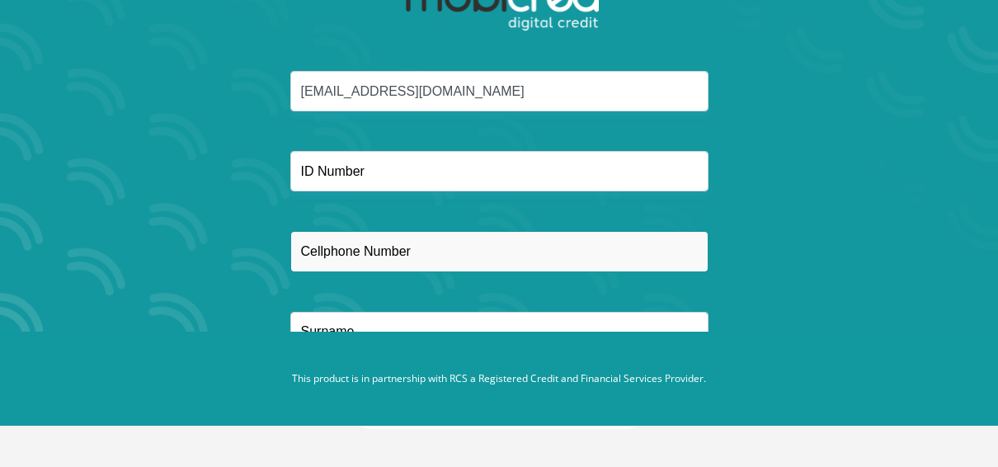
type input "0713654851"
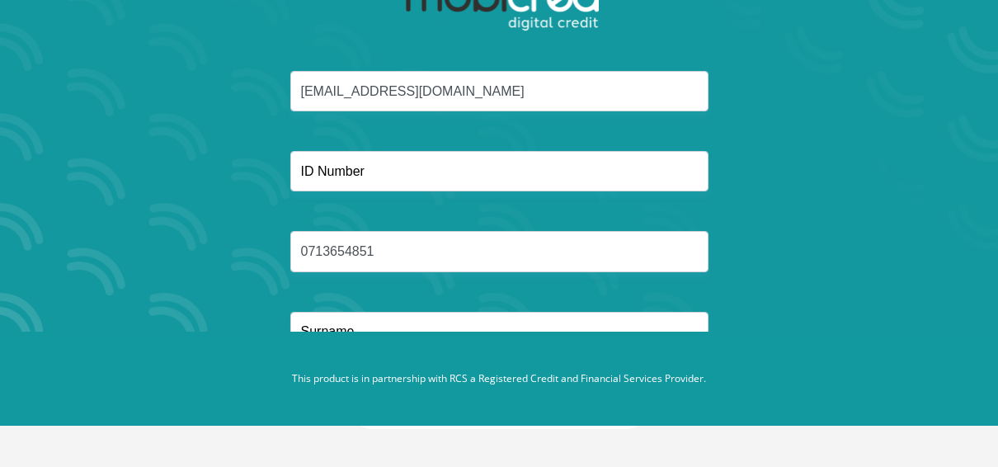
type input "Kleynhans"
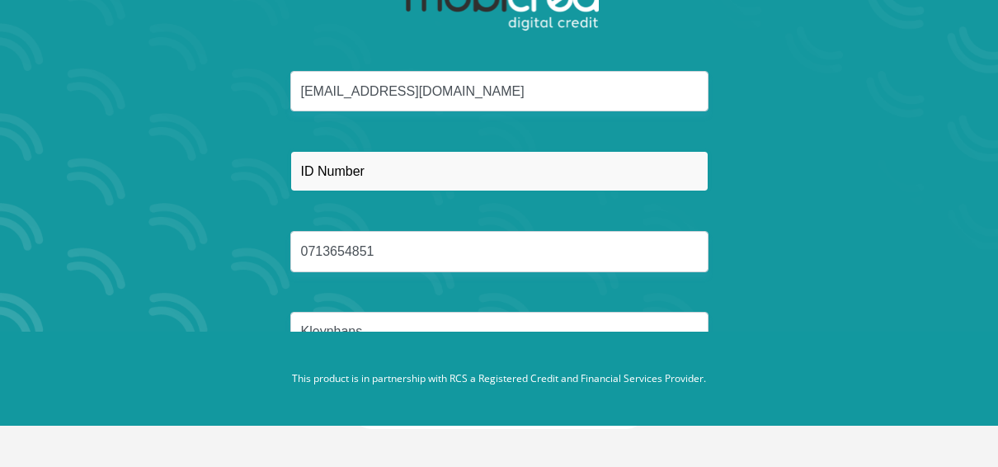
click at [360, 176] on input "text" at bounding box center [499, 171] width 418 height 40
type input "9202105058088"
click at [353, 392] on button "Reset Password" at bounding box center [499, 410] width 292 height 37
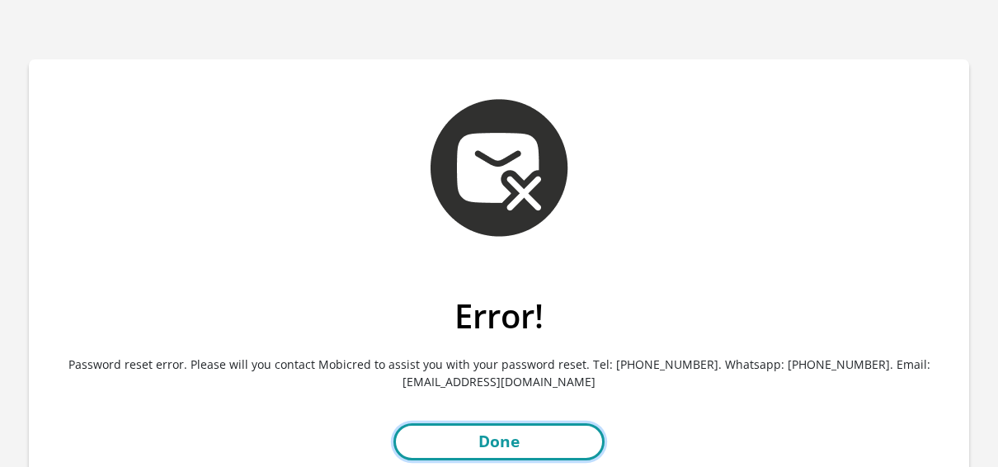
click at [484, 432] on link "Done" at bounding box center [498, 441] width 211 height 37
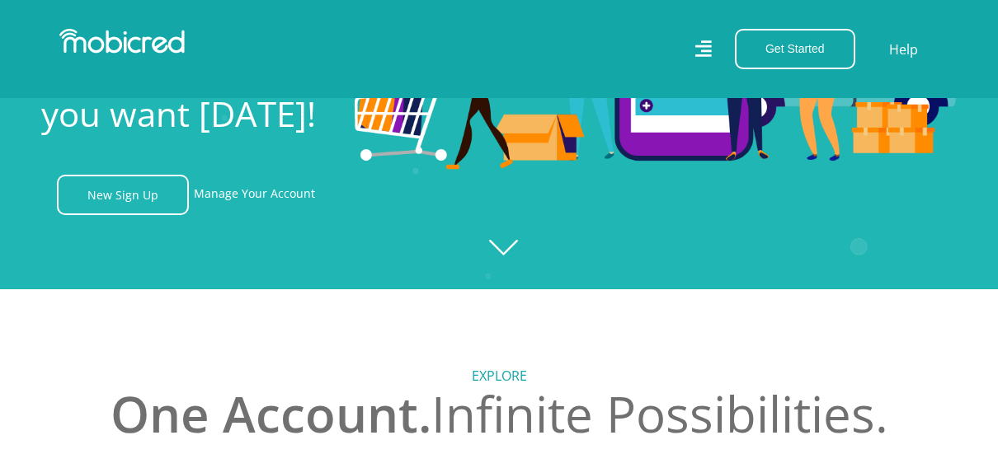
scroll to position [0, 3759]
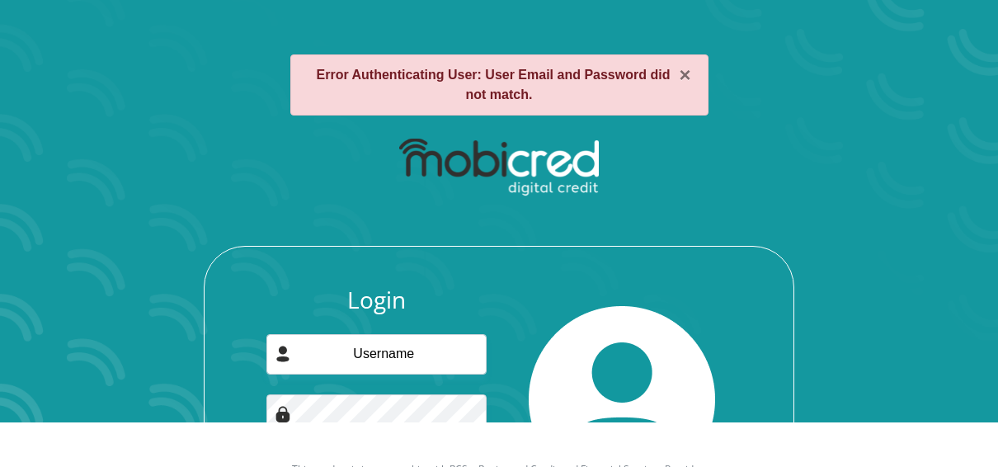
scroll to position [82, 0]
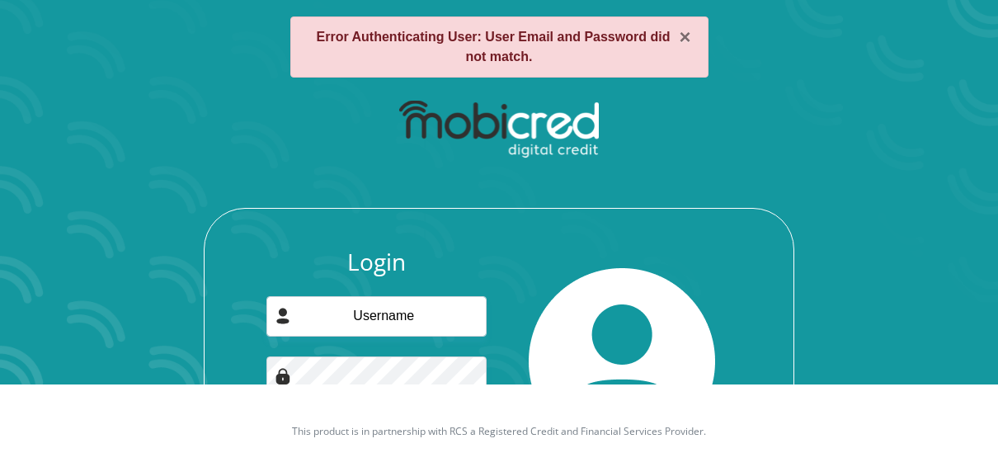
click at [575, 237] on div "Login Forgot password? Login" at bounding box center [499, 361] width 590 height 307
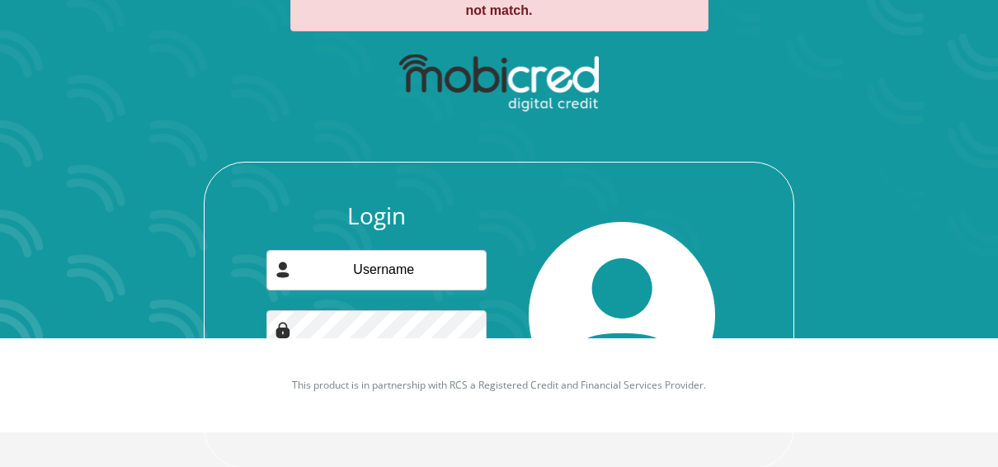
scroll to position [167, 0]
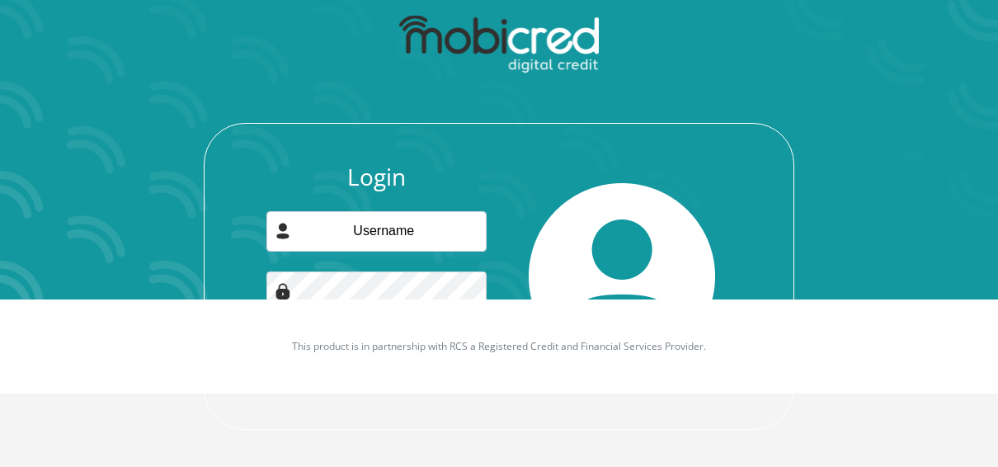
click at [209, 265] on div "Login Forgot password? Login" at bounding box center [498, 295] width 589 height 265
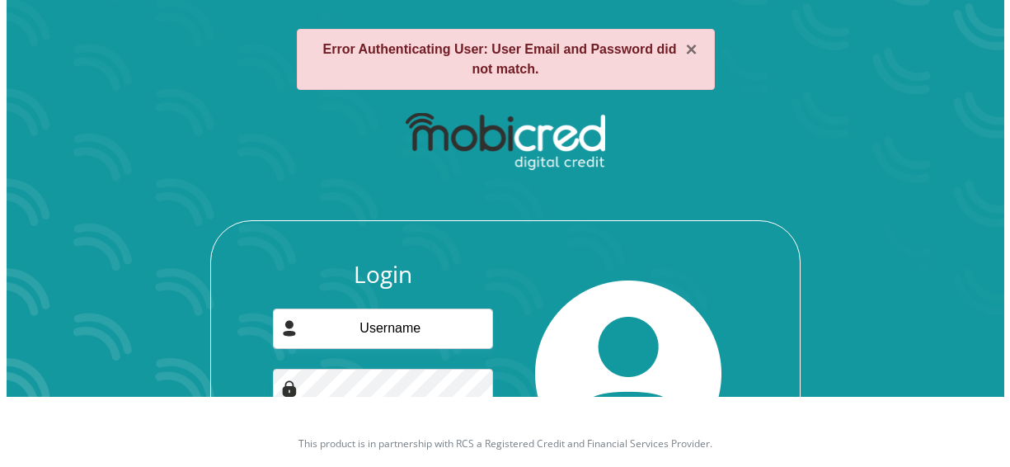
scroll to position [2, 0]
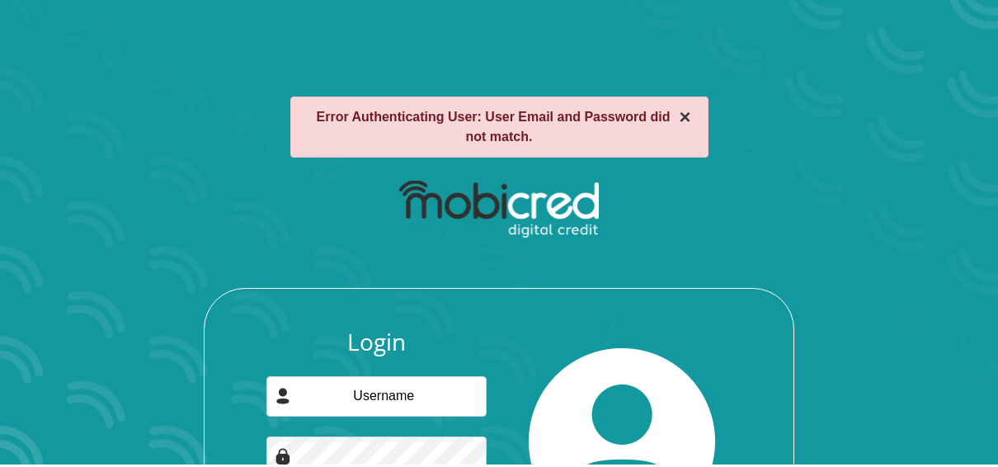
click at [690, 119] on button "×" at bounding box center [685, 117] width 12 height 20
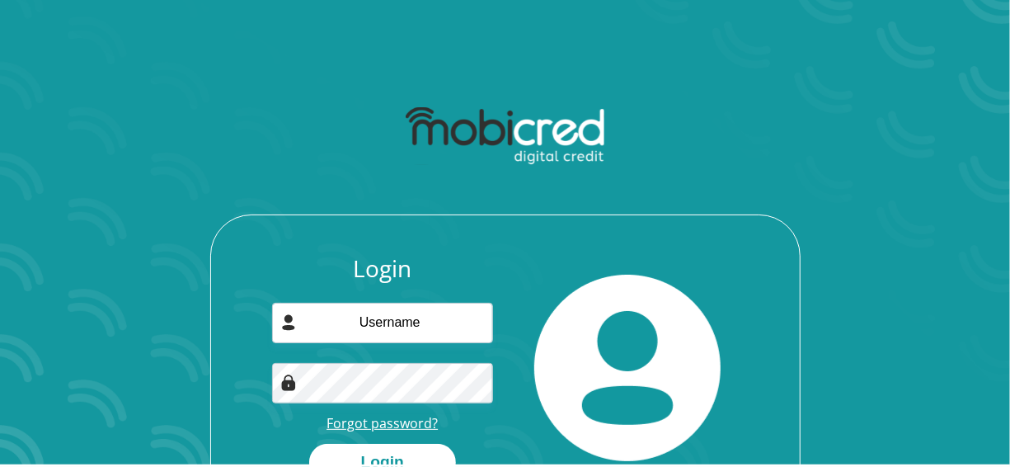
click at [376, 424] on link "Forgot password?" at bounding box center [381, 423] width 111 height 18
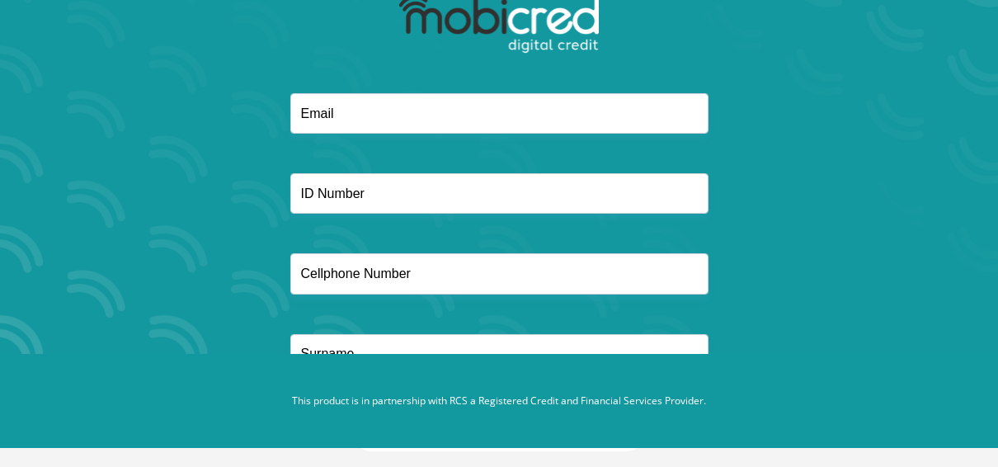
scroll to position [135, 0]
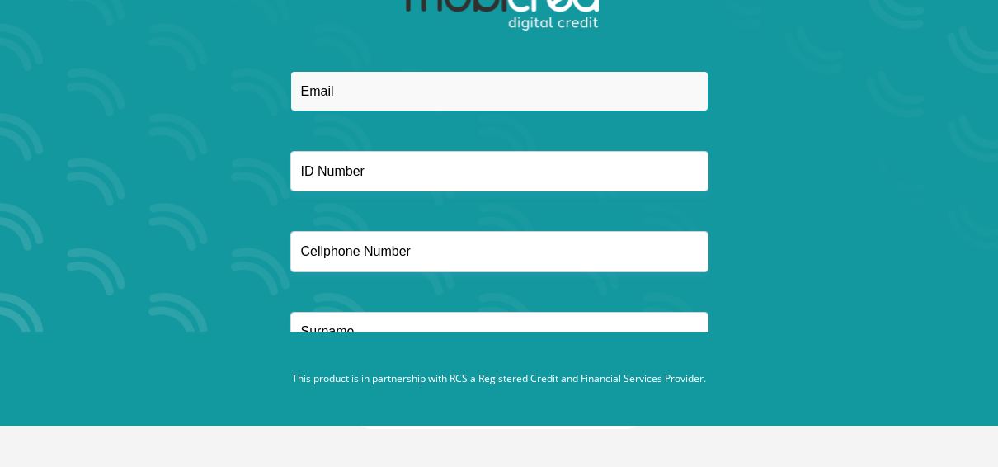
click at [374, 92] on input "email" at bounding box center [499, 91] width 418 height 40
type input "[EMAIL_ADDRESS][DOMAIN_NAME]"
type input "0713654851"
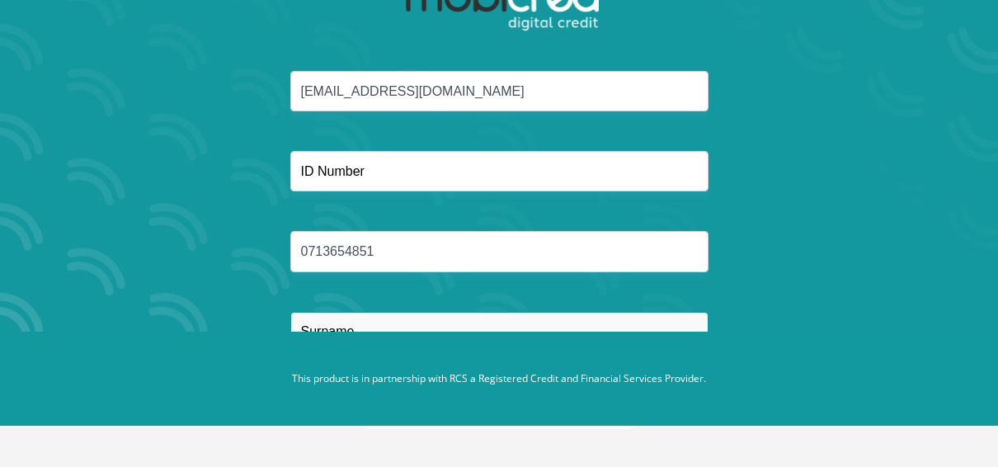
type input "Kleynhans"
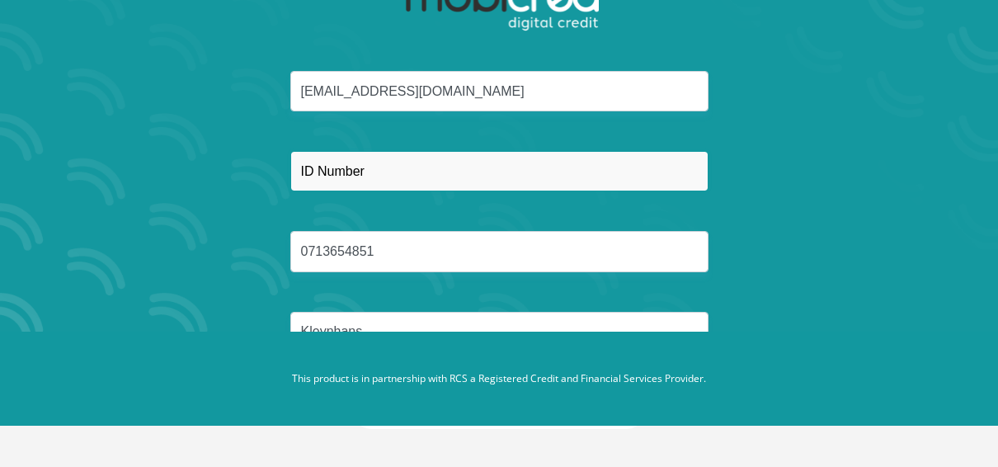
click at [421, 171] on input "text" at bounding box center [499, 171] width 418 height 40
type input "9202105058088"
click at [353, 392] on button "Reset Password" at bounding box center [499, 410] width 292 height 37
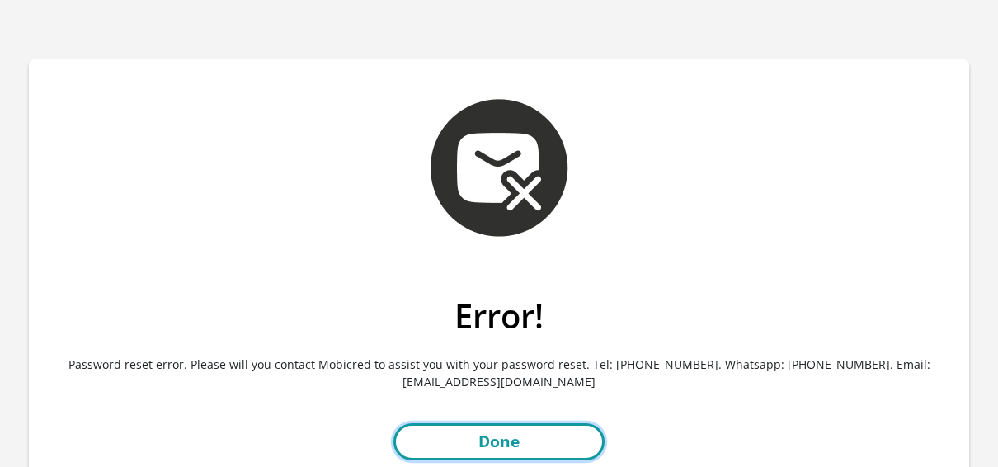
click at [527, 449] on link "Done" at bounding box center [498, 441] width 211 height 37
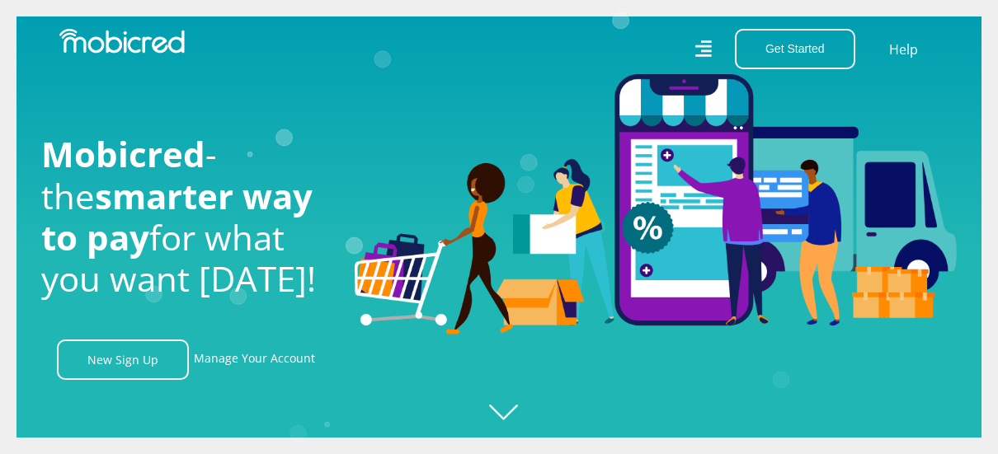
scroll to position [0, 1175]
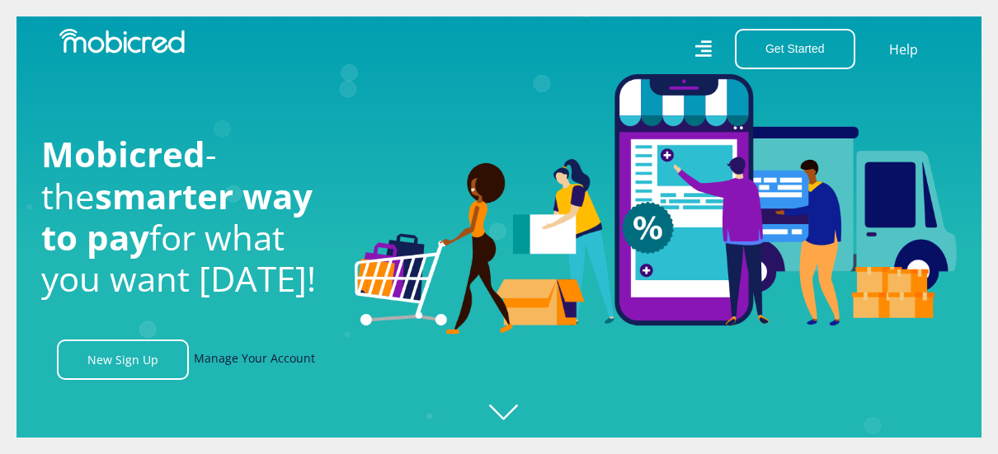
click at [247, 361] on link "Manage Your Account" at bounding box center [254, 360] width 121 height 40
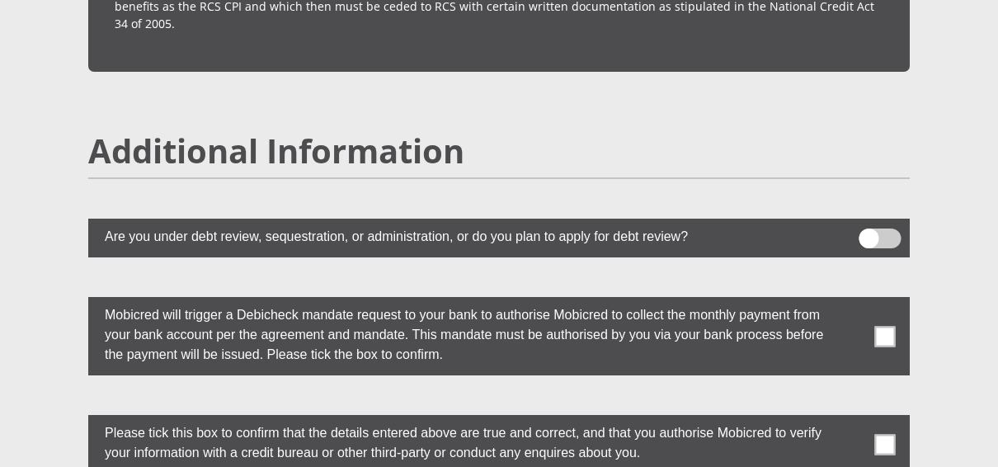
scroll to position [4534, 0]
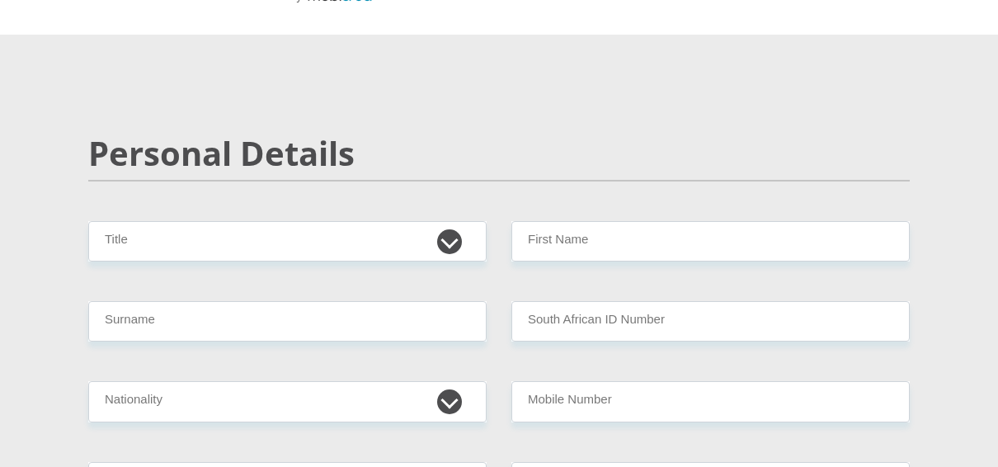
scroll to position [0, 0]
